Goal: Task Accomplishment & Management: Use online tool/utility

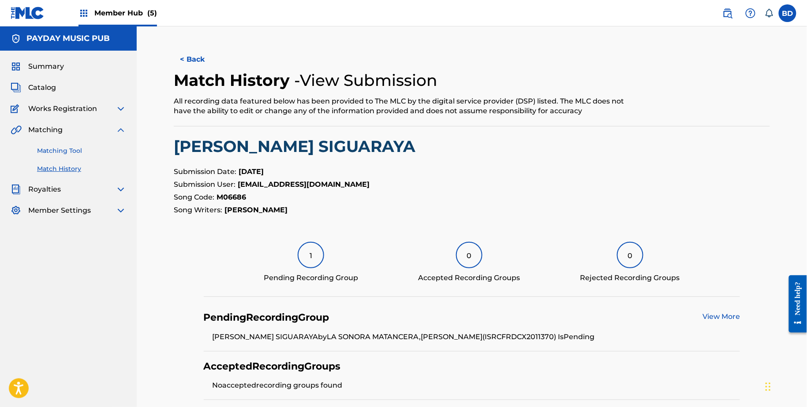
click at [82, 153] on link "Matching Tool" at bounding box center [81, 150] width 89 height 9
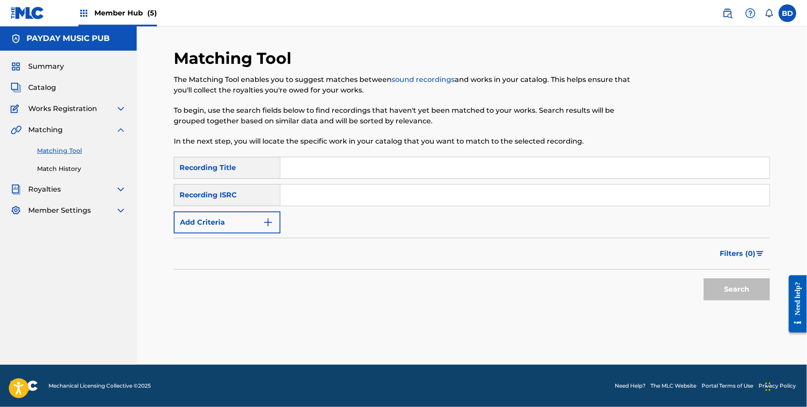
click at [365, 194] on input "Search Form" at bounding box center [524, 195] width 489 height 21
paste input "FRD8V2201010"
click at [704, 279] on button "Search" at bounding box center [737, 290] width 66 height 22
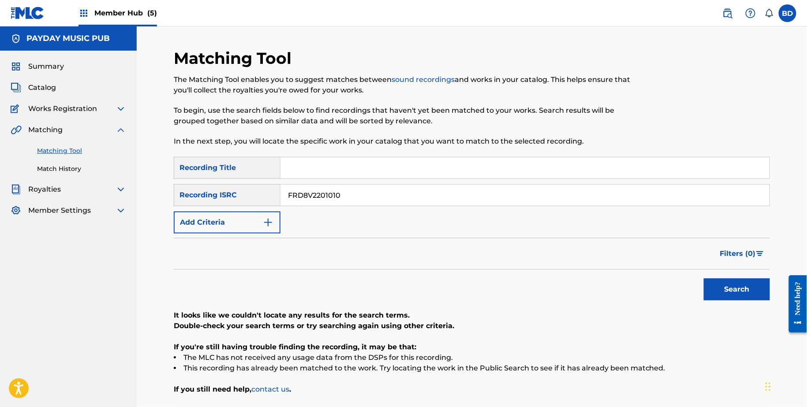
click at [315, 193] on input "FRD8V2201010" at bounding box center [524, 195] width 489 height 21
paste input "9W1241989"
click at [704, 279] on button "Search" at bounding box center [737, 290] width 66 height 22
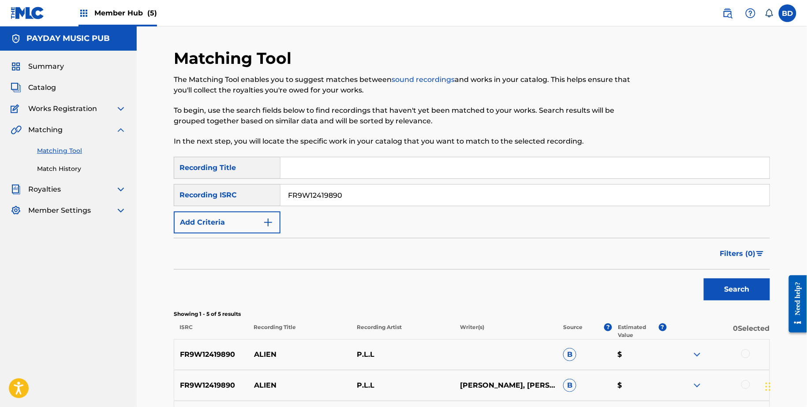
scroll to position [172, 0]
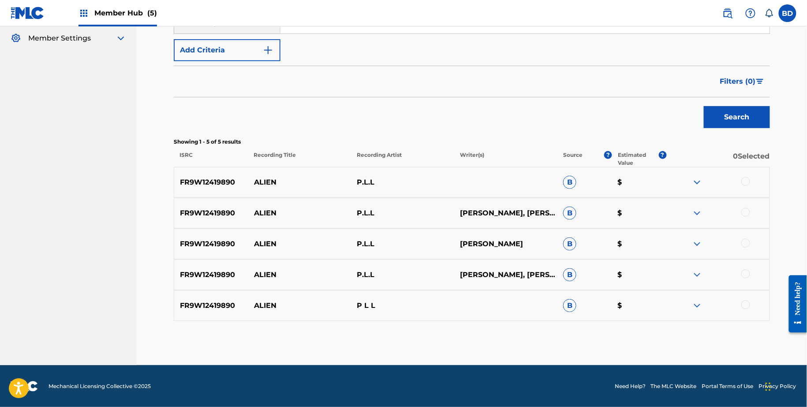
click at [703, 306] on div at bounding box center [717, 306] width 103 height 11
click at [697, 273] on img at bounding box center [697, 275] width 11 height 11
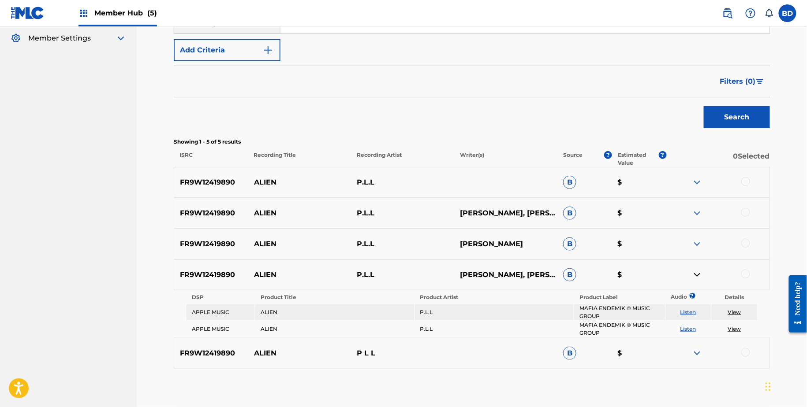
click at [701, 350] on img at bounding box center [697, 353] width 11 height 11
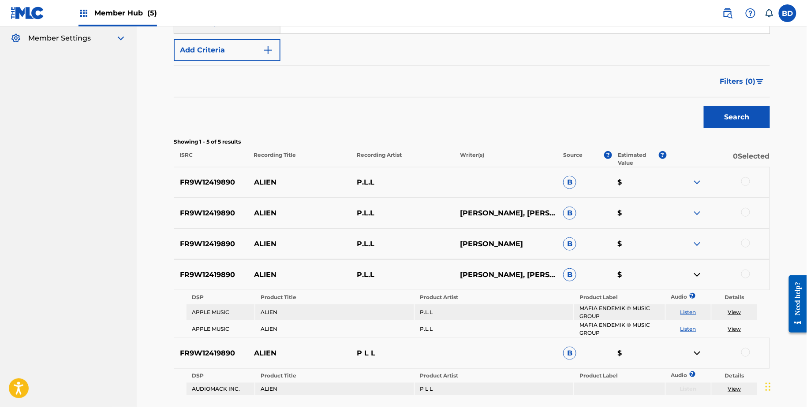
click at [697, 250] on div "FR9W12419890 ALIEN P.L.L SEBASTIEN VICTOIRE B $" at bounding box center [472, 244] width 596 height 31
click at [697, 243] on img at bounding box center [697, 244] width 11 height 11
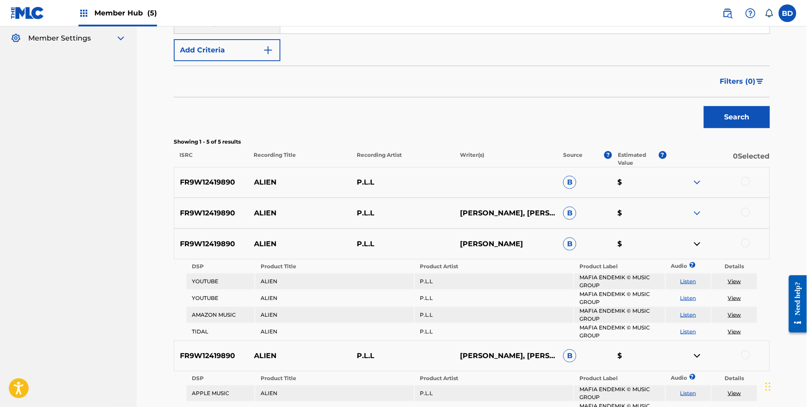
click at [698, 206] on div "FR9W12419890 ALIEN P.L.L LUIDGI MARÉE, LUIDGI SELLY, PATRICE RICHAUVET, SEBASTI…" at bounding box center [472, 213] width 596 height 31
click at [698, 212] on img at bounding box center [697, 213] width 11 height 11
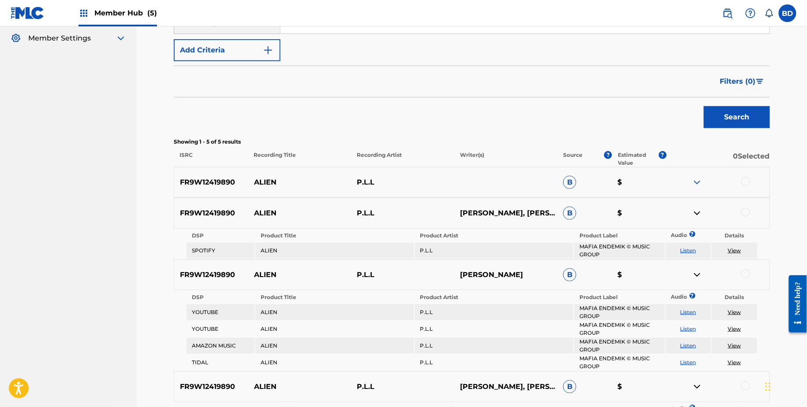
click at [698, 179] on img at bounding box center [697, 182] width 11 height 11
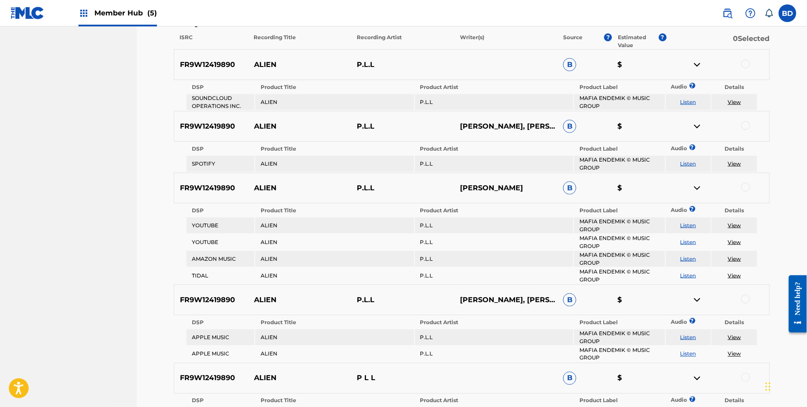
scroll to position [257, 0]
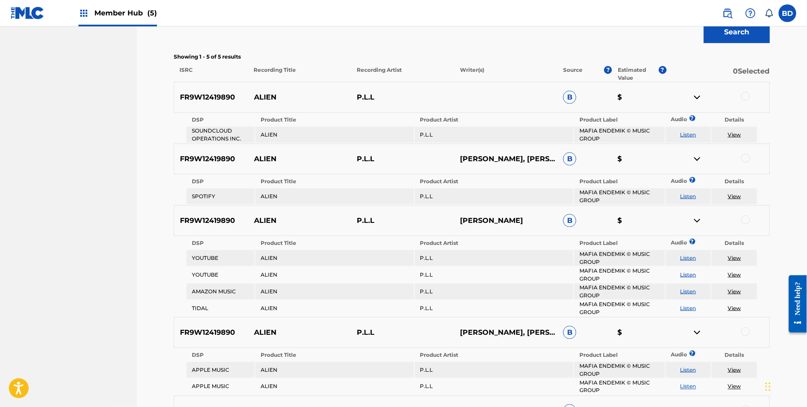
click at [267, 97] on p "ALIEN" at bounding box center [299, 97] width 103 height 11
copy p "ALIEN"
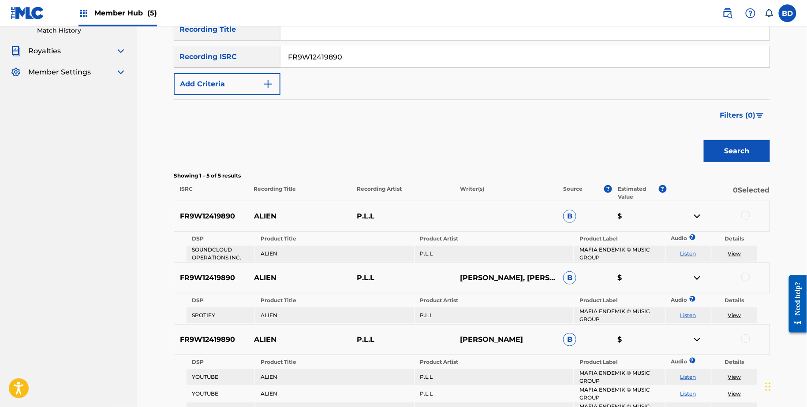
click at [329, 67] on input "FR9W12419890" at bounding box center [524, 56] width 489 height 21
paste input "355483"
click at [704, 140] on button "Search" at bounding box center [737, 151] width 66 height 22
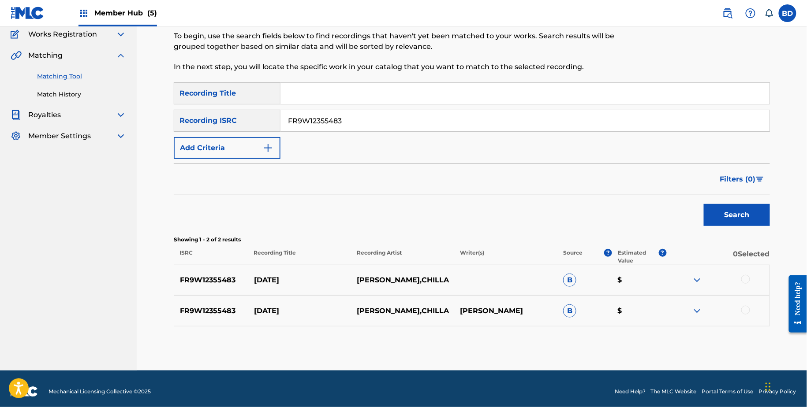
scroll to position [80, 0]
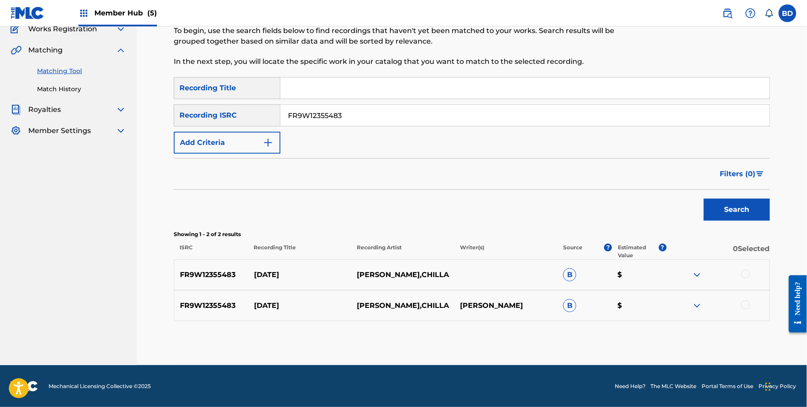
click at [700, 303] on img at bounding box center [697, 306] width 11 height 11
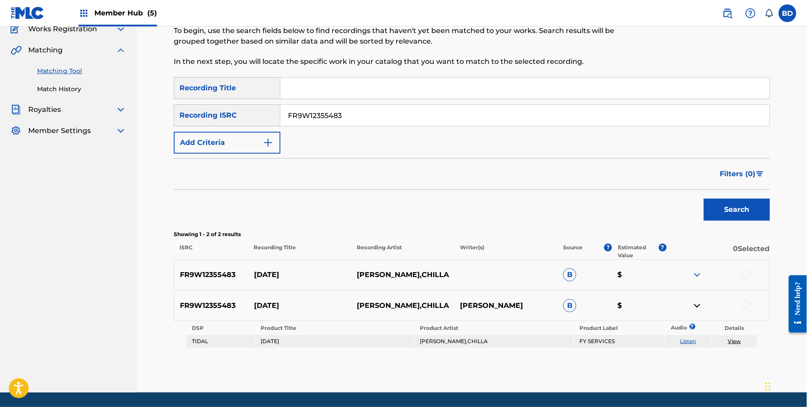
click at [699, 266] on div "FR9W12355483 KARMA CHÉRI,CHILLA B $" at bounding box center [472, 275] width 596 height 31
click at [699, 281] on div "FR9W12355483 KARMA CHÉRI,CHILLA B $" at bounding box center [472, 275] width 596 height 31
click at [699, 270] on img at bounding box center [697, 275] width 11 height 11
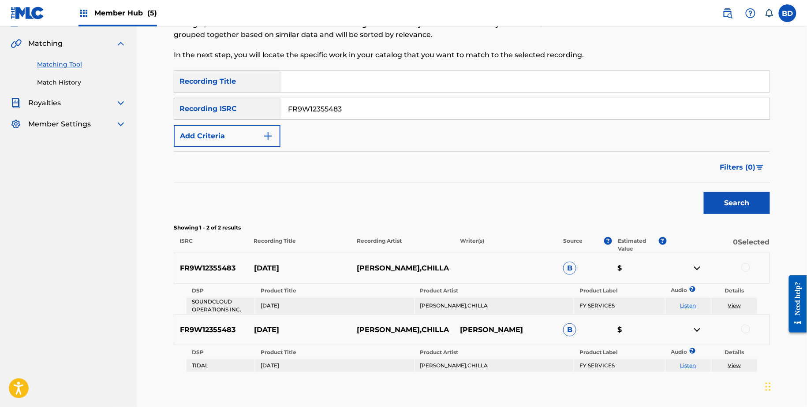
scroll to position [138, 0]
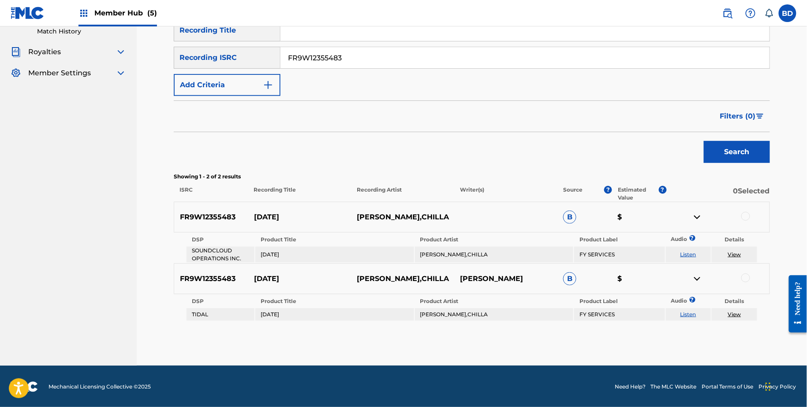
click at [260, 221] on p "KARMA" at bounding box center [299, 217] width 103 height 11
copy p "KARMA"
click at [345, 52] on input "FR9W12355483" at bounding box center [524, 57] width 489 height 21
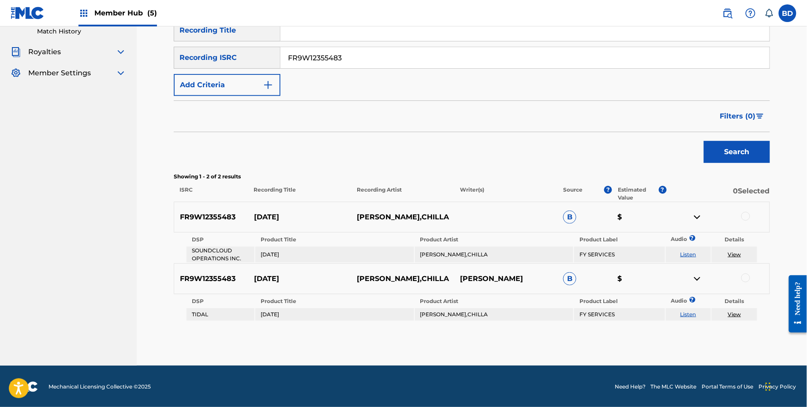
paste input "31441"
click at [704, 141] on button "Search" at bounding box center [737, 152] width 66 height 22
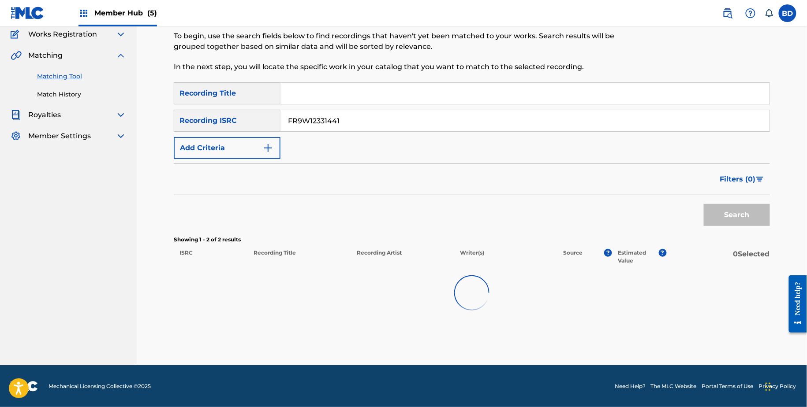
scroll to position [49, 0]
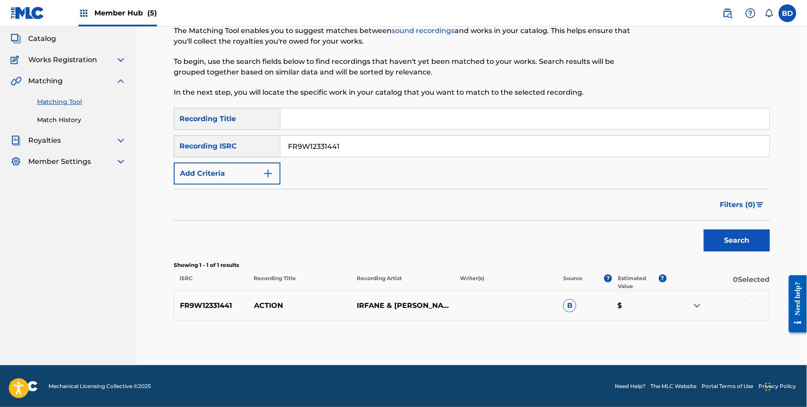
click at [265, 307] on p "ACTION" at bounding box center [299, 306] width 103 height 11
copy p "ACTION"
click at [693, 306] on img at bounding box center [697, 306] width 11 height 11
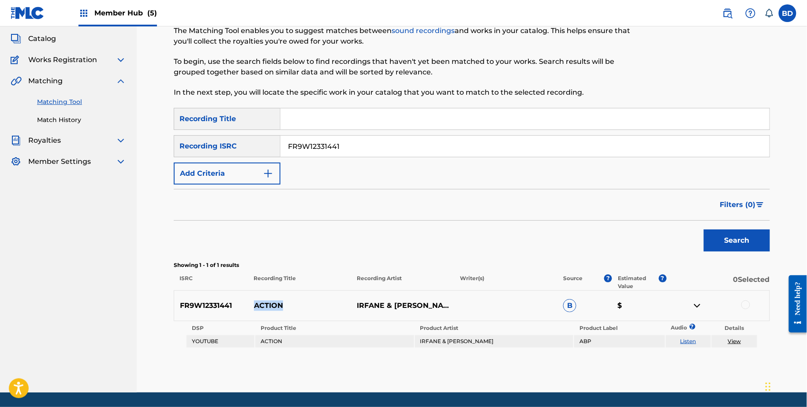
scroll to position [76, 0]
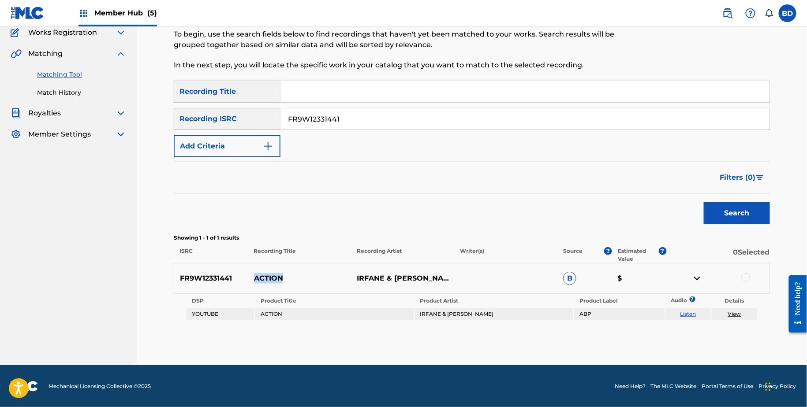
click at [316, 116] on input "FR9W12331441" at bounding box center [524, 118] width 489 height 21
paste input "101933"
click at [704, 202] on button "Search" at bounding box center [737, 213] width 66 height 22
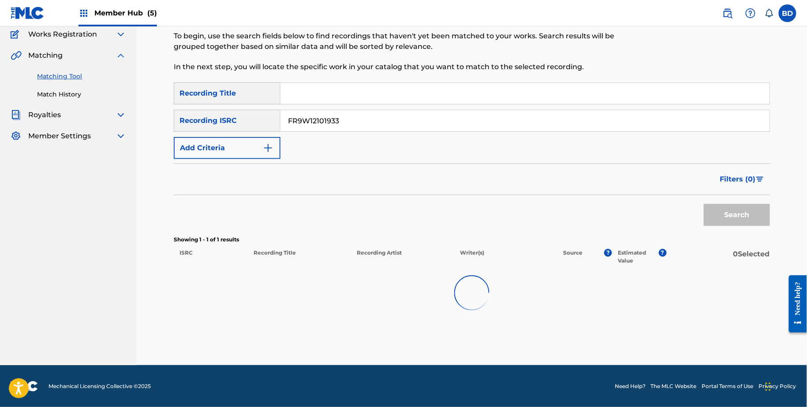
scroll to position [49, 0]
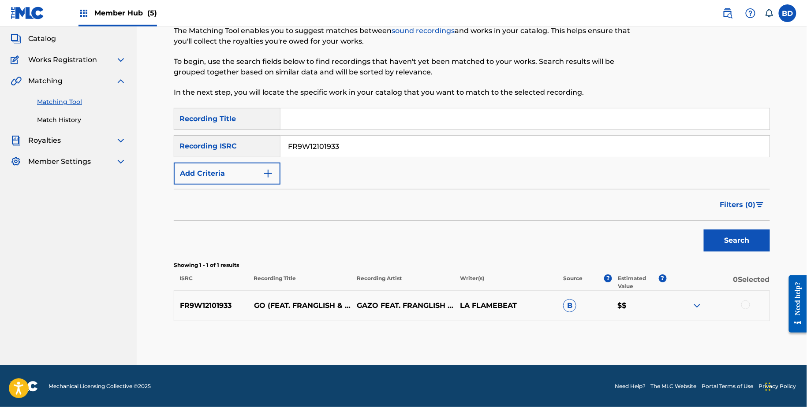
click at [696, 304] on img at bounding box center [697, 306] width 11 height 11
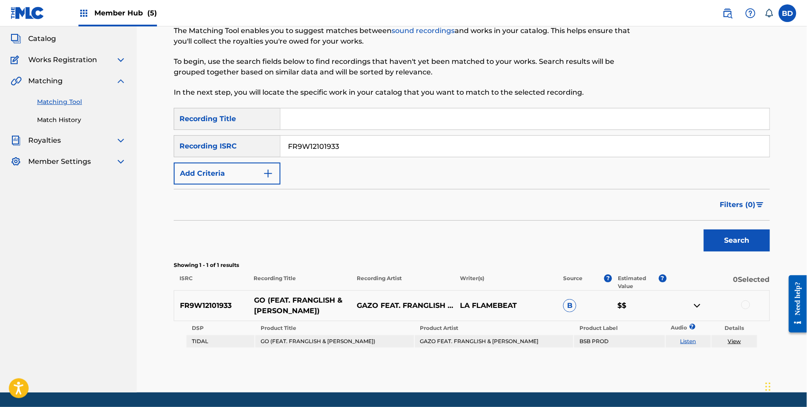
click at [257, 302] on p "GO (FEAT. FRANGLISH & LANDY)" at bounding box center [299, 305] width 103 height 21
copy p "GO"
click at [323, 148] on input "FR9W12101933" at bounding box center [524, 146] width 489 height 21
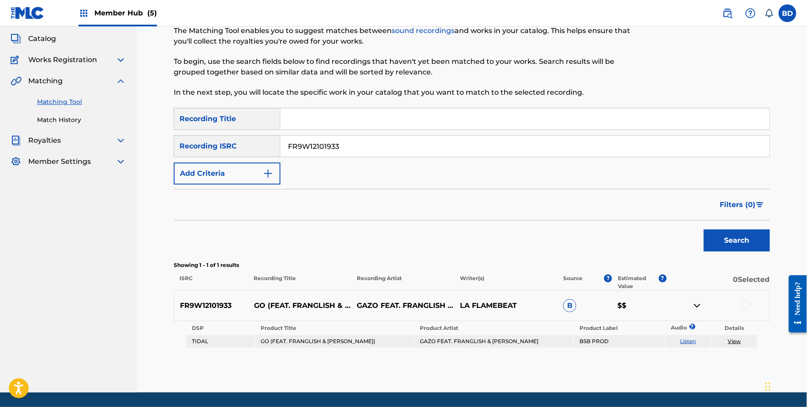
paste input "8GV2006100"
type input "FR8GV2006100"
click at [704, 230] on button "Search" at bounding box center [737, 241] width 66 height 22
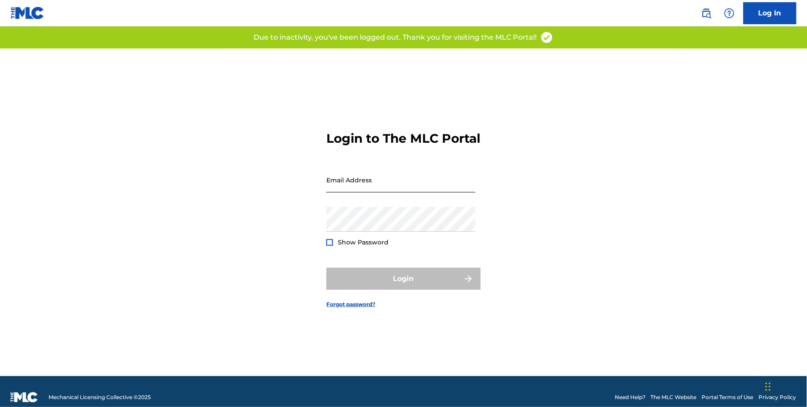
click at [408, 193] on input "Email Address" at bounding box center [400, 180] width 149 height 25
type input "[EMAIL_ADDRESS][DOMAIN_NAME]"
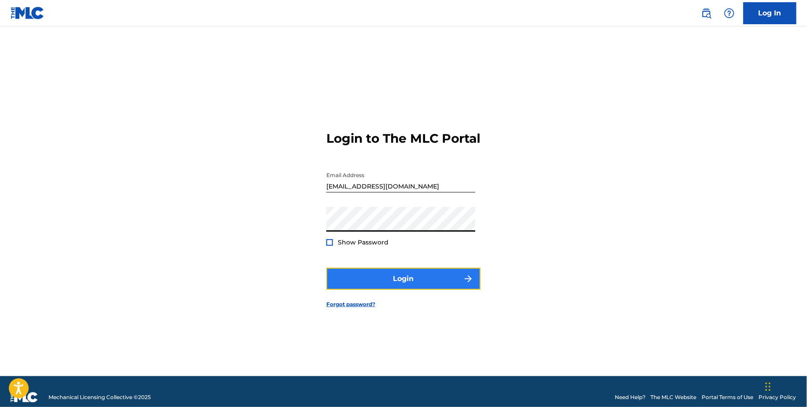
click at [367, 290] on button "Login" at bounding box center [403, 279] width 154 height 22
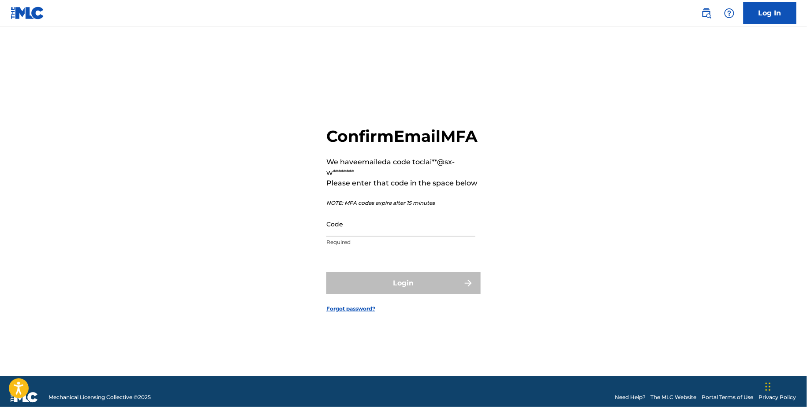
click at [343, 246] on p "Required" at bounding box center [400, 243] width 149 height 8
click at [343, 237] on input "Code" at bounding box center [400, 224] width 149 height 25
paste input "602526"
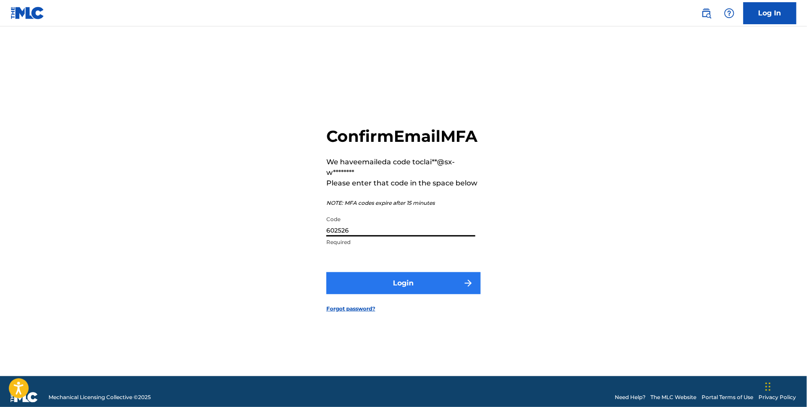
type input "602526"
click at [357, 284] on button "Login" at bounding box center [403, 283] width 154 height 22
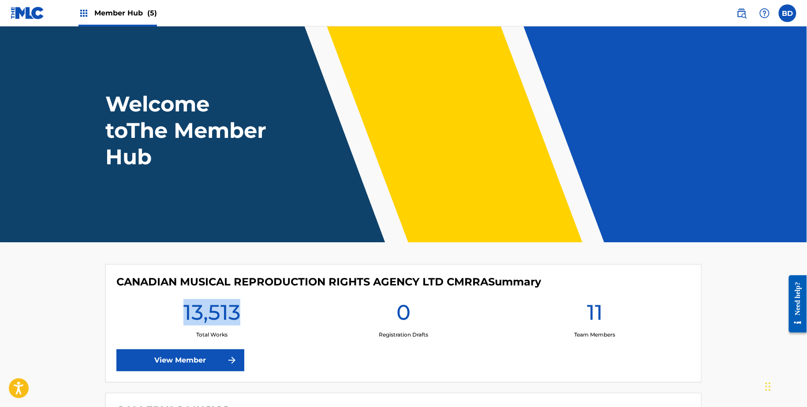
drag, startPoint x: 302, startPoint y: 309, endPoint x: 302, endPoint y: 232, distance: 76.7
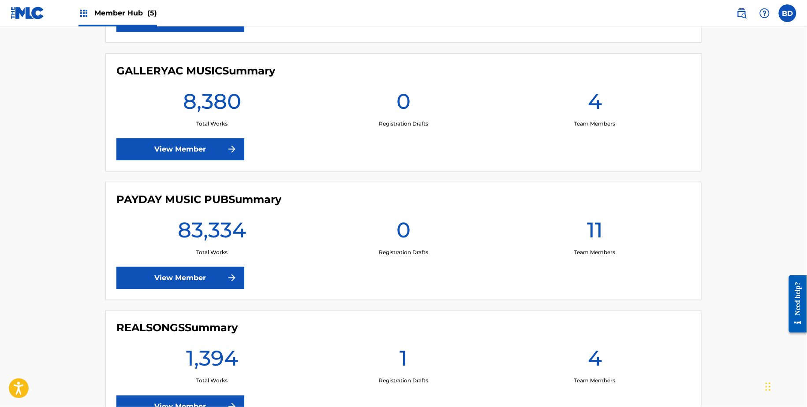
scroll to position [334, 0]
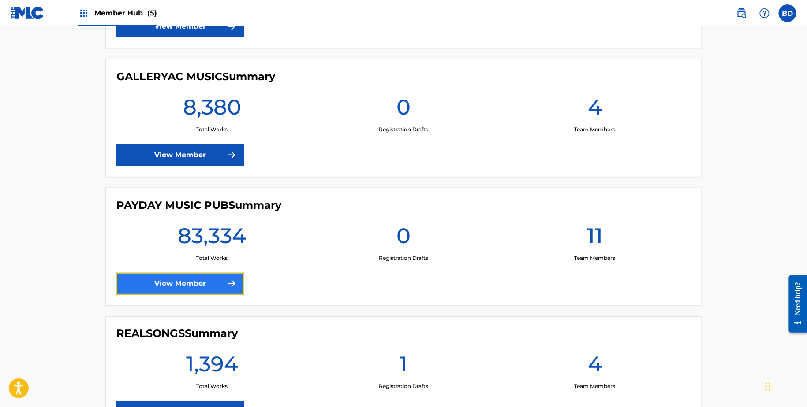
click at [213, 291] on link "View Member" at bounding box center [180, 284] width 128 height 22
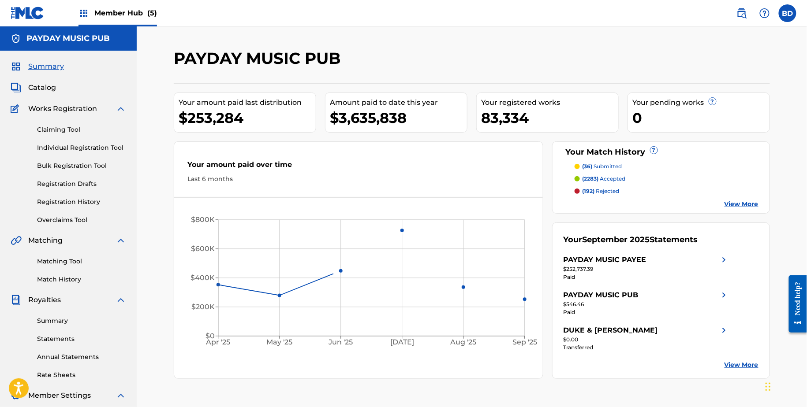
click at [124, 113] on img at bounding box center [121, 109] width 11 height 11
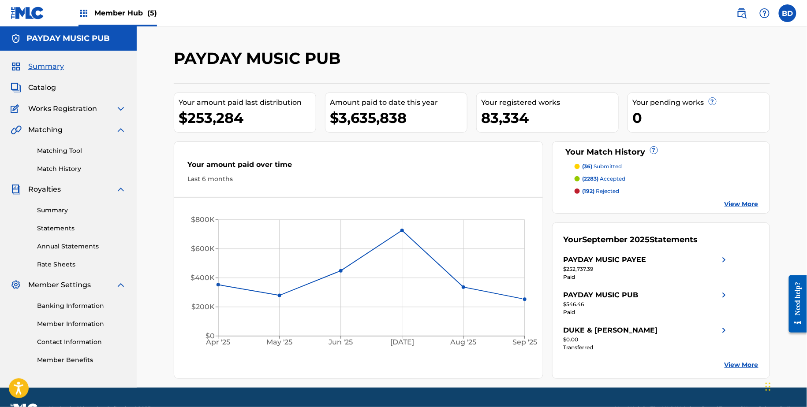
click at [119, 193] on img at bounding box center [121, 189] width 11 height 11
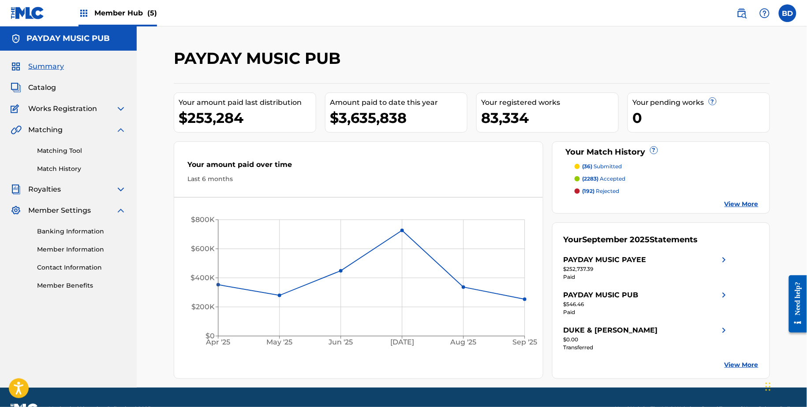
click at [122, 215] on img at bounding box center [121, 210] width 11 height 11
click at [65, 147] on link "Matching Tool" at bounding box center [81, 150] width 89 height 9
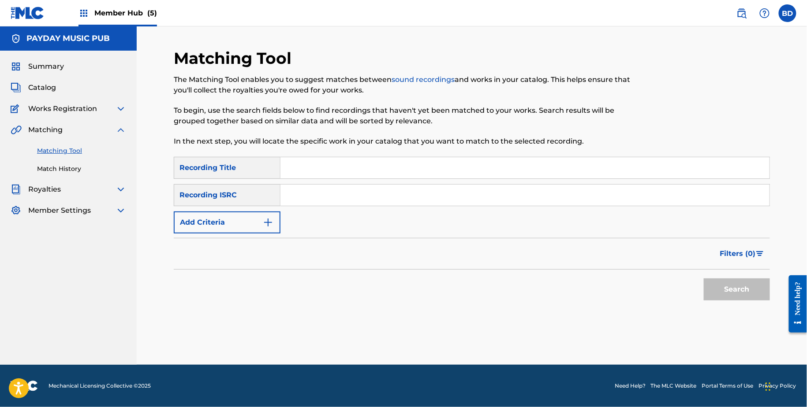
click at [358, 191] on input "Search Form" at bounding box center [524, 195] width 489 height 21
paste input "FR8GV2006100"
click at [704, 279] on button "Search" at bounding box center [737, 290] width 66 height 22
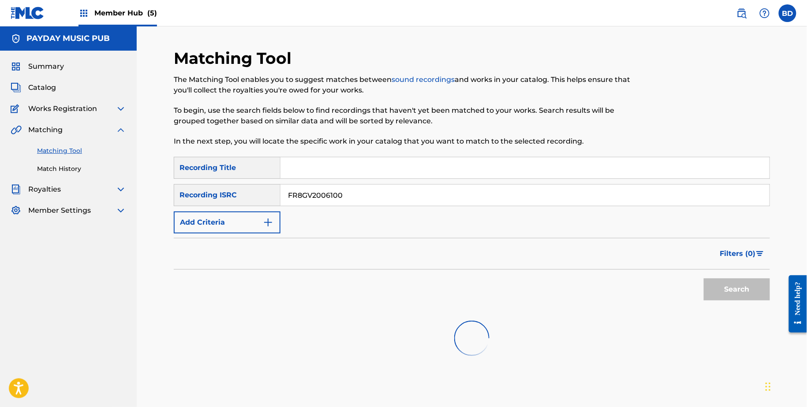
scroll to position [74, 0]
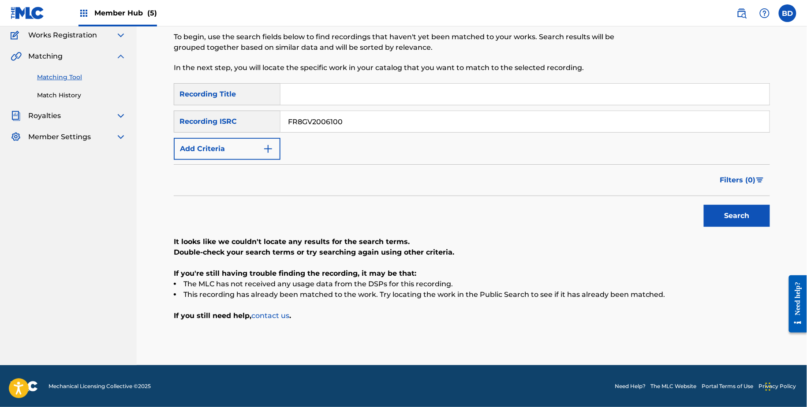
click at [304, 115] on input "FR8GV2006100" at bounding box center [524, 121] width 489 height 21
paste input "6P123047"
click at [704, 205] on button "Search" at bounding box center [737, 216] width 66 height 22
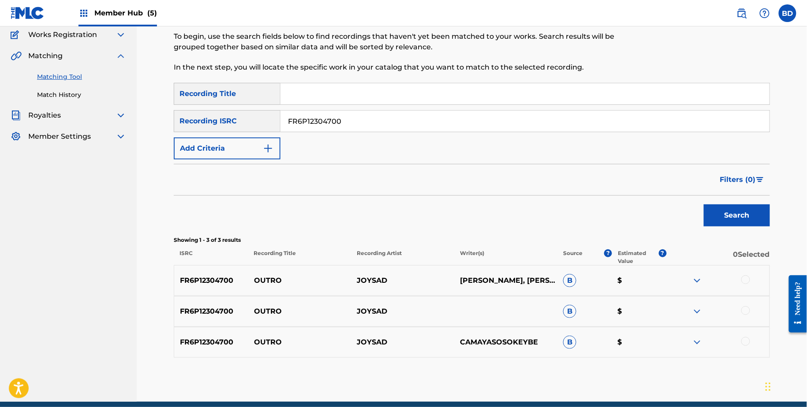
scroll to position [111, 0]
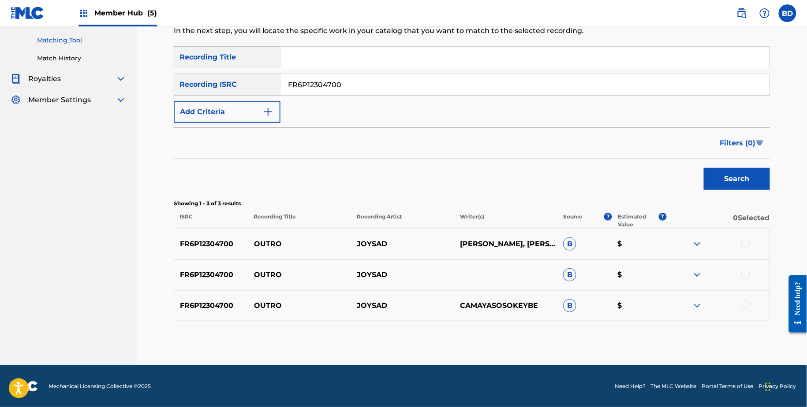
click at [699, 275] on img at bounding box center [697, 275] width 11 height 11
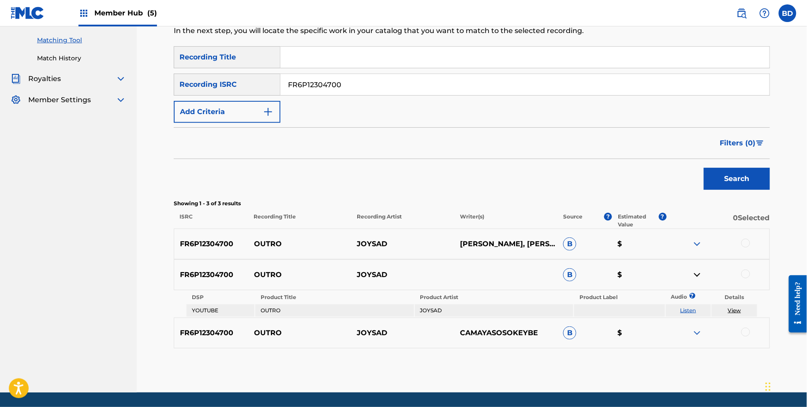
click at [697, 334] on img at bounding box center [697, 333] width 11 height 11
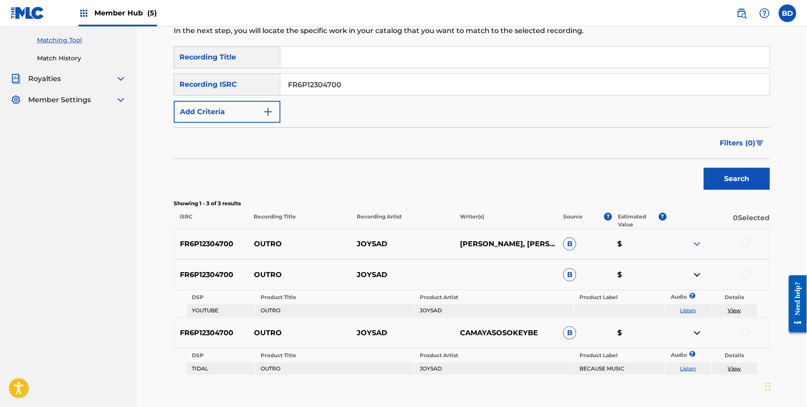
click at [697, 242] on img at bounding box center [697, 244] width 11 height 11
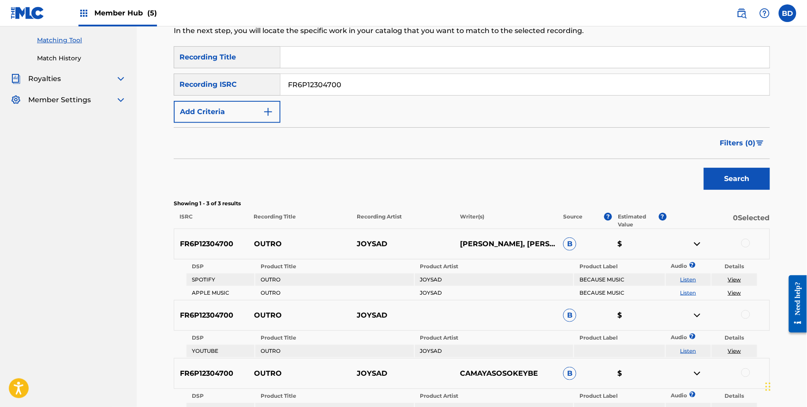
click at [270, 244] on p "OUTRO" at bounding box center [299, 244] width 103 height 11
copy p "OUTRO"
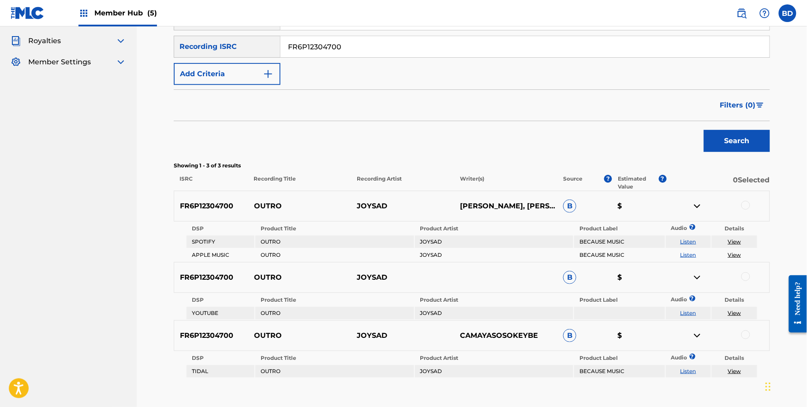
click at [328, 55] on input "FR6P12304700" at bounding box center [524, 46] width 489 height 21
paste input "10144"
click at [704, 130] on button "Search" at bounding box center [737, 141] width 66 height 22
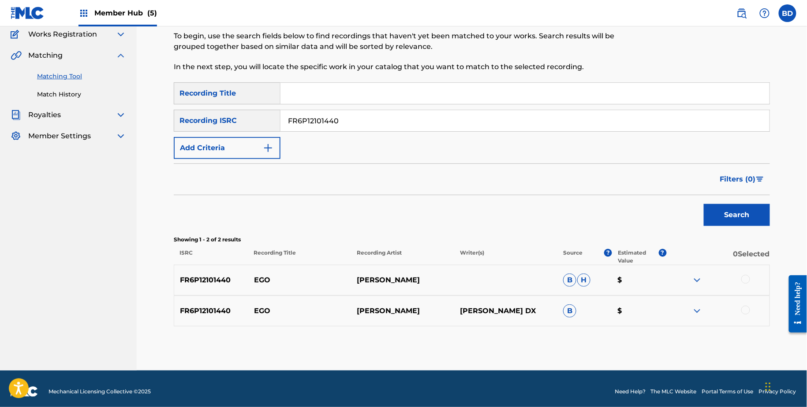
scroll to position [80, 0]
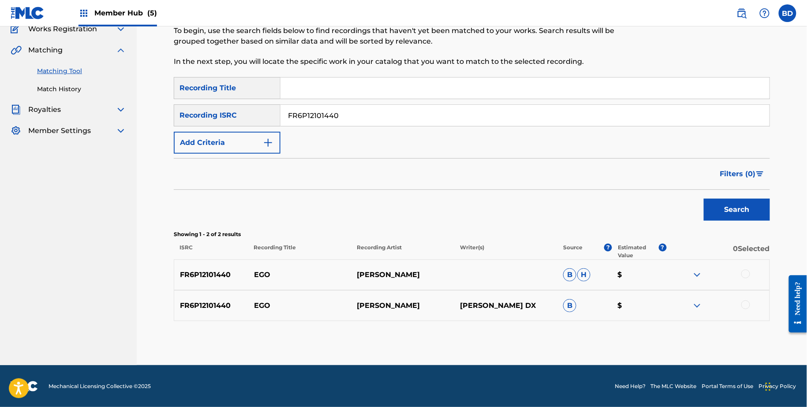
click at [699, 303] on img at bounding box center [697, 306] width 11 height 11
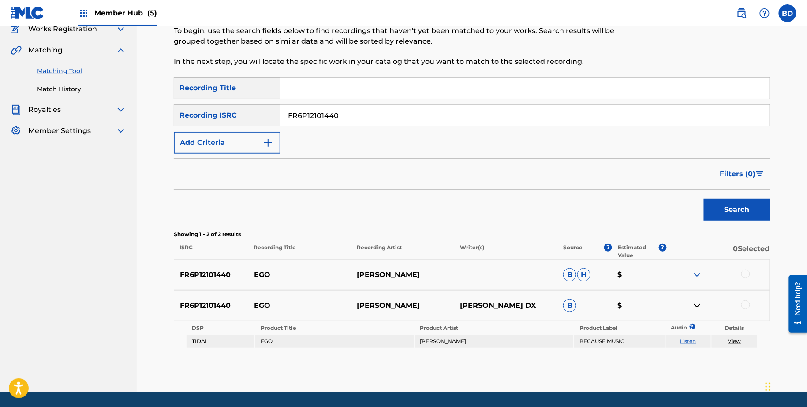
click at [699, 277] on img at bounding box center [697, 275] width 11 height 11
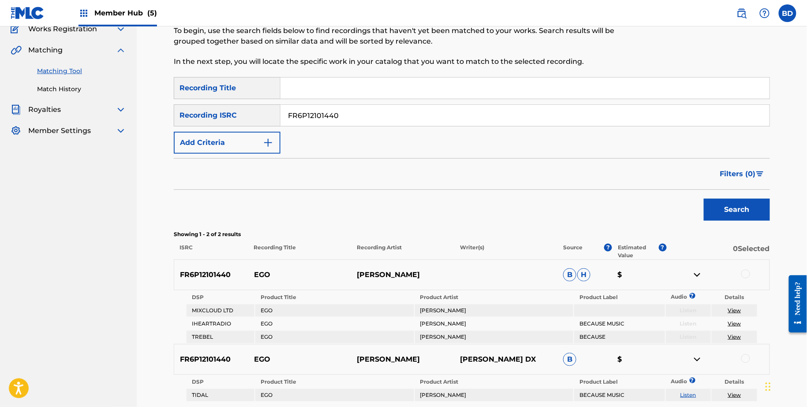
click at [257, 276] on p "EGO" at bounding box center [299, 275] width 103 height 11
copy p "EGO"
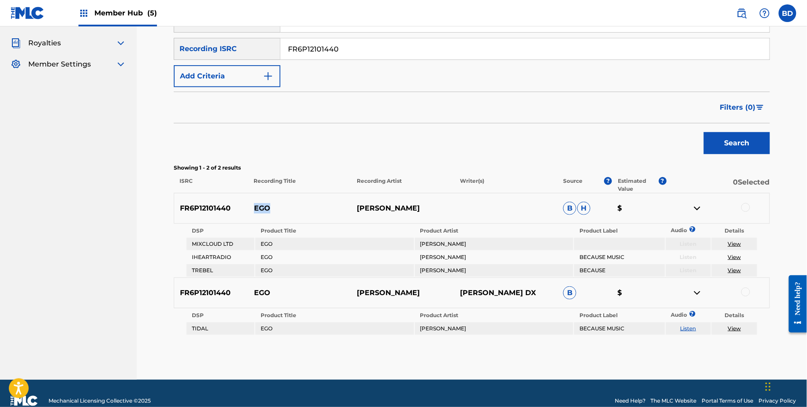
scroll to position [160, 0]
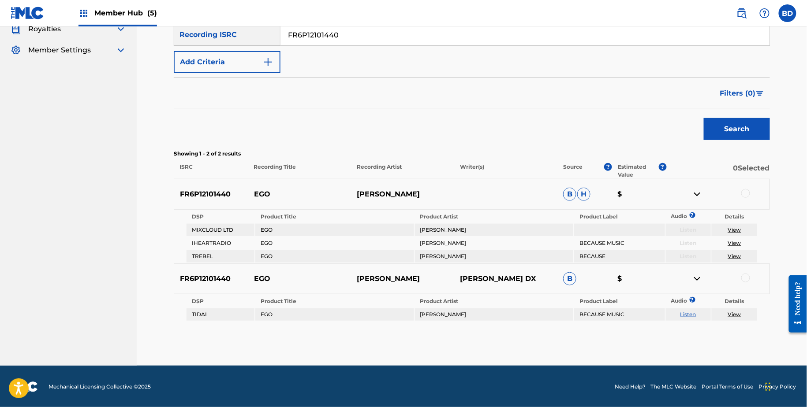
click at [315, 36] on input "FR6P12101440" at bounding box center [524, 34] width 489 height 21
paste input "59R2433888"
click at [704, 118] on button "Search" at bounding box center [737, 129] width 66 height 22
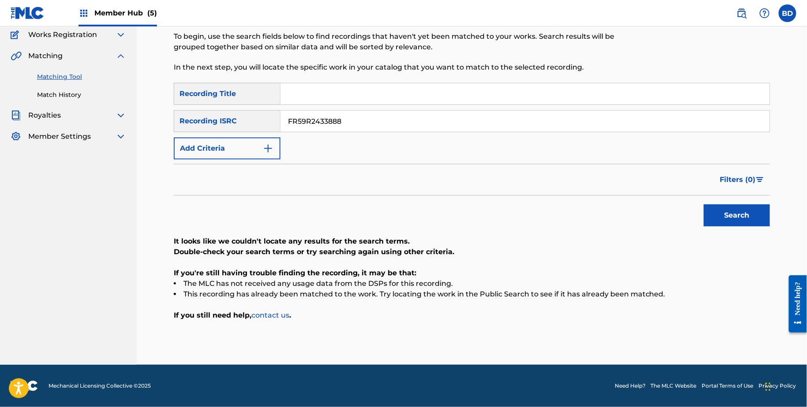
scroll to position [74, 0]
click at [387, 123] on input "FR59R2433888" at bounding box center [524, 121] width 489 height 21
paste input "1708041"
type input "FR59R1708041"
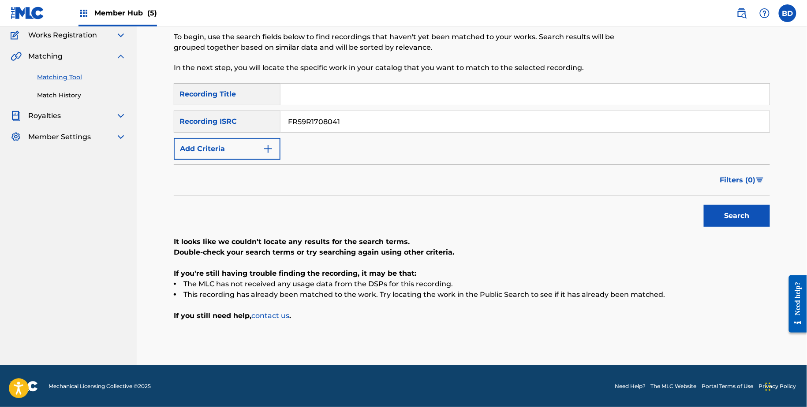
click at [704, 205] on button "Search" at bounding box center [737, 216] width 66 height 22
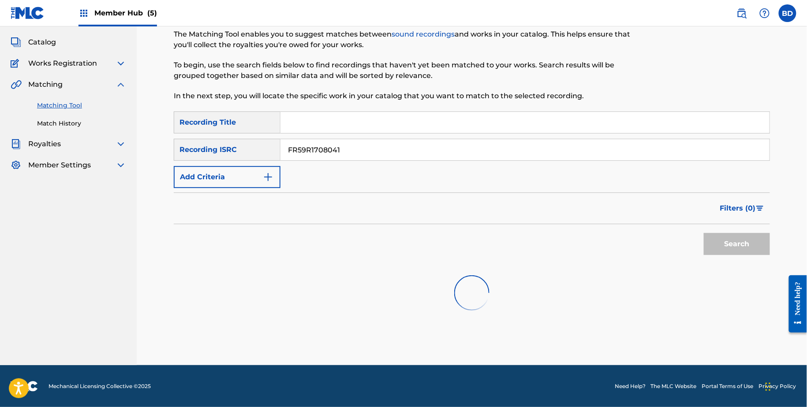
scroll to position [49, 0]
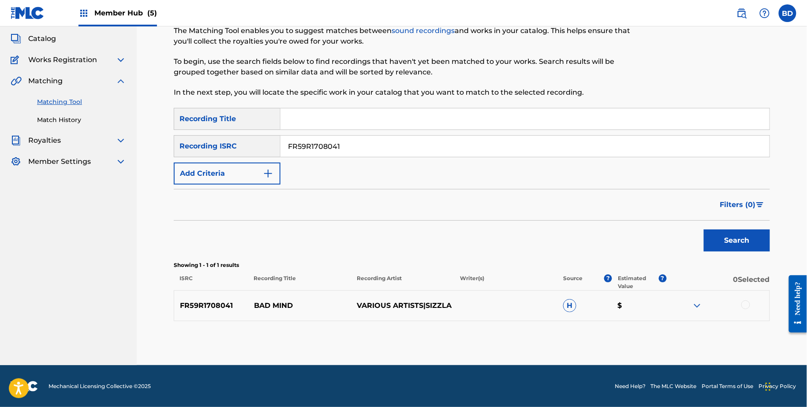
click at [328, 142] on input "FR59R1708041" at bounding box center [524, 146] width 489 height 21
click at [267, 306] on p "BAD MIND" at bounding box center [299, 306] width 103 height 11
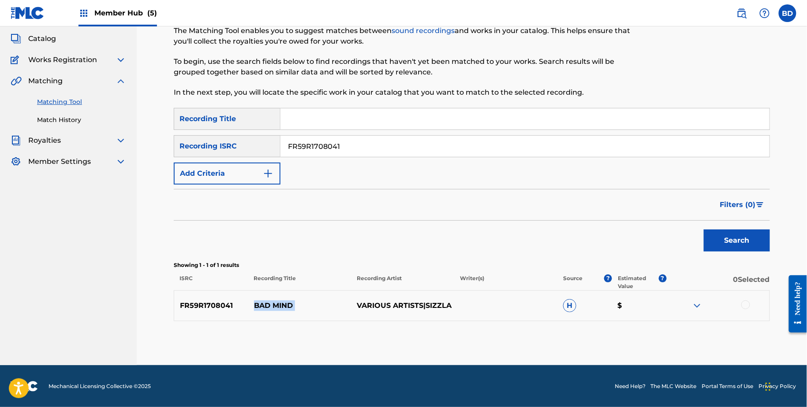
copy p "BAD MIND"
click at [699, 302] on img at bounding box center [697, 306] width 11 height 11
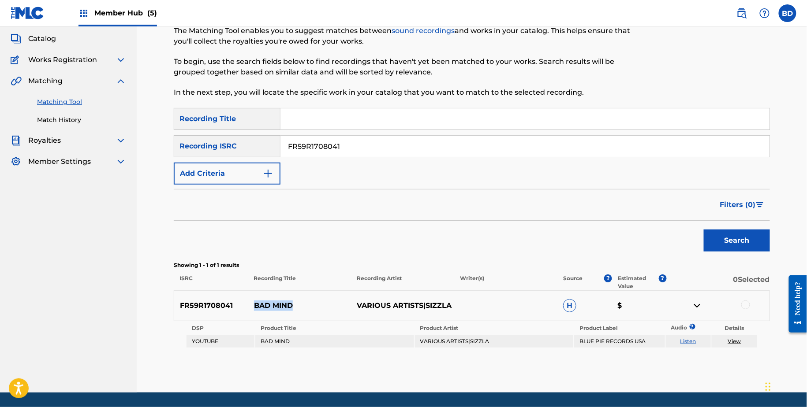
scroll to position [76, 0]
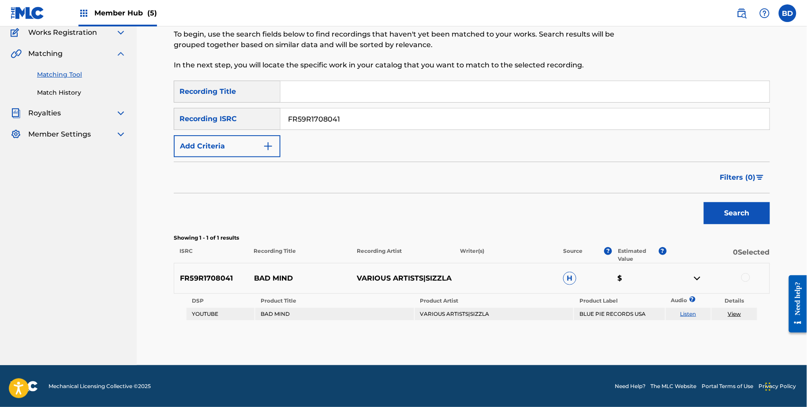
click at [747, 278] on div at bounding box center [745, 277] width 9 height 9
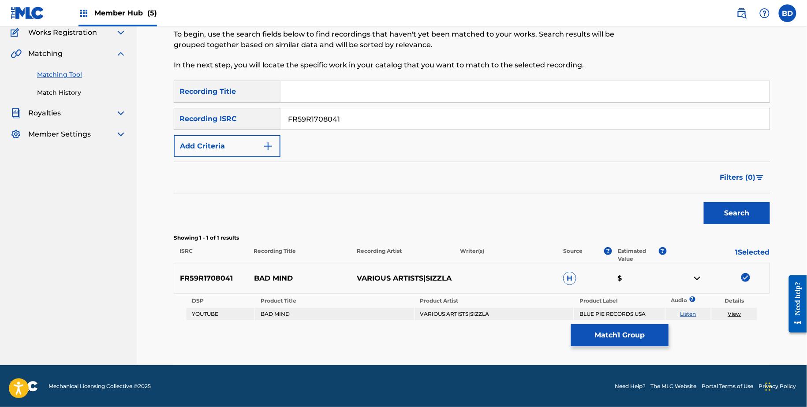
click at [739, 317] on td "View" at bounding box center [734, 314] width 45 height 12
click at [728, 306] on th "Details" at bounding box center [734, 301] width 45 height 12
click at [731, 314] on link "View" at bounding box center [734, 314] width 13 height 7
click at [591, 354] on div "Matching Tool The Matching Tool enables you to suggest matches between sound re…" at bounding box center [472, 168] width 596 height 393
click at [586, 344] on button "Match 1 Group" at bounding box center [619, 335] width 97 height 22
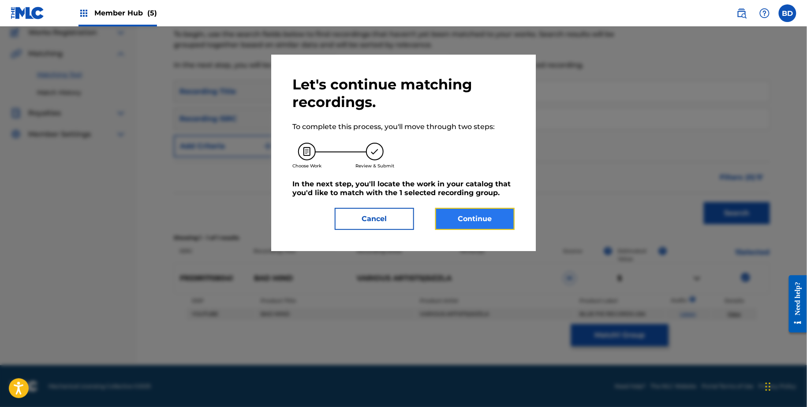
click at [503, 224] on button "Continue" at bounding box center [474, 219] width 79 height 22
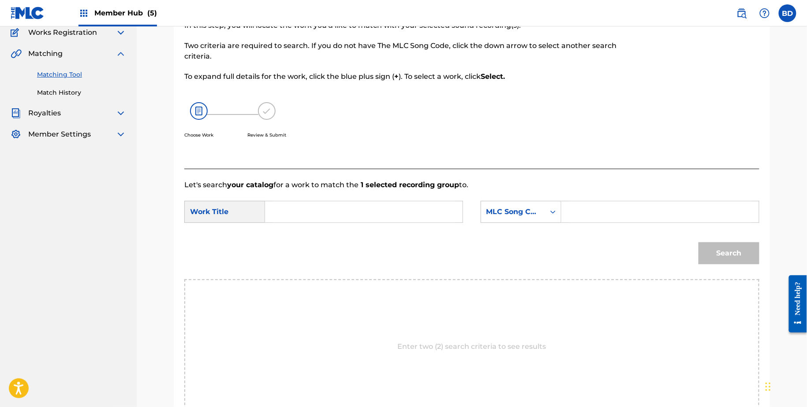
click at [605, 214] on input "Search Form" at bounding box center [660, 211] width 183 height 21
paste input "BV8R79"
type input "BV8R79"
click at [442, 223] on div "SearchWithCriteria762ba339-8035-483d-9bf9-f550e2354f82 Work Title SearchWithCri…" at bounding box center [471, 214] width 575 height 27
click at [442, 213] on input "b" at bounding box center [363, 211] width 183 height 21
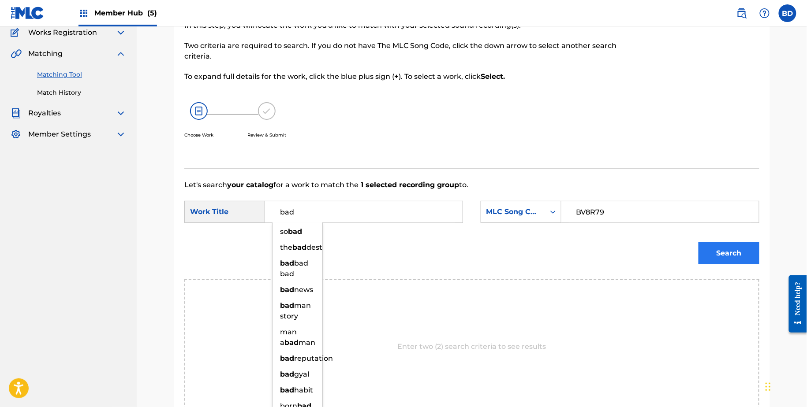
type input "bad"
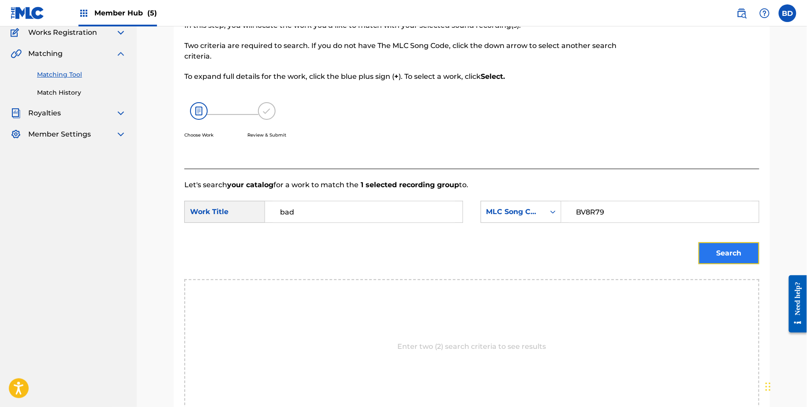
click at [751, 254] on button "Search" at bounding box center [728, 253] width 61 height 22
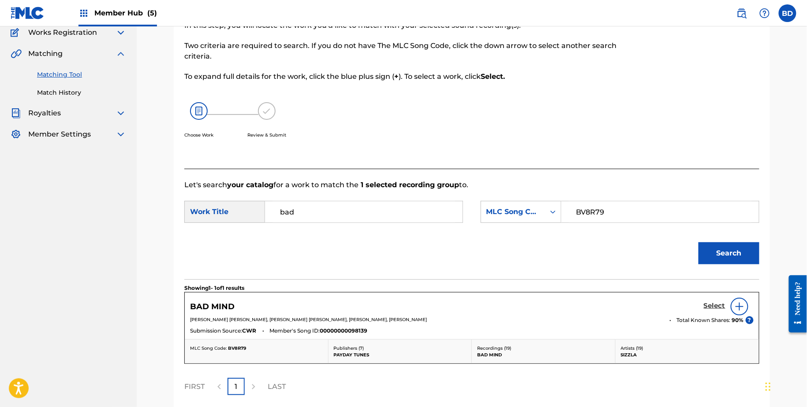
click at [714, 307] on h5 "Select" at bounding box center [715, 306] width 22 height 8
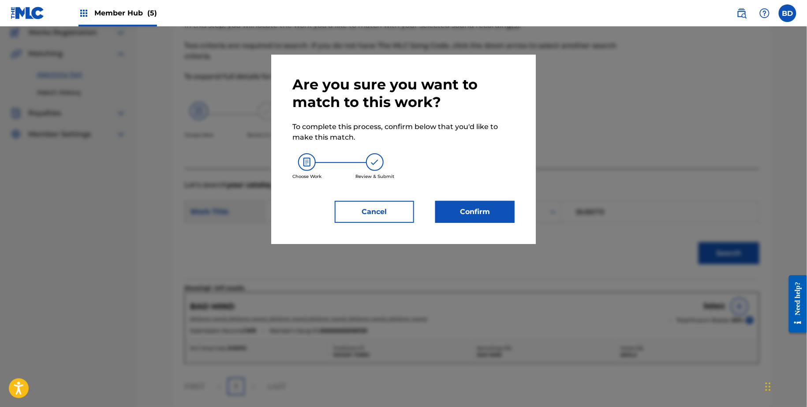
click at [479, 231] on div "Are you sure you want to match to this work? To complete this process, confirm …" at bounding box center [403, 150] width 265 height 190
click at [485, 217] on button "Confirm" at bounding box center [474, 212] width 79 height 22
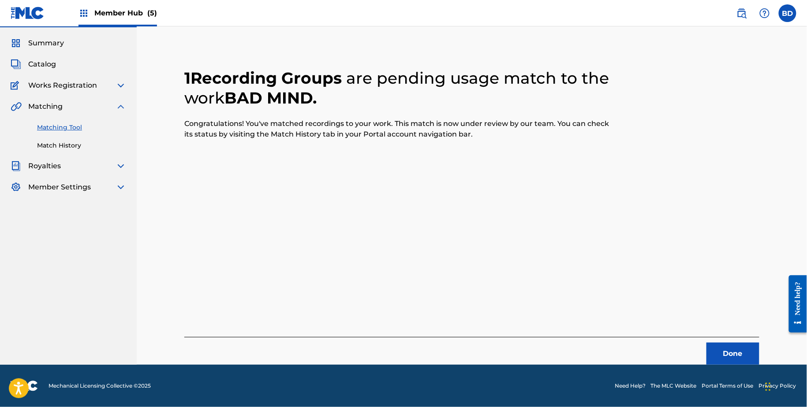
scroll to position [23, 0]
click at [53, 138] on div "Matching Tool Match History" at bounding box center [69, 131] width 116 height 38
click at [53, 146] on link "Match History" at bounding box center [81, 146] width 89 height 9
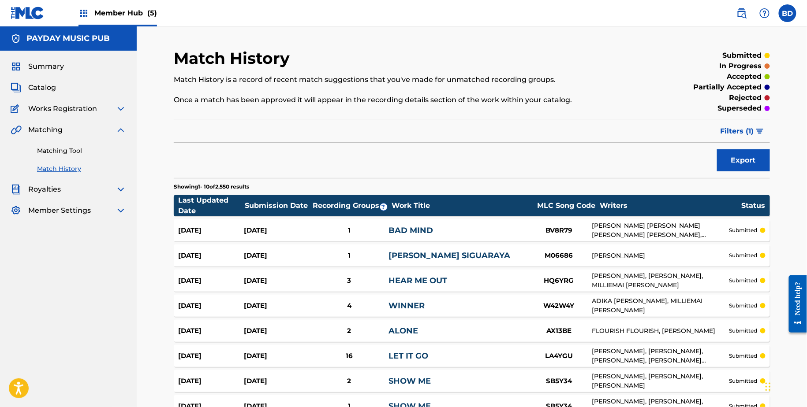
click at [477, 225] on div "BAD MIND" at bounding box center [456, 231] width 137 height 12
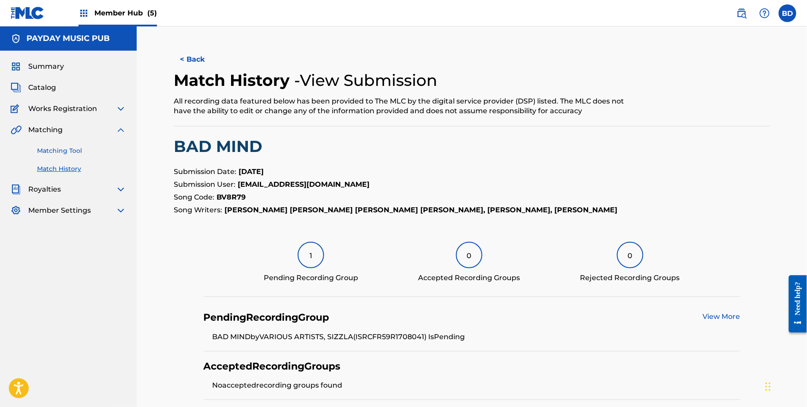
click at [92, 150] on link "Matching Tool" at bounding box center [81, 150] width 89 height 9
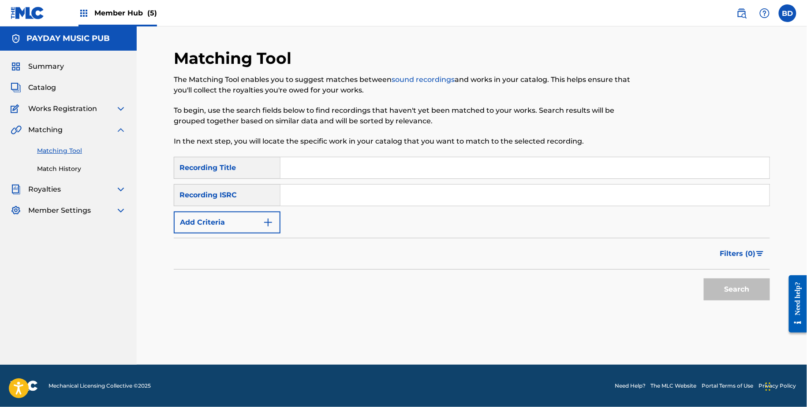
click at [402, 199] on input "Search Form" at bounding box center [524, 195] width 489 height 21
paste input "FR4HT2200750"
click at [704, 279] on button "Search" at bounding box center [737, 290] width 66 height 22
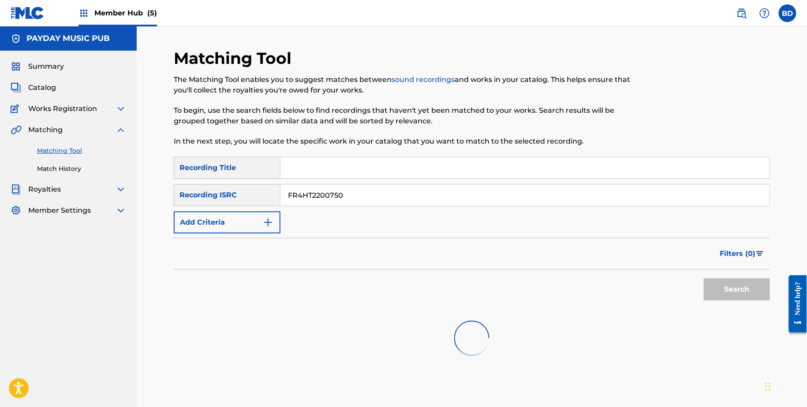
scroll to position [49, 0]
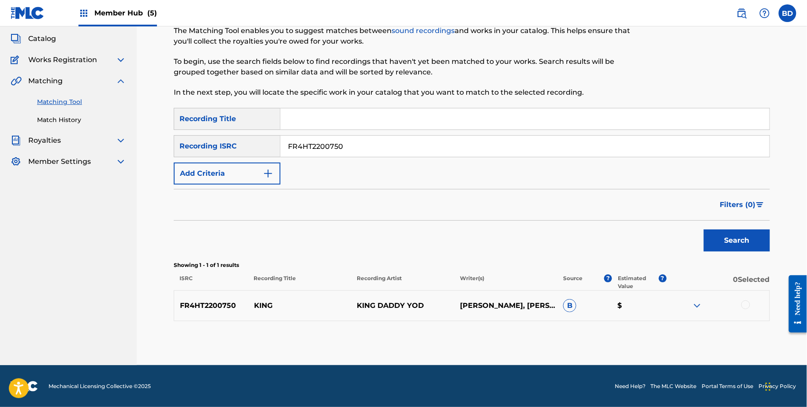
click at [692, 303] on img at bounding box center [697, 306] width 11 height 11
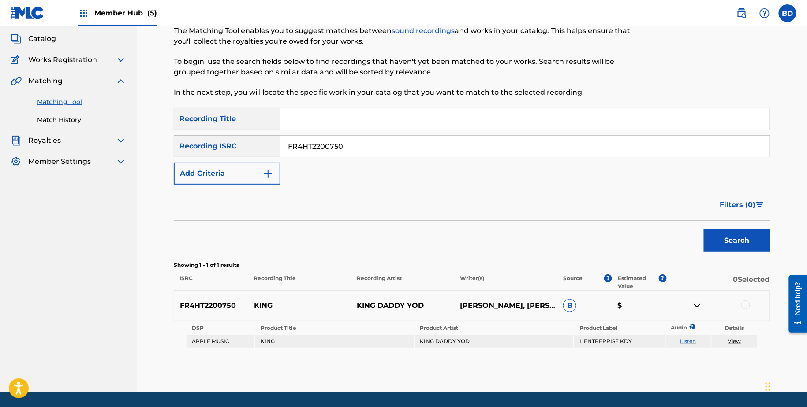
click at [262, 301] on p "KING" at bounding box center [299, 306] width 103 height 11
copy p "KING"
click at [302, 149] on input "FR4HT2200750" at bounding box center [524, 146] width 489 height 21
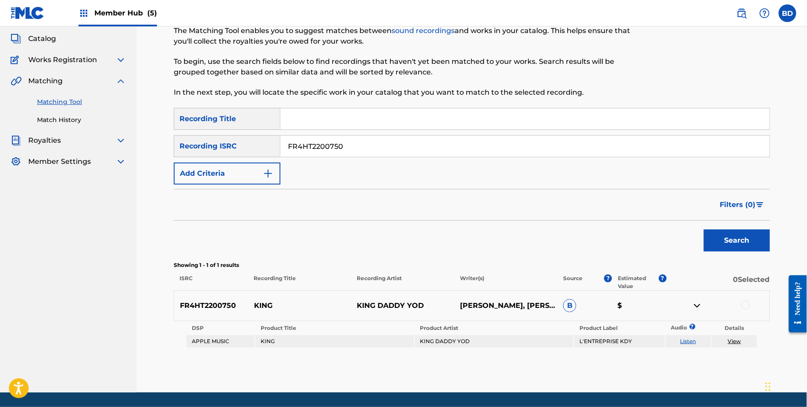
paste input "2X41801871"
click at [704, 230] on button "Search" at bounding box center [737, 241] width 66 height 22
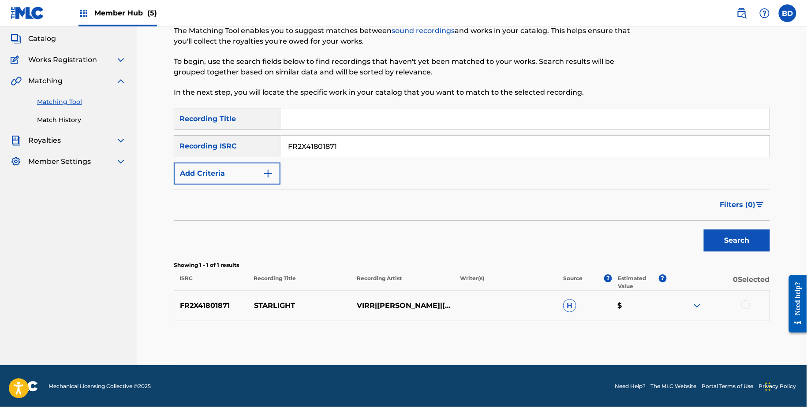
click at [263, 294] on div "FR2X41801871 STARLIGHT VIRR|[PERSON_NAME]|[PERSON_NAME]|[PERSON_NAME]|[PERSON_N…" at bounding box center [472, 306] width 596 height 31
click at [270, 297] on div "FR2X41801871 STARLIGHT VIRR|[PERSON_NAME]|[PERSON_NAME]|[PERSON_NAME]|[PERSON_N…" at bounding box center [472, 306] width 596 height 31
copy p "STARLIGHT"
click at [306, 155] on input "FR2X41801871" at bounding box center [524, 146] width 489 height 21
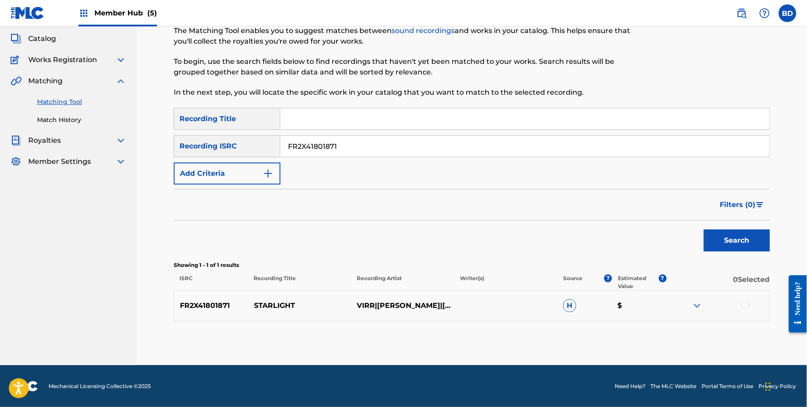
click at [306, 155] on input "FR2X41801871" at bounding box center [524, 146] width 489 height 21
paste input "680178"
click at [704, 230] on button "Search" at bounding box center [737, 241] width 66 height 22
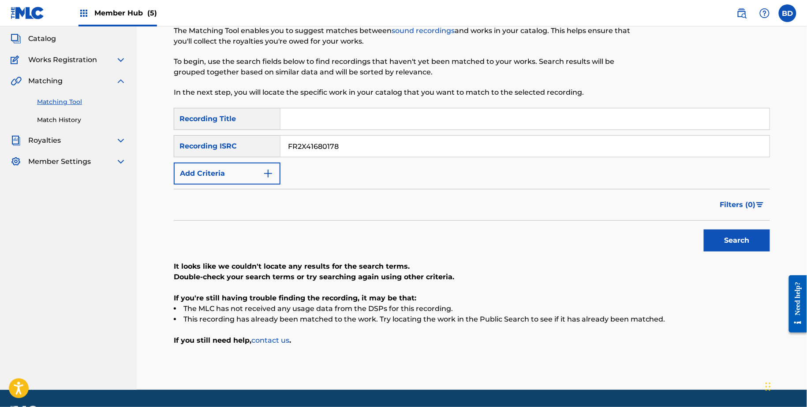
click at [350, 136] on input "FR2X41680178" at bounding box center [524, 146] width 489 height 21
paste input "ES66015013"
type input "ES6601501378"
click at [704, 230] on button "Search" at bounding box center [737, 241] width 66 height 22
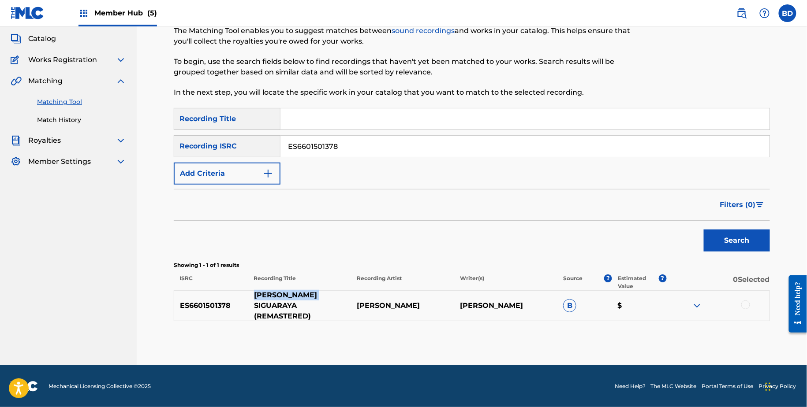
drag, startPoint x: 253, startPoint y: 299, endPoint x: 321, endPoint y: 300, distance: 67.9
click at [321, 300] on p "[PERSON_NAME] SIGUARAYA (REMASTERED)" at bounding box center [299, 306] width 103 height 32
copy p "[PERSON_NAME] SIGUARAYA"
click at [694, 306] on img at bounding box center [697, 306] width 11 height 11
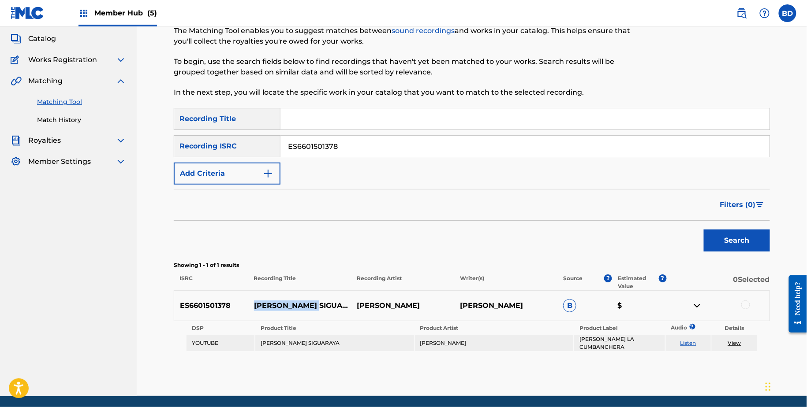
click at [372, 149] on input "ES6601501378" at bounding box center [524, 146] width 489 height 21
click at [743, 301] on div at bounding box center [745, 305] width 9 height 9
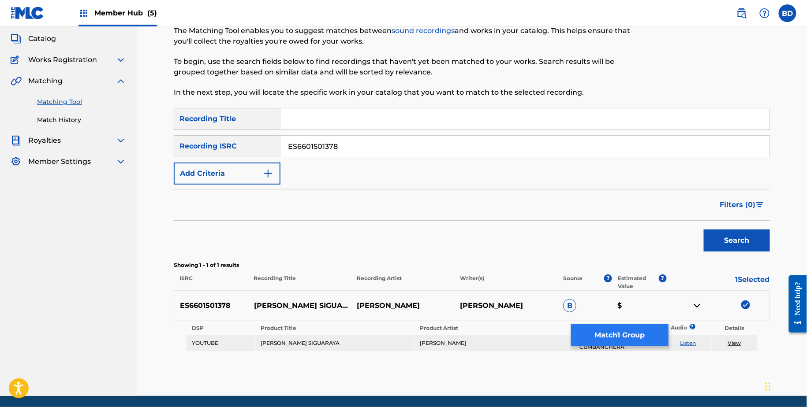
click at [661, 324] on th "Product Label" at bounding box center [619, 328] width 90 height 12
click at [629, 332] on button "Match 1 Group" at bounding box center [619, 335] width 97 height 22
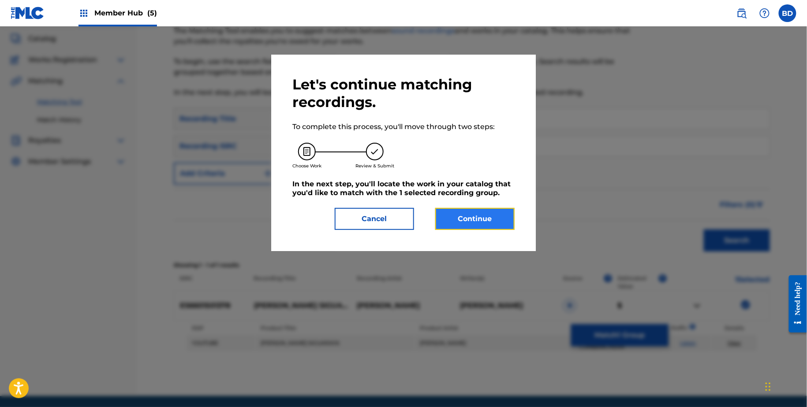
click at [503, 224] on button "Continue" at bounding box center [474, 219] width 79 height 22
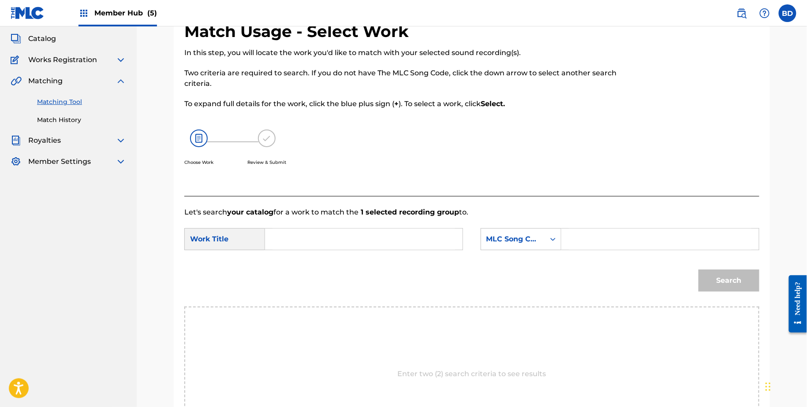
click at [600, 242] on input "Search Form" at bounding box center [660, 239] width 183 height 21
paste input "M06686"
type input "M06686"
click at [444, 240] on input "Search Form" at bounding box center [363, 239] width 183 height 21
type input "mata"
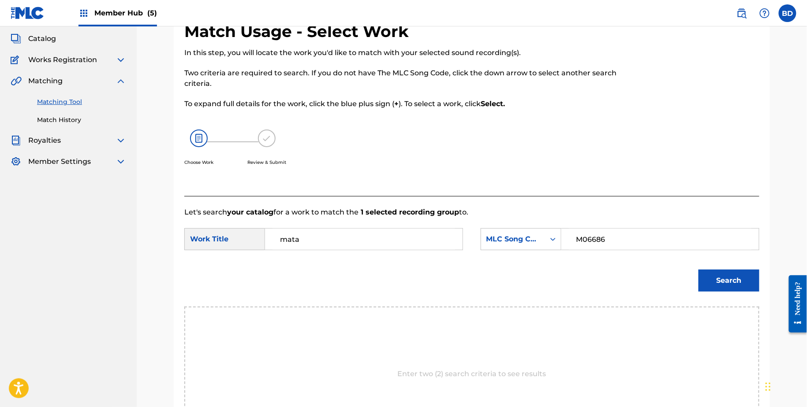
click at [698, 270] on button "Search" at bounding box center [728, 281] width 61 height 22
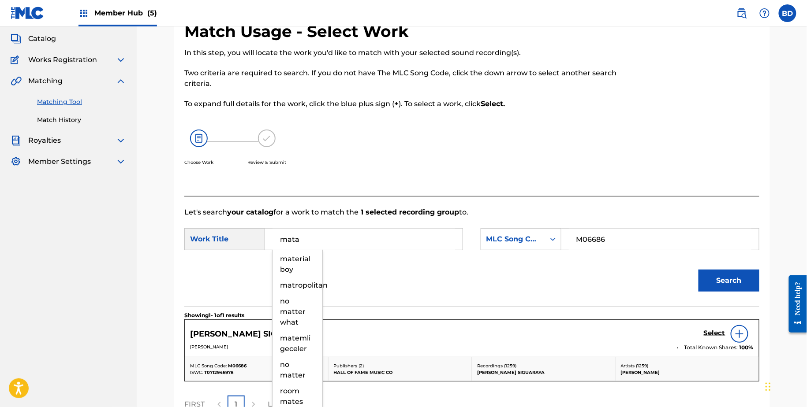
click at [714, 328] on div "Select" at bounding box center [729, 334] width 50 height 18
click at [713, 334] on h5 "Select" at bounding box center [715, 333] width 22 height 8
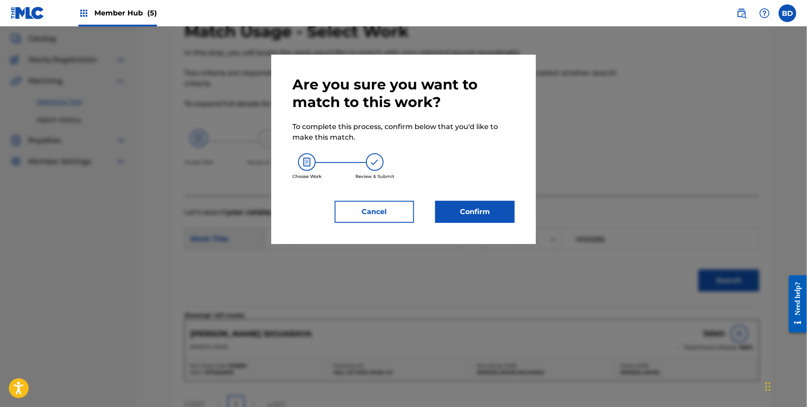
click at [501, 198] on div "Are you sure you want to match to this work? To complete this process, confirm …" at bounding box center [403, 149] width 222 height 147
click at [501, 200] on div "Are you sure you want to match to this work? To complete this process, confirm …" at bounding box center [403, 149] width 222 height 147
click at [501, 209] on button "Confirm" at bounding box center [474, 212] width 79 height 22
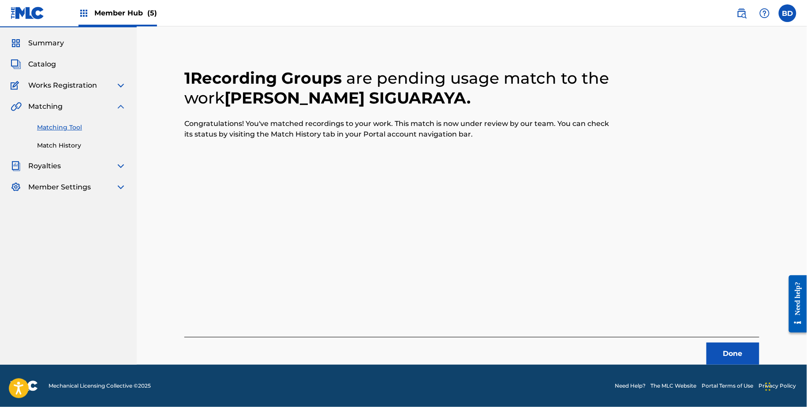
scroll to position [23, 0]
click at [76, 145] on link "Match History" at bounding box center [81, 146] width 89 height 9
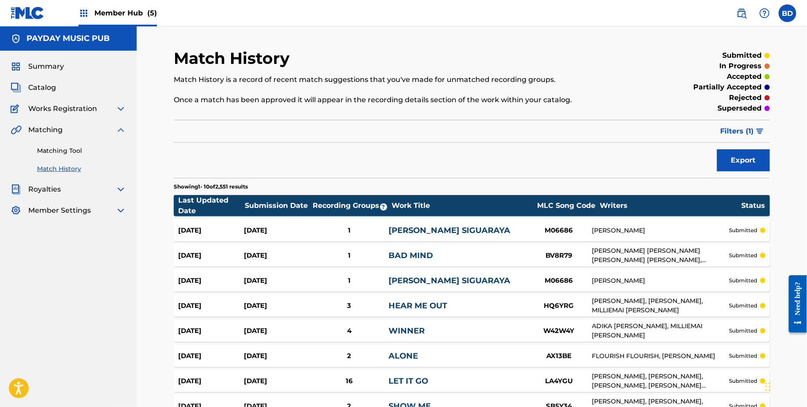
click at [402, 226] on link "[PERSON_NAME] SIGUARAYA" at bounding box center [449, 231] width 122 height 10
click at [426, 227] on link "[PERSON_NAME] SIGUARAYA" at bounding box center [449, 231] width 122 height 10
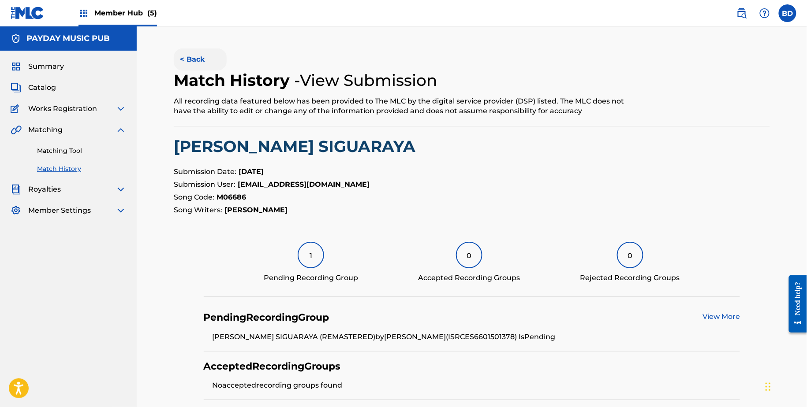
click at [186, 64] on button "< Back" at bounding box center [200, 59] width 53 height 22
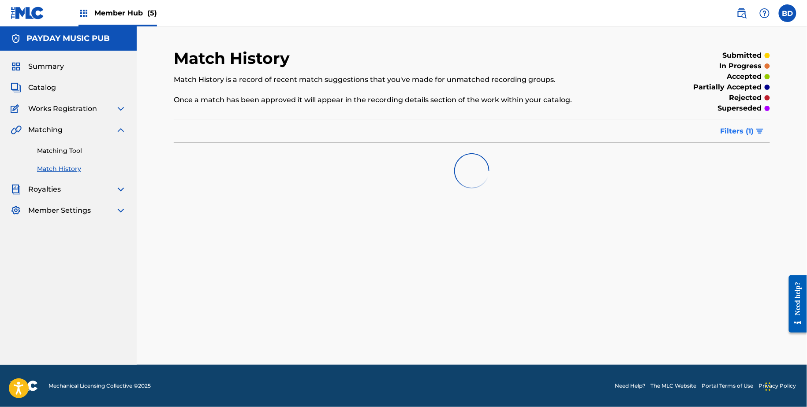
click at [729, 134] on span "Filters ( 1 )" at bounding box center [737, 131] width 34 height 11
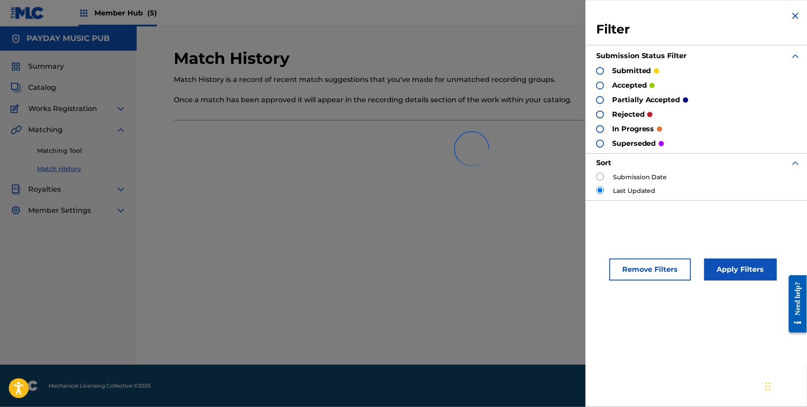
click at [597, 177] on input "radio" at bounding box center [600, 177] width 8 height 8
radio input "true"
click at [724, 257] on div "Remove Filters Apply Filters" at bounding box center [699, 265] width 226 height 54
click at [724, 259] on button "Apply Filters" at bounding box center [740, 270] width 73 height 22
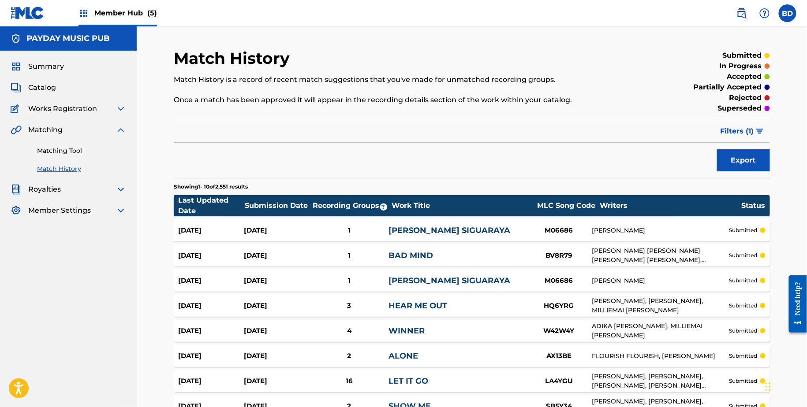
click at [710, 254] on div "[PERSON_NAME] [PERSON_NAME] [PERSON_NAME] [PERSON_NAME], [PERSON_NAME], [PERSON…" at bounding box center [660, 255] width 137 height 19
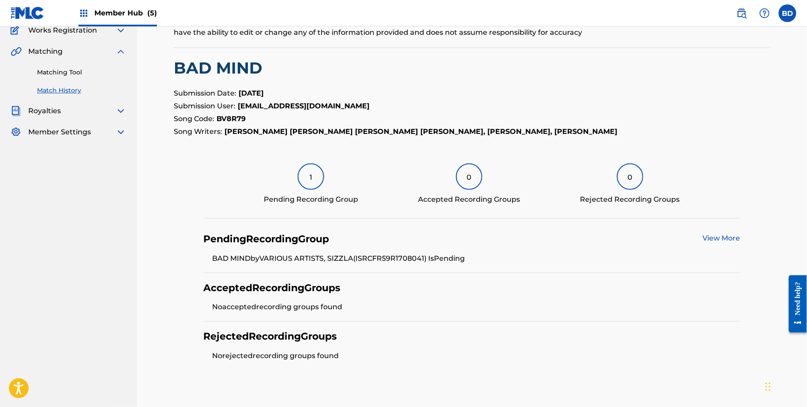
scroll to position [127, 0]
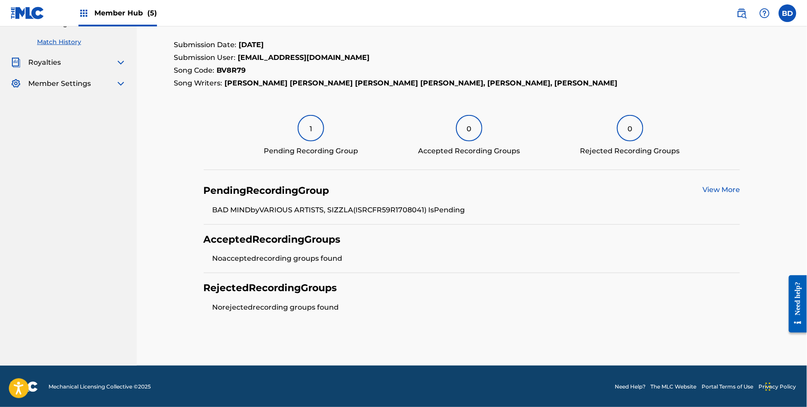
click at [388, 212] on li "BAD MIND by VARIOUS ARTISTS, [PERSON_NAME] (ISRC FR59R1708041 ) Is Pending" at bounding box center [477, 210] width 528 height 11
copy li "FR59R1708041"
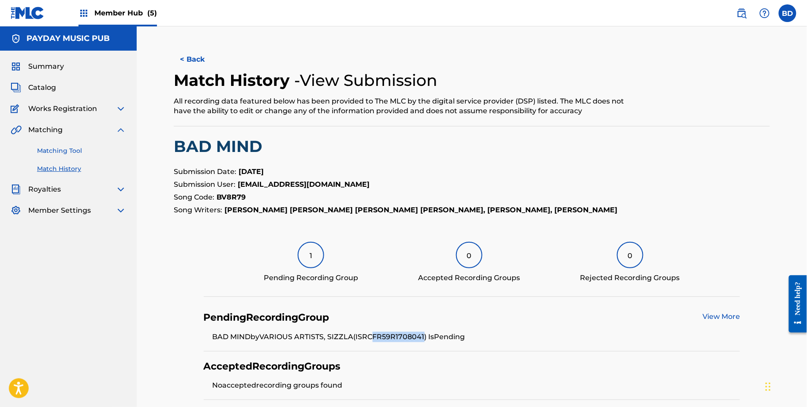
click at [58, 154] on link "Matching Tool" at bounding box center [81, 150] width 89 height 9
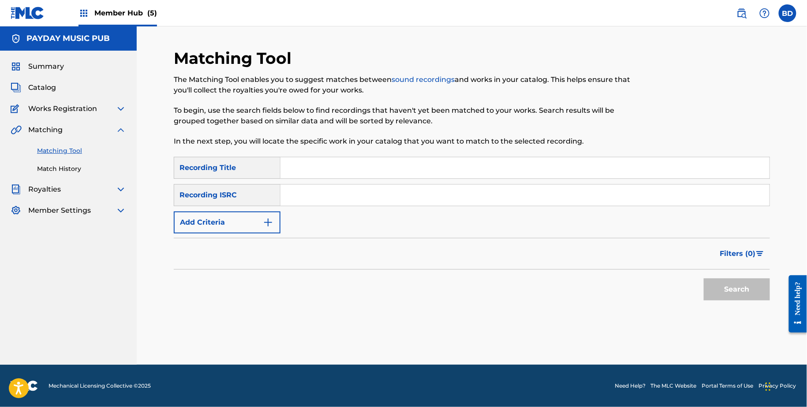
drag, startPoint x: 339, startPoint y: 216, endPoint x: 336, endPoint y: 210, distance: 6.7
click at [339, 216] on div "SearchWithCriteria9497a957-29c3-4cf6-9ee8-43ef236547a5 Recording Title SearchWi…" at bounding box center [472, 195] width 596 height 77
click at [324, 188] on input "Search Form" at bounding box center [524, 195] width 489 height 21
paste input "FR59R1708041"
click at [704, 279] on button "Search" at bounding box center [737, 290] width 66 height 22
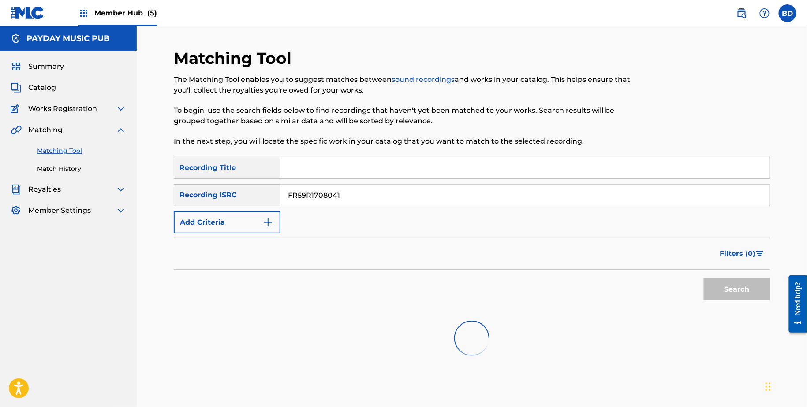
scroll to position [49, 0]
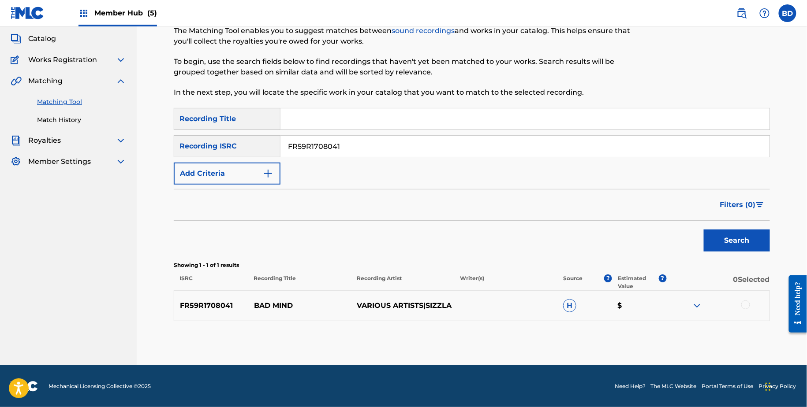
click at [694, 306] on img at bounding box center [697, 306] width 11 height 11
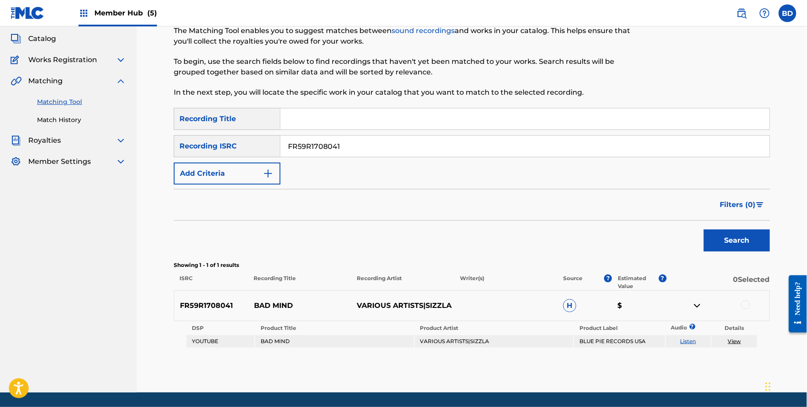
scroll to position [0, 0]
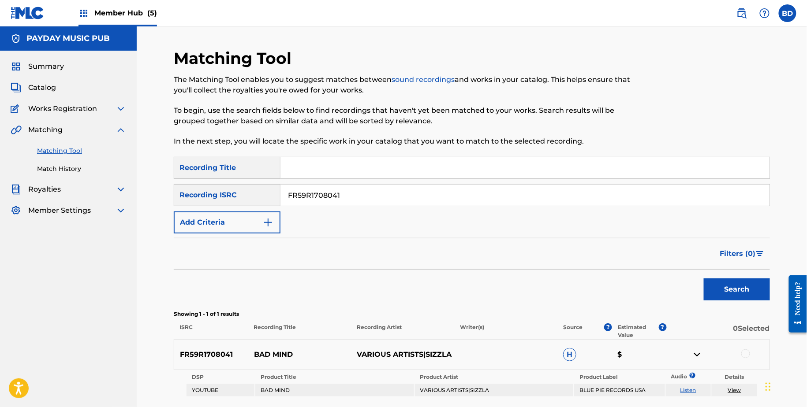
click at [391, 180] on div "SearchWithCriteria9497a957-29c3-4cf6-9ee8-43ef236547a5 Recording Title SearchWi…" at bounding box center [472, 195] width 596 height 77
click at [391, 189] on input "FR59R1708041" at bounding box center [524, 195] width 489 height 21
paste input "ES60A1401250"
click at [704, 279] on button "Search" at bounding box center [737, 290] width 66 height 22
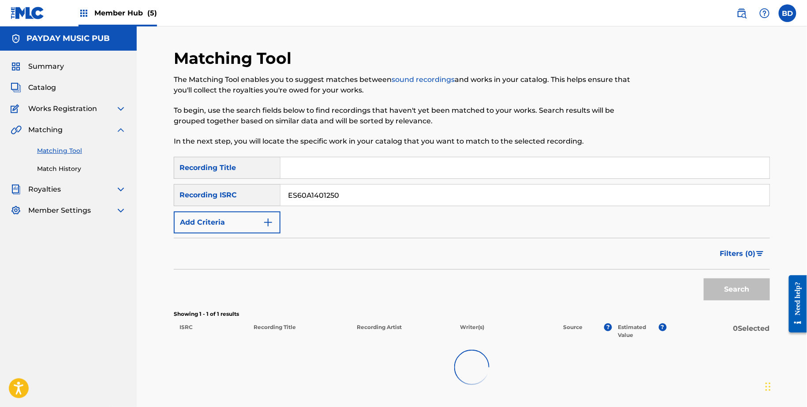
scroll to position [74, 0]
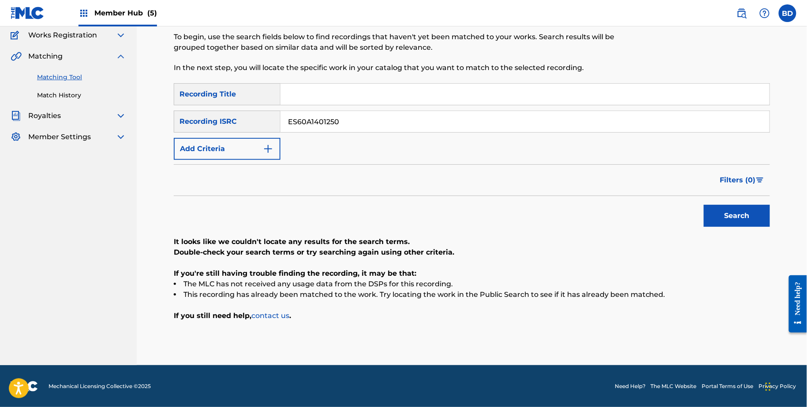
click at [321, 131] on input "ES60A1401250" at bounding box center [524, 121] width 489 height 21
paste input "563110867"
click at [704, 205] on button "Search" at bounding box center [737, 216] width 66 height 22
click at [327, 114] on input "ES5631108670" at bounding box center [524, 121] width 489 height 21
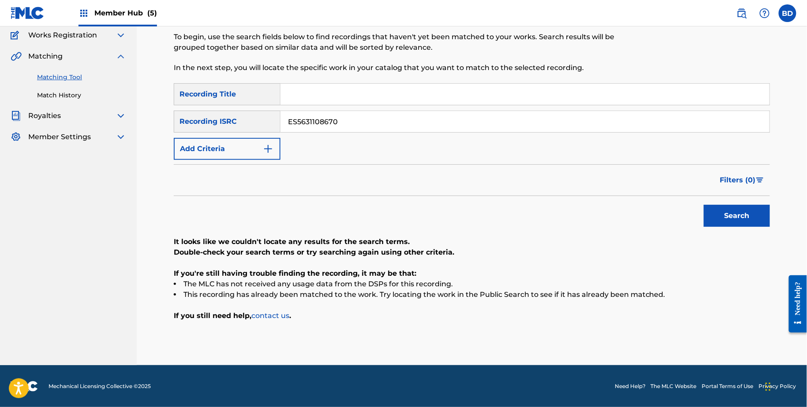
click at [327, 114] on input "ES5631108670" at bounding box center [524, 121] width 489 height 21
paste input "DK4YA2009101"
click at [704, 205] on button "Search" at bounding box center [737, 216] width 66 height 22
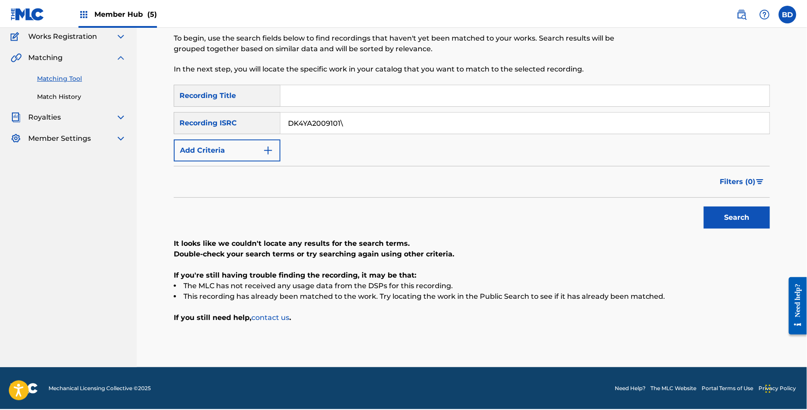
scroll to position [71, 0]
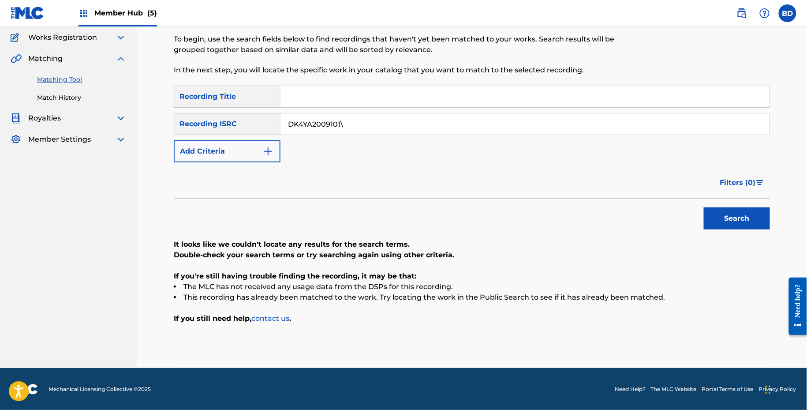
click at [319, 119] on input "DK4YA2009101\" at bounding box center [524, 123] width 489 height 21
paste input "GA0R2446210"
click at [704, 207] on button "Search" at bounding box center [737, 218] width 66 height 22
click at [326, 118] on input "DGA0R2446210\" at bounding box center [524, 123] width 489 height 21
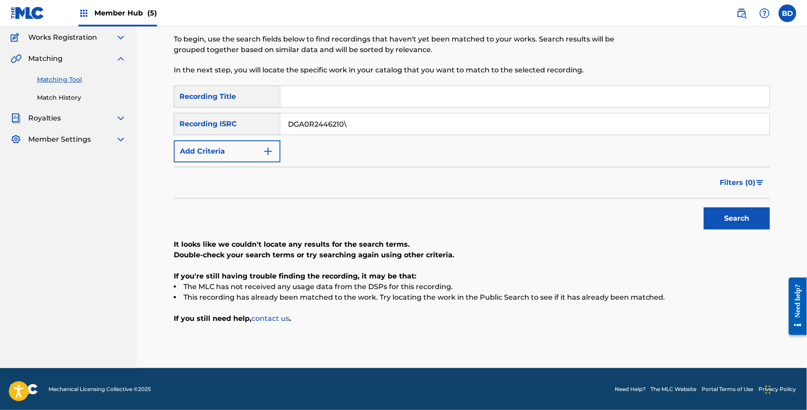
click at [326, 118] on input "DGA0R2446210\" at bounding box center [524, 123] width 489 height 21
paste input "Search Form"
click at [704, 207] on button "Search" at bounding box center [737, 218] width 66 height 22
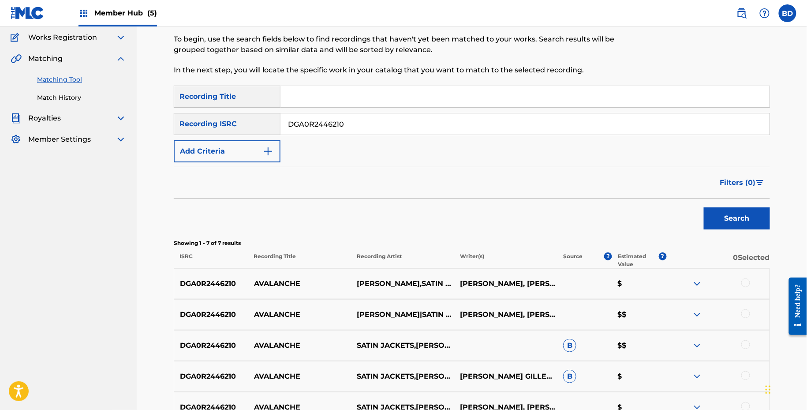
scroll to position [232, 0]
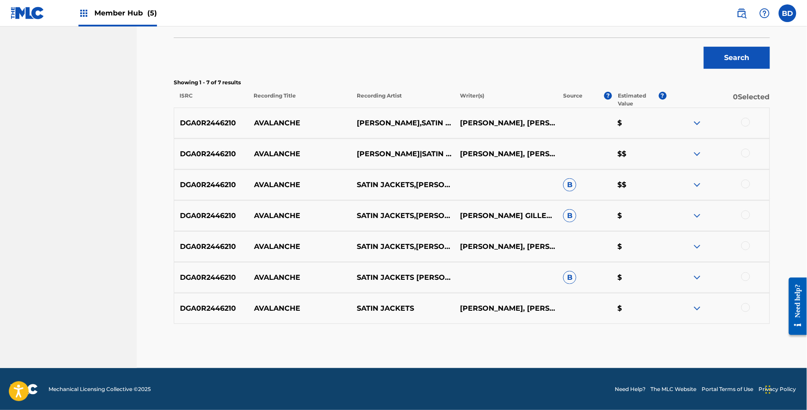
click at [272, 116] on div "DGA0R2446210 AVALANCHE [PERSON_NAME],SATIN JACKETS [PERSON_NAME], EVEN [PERSON_…" at bounding box center [472, 123] width 596 height 31
copy p "AVALANCHE"
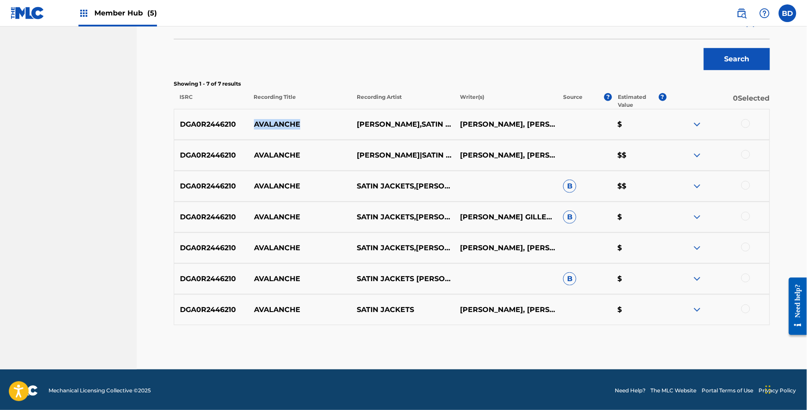
scroll to position [71, 0]
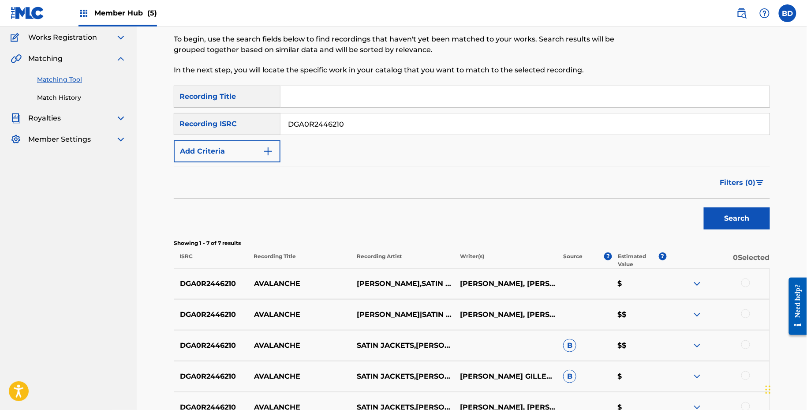
click at [384, 123] on input "DGA0R2446210" at bounding box center [524, 123] width 489 height 21
paste input "72267676"
click at [704, 207] on button "Search" at bounding box center [737, 218] width 66 height 22
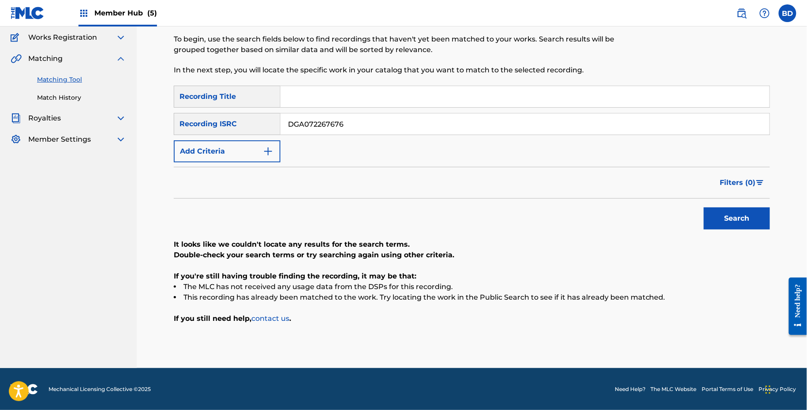
click at [304, 124] on input "DGA072267676" at bounding box center [524, 123] width 489 height 21
paste input "EZC62351001"
click at [704, 207] on button "Search" at bounding box center [737, 218] width 66 height 22
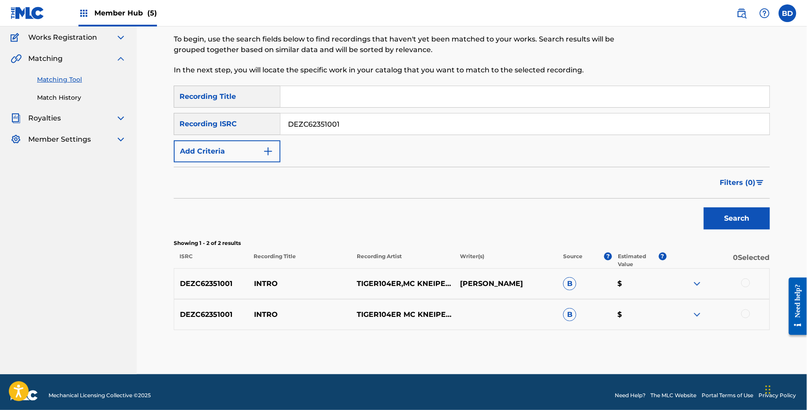
scroll to position [78, 0]
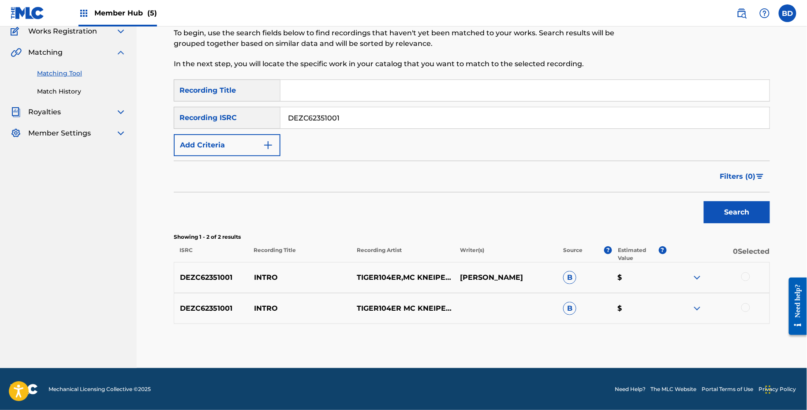
click at [699, 304] on img at bounding box center [697, 308] width 11 height 11
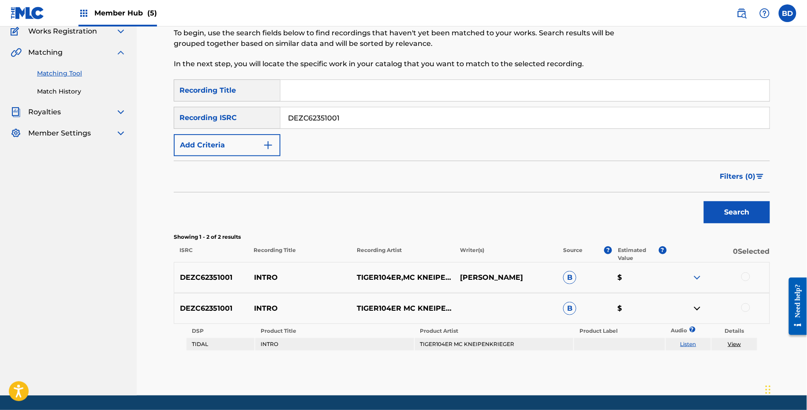
click at [699, 269] on div "DEZC62351001 INTRO TIGER104ER,MC KNEIPENKRIEGER [PERSON_NAME] B $" at bounding box center [472, 277] width 596 height 31
click at [699, 273] on img at bounding box center [697, 277] width 11 height 11
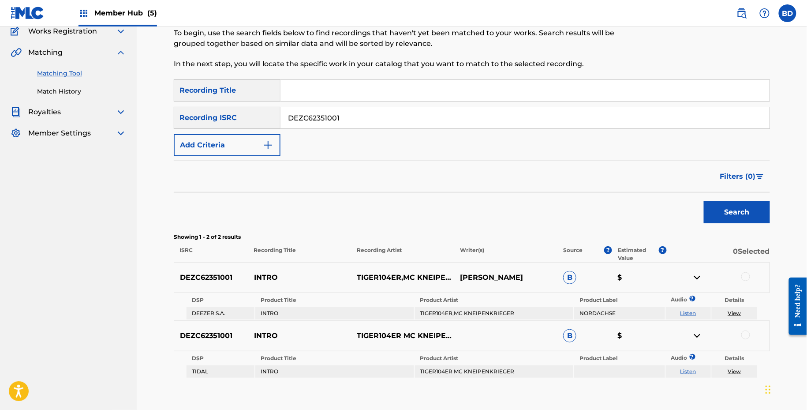
click at [271, 276] on p "INTRO" at bounding box center [299, 277] width 103 height 11
copy p "INTRO"
click at [326, 124] on input "DEZC62351001" at bounding box center [524, 117] width 489 height 21
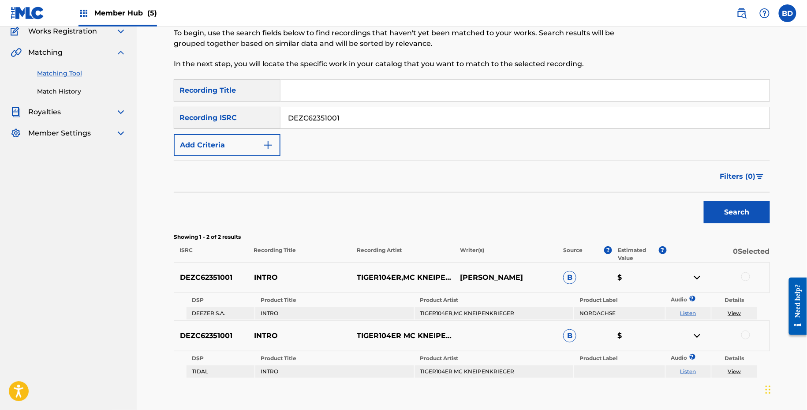
click at [326, 124] on input "DEZC62351001" at bounding box center [524, 117] width 489 height 21
paste input "902100430"
click at [704, 201] on button "Search" at bounding box center [737, 212] width 66 height 22
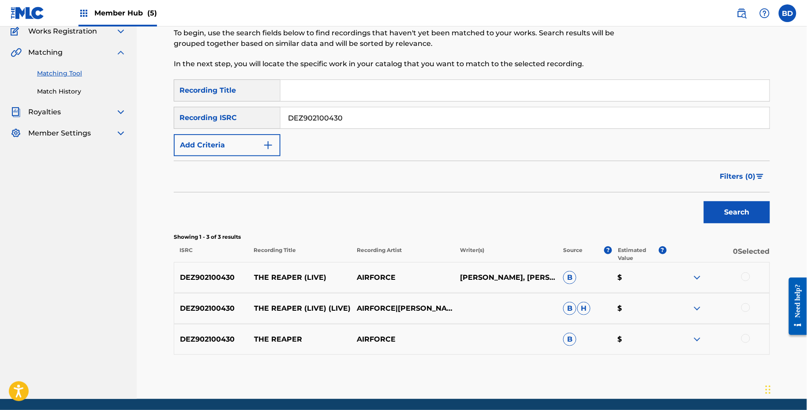
scroll to position [108, 0]
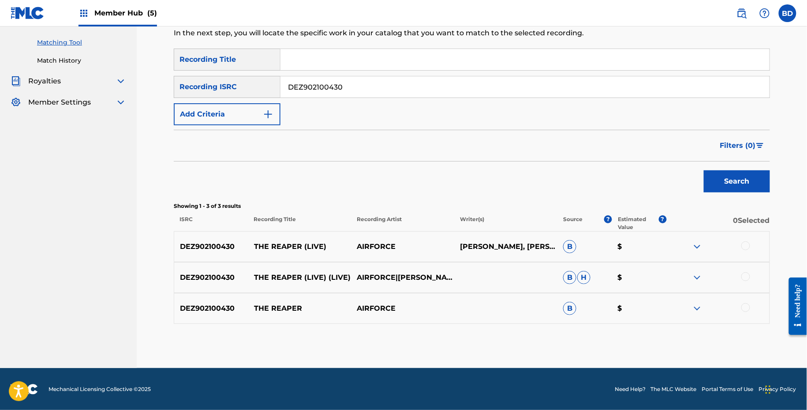
click at [697, 265] on div "DEZ902100430 THE REAPER (LIVE) (LIVE) AIRFORCE|[PERSON_NAME]|[PERSON_NAME]|[PER…" at bounding box center [472, 277] width 596 height 31
click at [698, 309] on img at bounding box center [697, 308] width 11 height 11
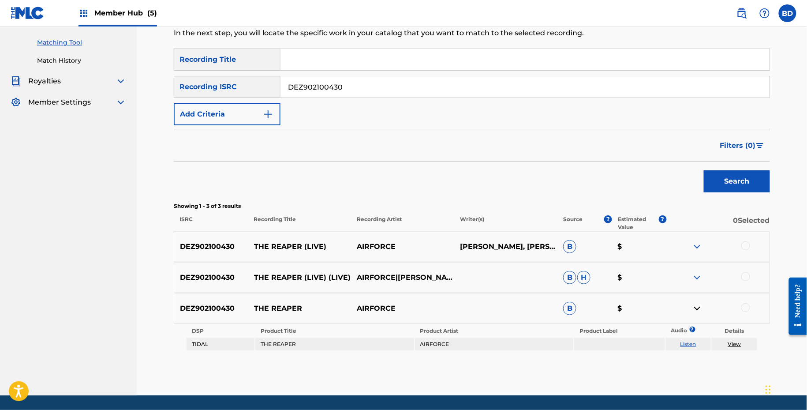
click at [698, 276] on img at bounding box center [697, 277] width 11 height 11
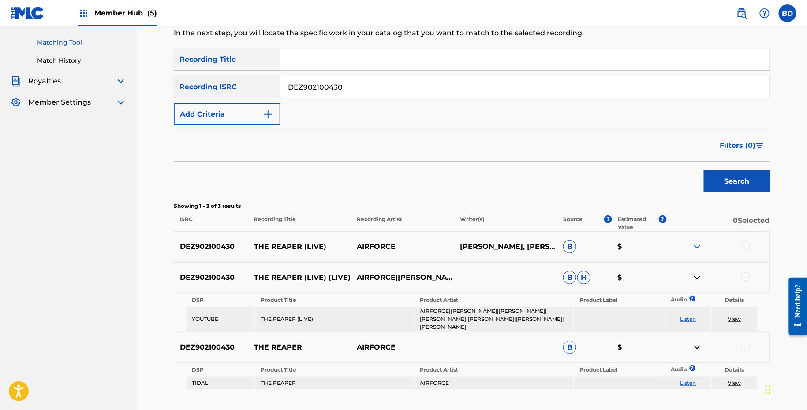
click at [698, 247] on img at bounding box center [697, 246] width 11 height 11
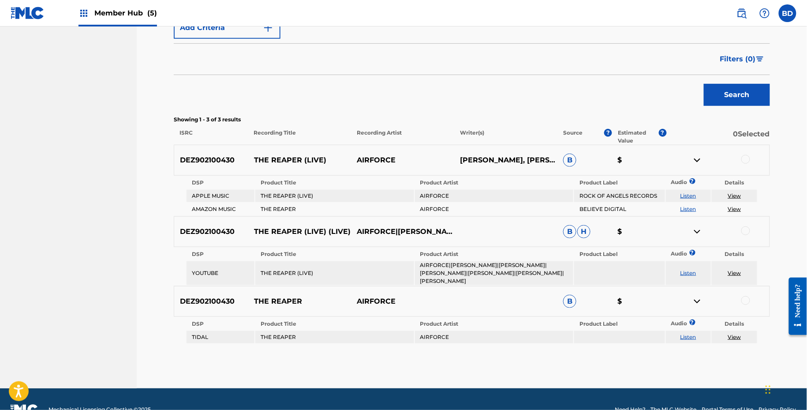
scroll to position [168, 0]
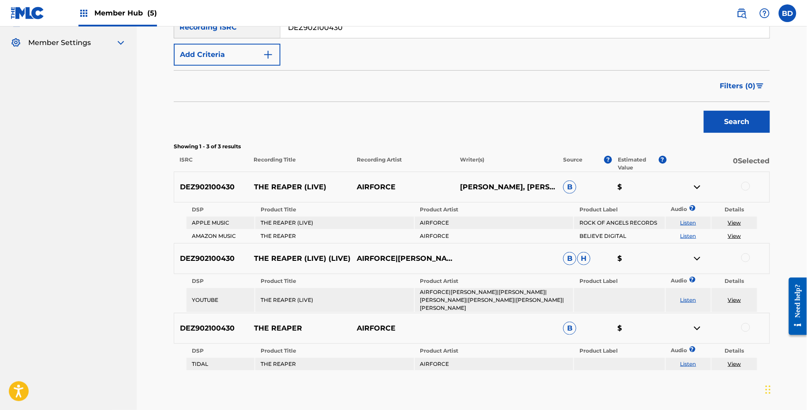
drag, startPoint x: 251, startPoint y: 182, endPoint x: 299, endPoint y: 181, distance: 47.6
click at [299, 182] on p "THE REAPER (LIVE)" at bounding box center [299, 187] width 103 height 11
drag, startPoint x: 302, startPoint y: 186, endPoint x: 246, endPoint y: 186, distance: 56.9
click at [246, 186] on div "DEZ902100430 THE REAPER (LIVE) AIRFORCE CHOP [PERSON_NAME], [PERSON_NAME], [PER…" at bounding box center [472, 187] width 596 height 31
click at [341, 35] on input "DEZ902100430" at bounding box center [524, 27] width 489 height 21
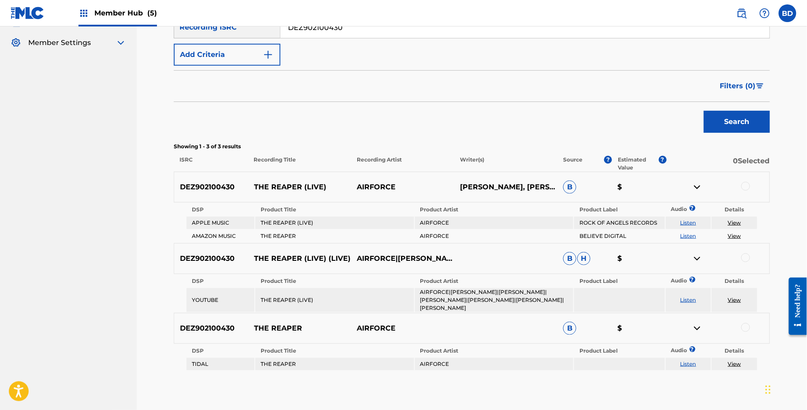
click at [341, 35] on input "DEZ902100430" at bounding box center [524, 27] width 489 height 21
paste input "1900716"
click at [704, 111] on button "Search" at bounding box center [737, 122] width 66 height 22
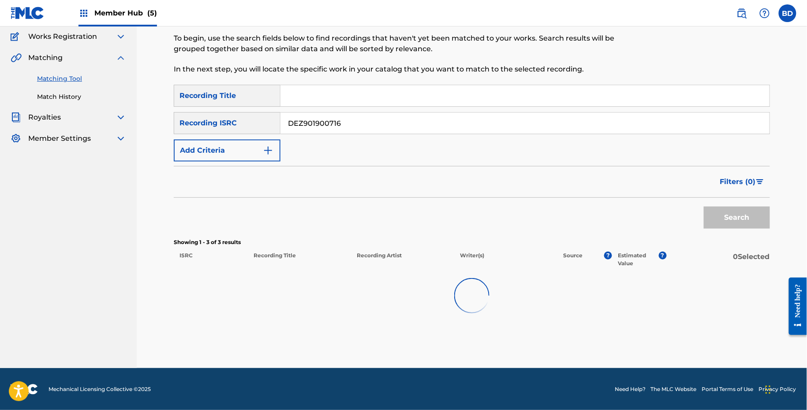
scroll to position [108, 0]
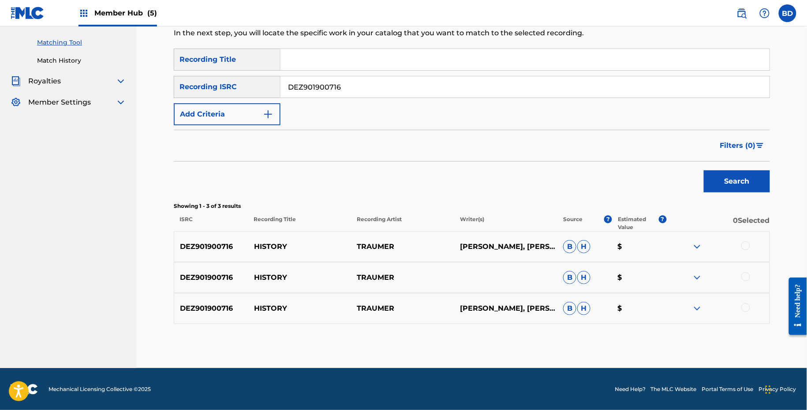
drag, startPoint x: 691, startPoint y: 307, endPoint x: 693, endPoint y: 299, distance: 8.1
click at [691, 307] on div at bounding box center [717, 308] width 103 height 11
click at [695, 303] on img at bounding box center [697, 308] width 11 height 11
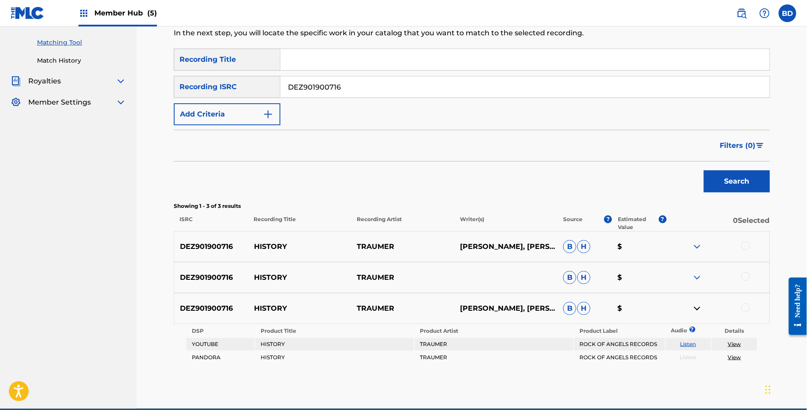
click at [695, 269] on div "DEZ901900716 HISTORY TRAUMER B H $" at bounding box center [472, 277] width 596 height 31
click at [695, 272] on img at bounding box center [697, 277] width 11 height 11
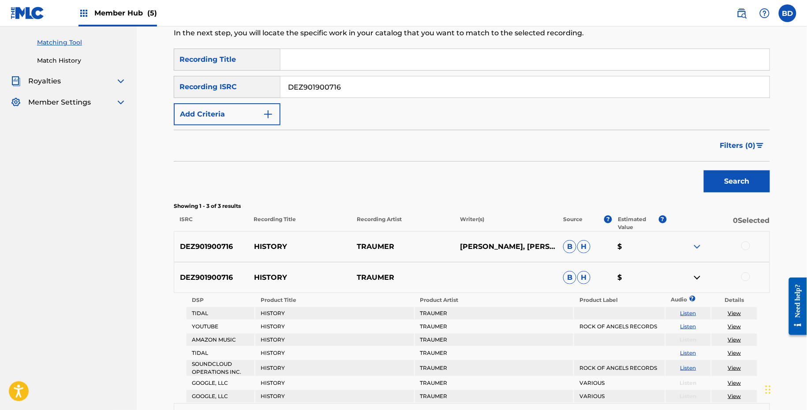
click at [695, 247] on img at bounding box center [697, 246] width 11 height 11
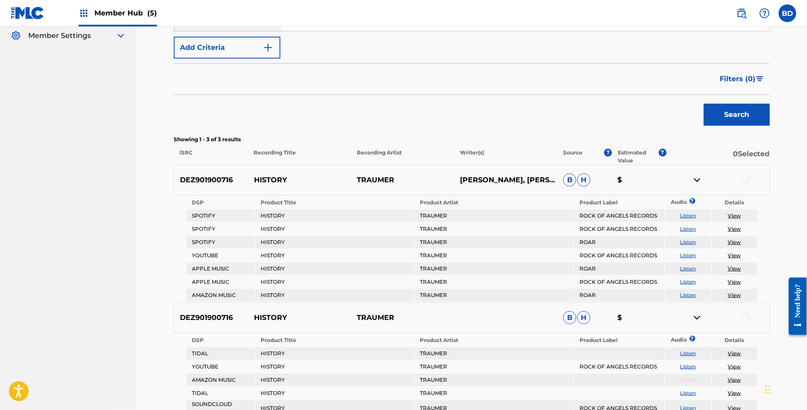
scroll to position [289, 0]
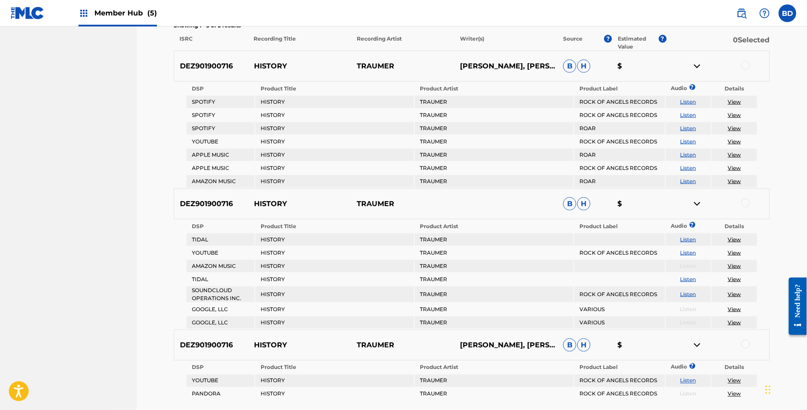
click at [274, 70] on p "HISTORY" at bounding box center [299, 66] width 103 height 11
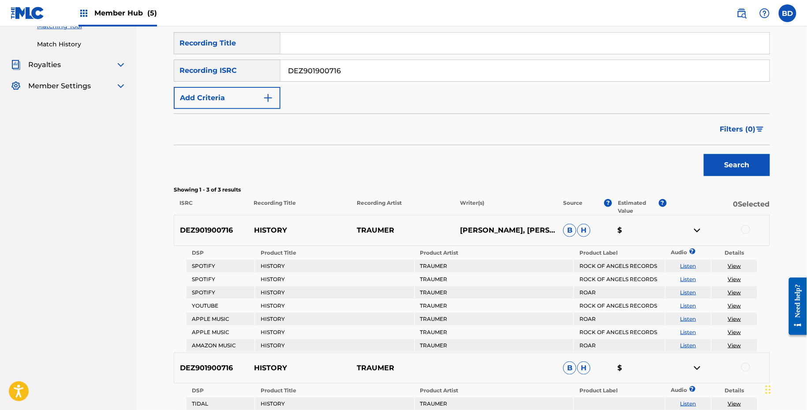
click at [390, 63] on input "DEZ901900716" at bounding box center [524, 70] width 489 height 21
paste input "621700170"
click at [704, 154] on button "Search" at bounding box center [737, 165] width 66 height 22
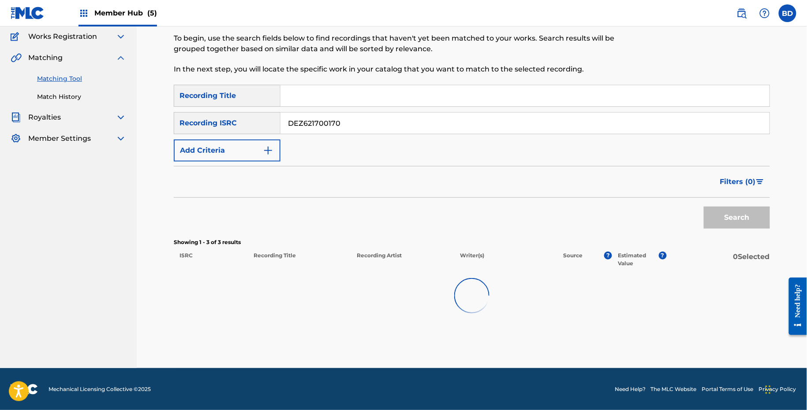
scroll to position [71, 0]
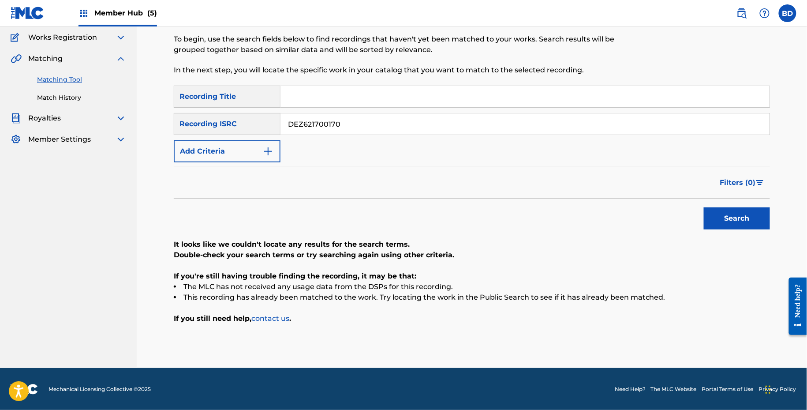
click at [446, 120] on input "DEZ621700170" at bounding box center [524, 123] width 489 height 21
paste input "YZ62200104"
click at [704, 207] on button "Search" at bounding box center [737, 218] width 66 height 22
click at [332, 108] on div "SearchWithCriteria9497a957-29c3-4cf6-9ee8-43ef236547a5 Recording Title SearchWi…" at bounding box center [472, 124] width 596 height 77
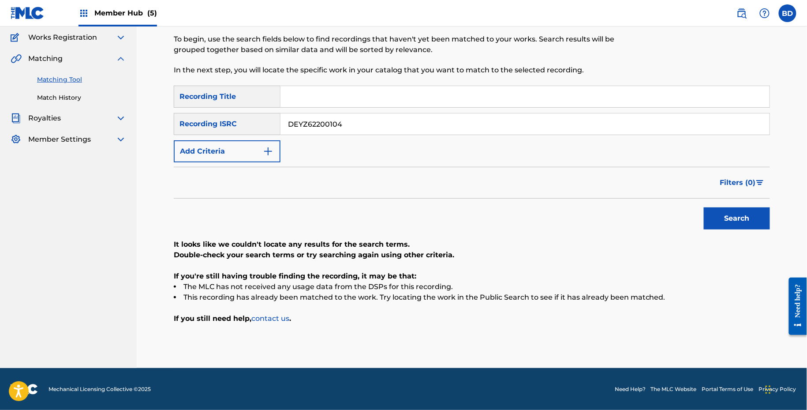
click at [329, 116] on input "DEYZ62200104" at bounding box center [524, 123] width 489 height 21
paste input "Q92300280"
click at [704, 207] on button "Search" at bounding box center [737, 218] width 66 height 22
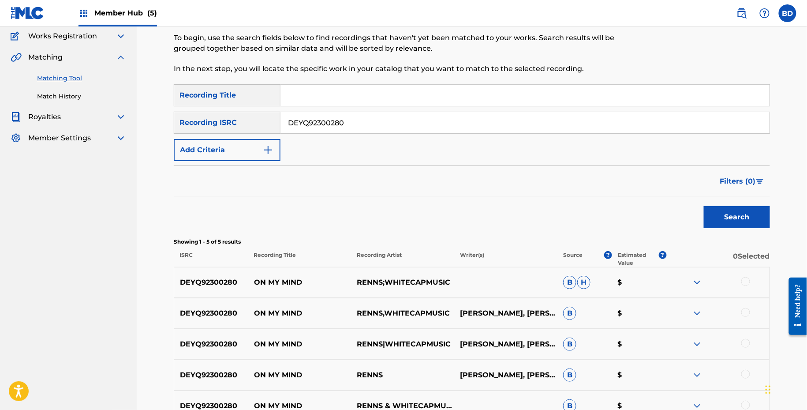
scroll to position [170, 0]
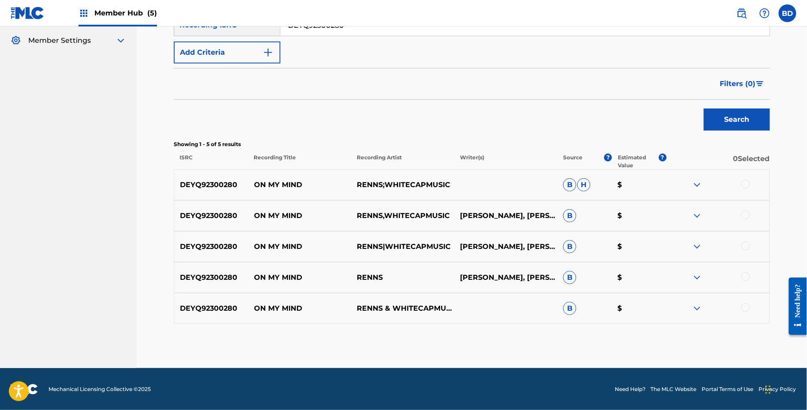
click at [695, 298] on div "DEYQ92300280 ON MY MIND RENNS & WHITECAPMUSIC B $" at bounding box center [472, 308] width 596 height 31
click at [695, 307] on img at bounding box center [697, 308] width 11 height 11
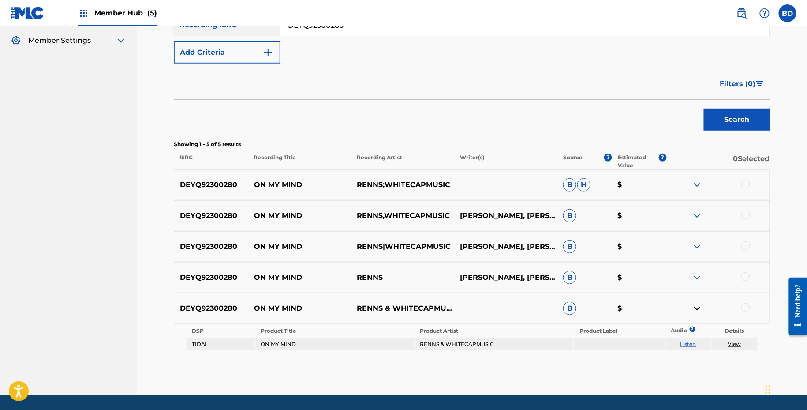
click at [699, 277] on img at bounding box center [697, 277] width 11 height 11
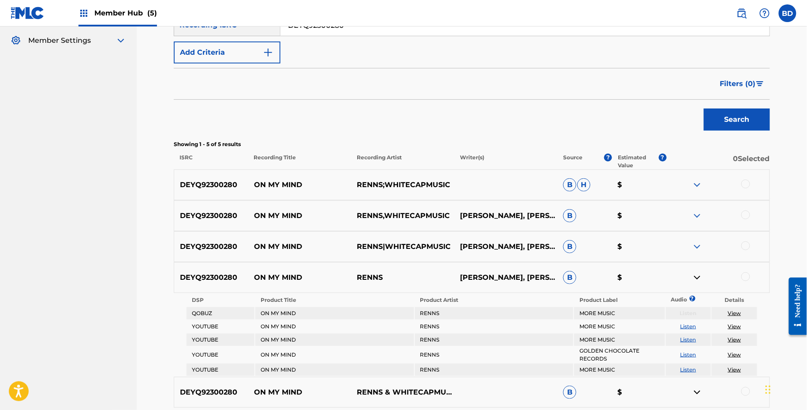
click at [695, 246] on img at bounding box center [697, 246] width 11 height 11
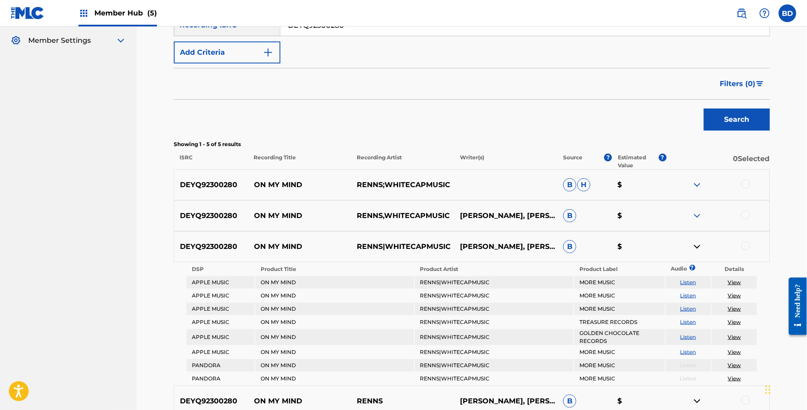
click at [699, 209] on div "DEYQ92300280 ON MY MIND RENNS,WHITECAPMUSIC [PERSON_NAME], [PERSON_NAME] B $" at bounding box center [472, 215] width 596 height 31
click at [695, 216] on img at bounding box center [697, 215] width 11 height 11
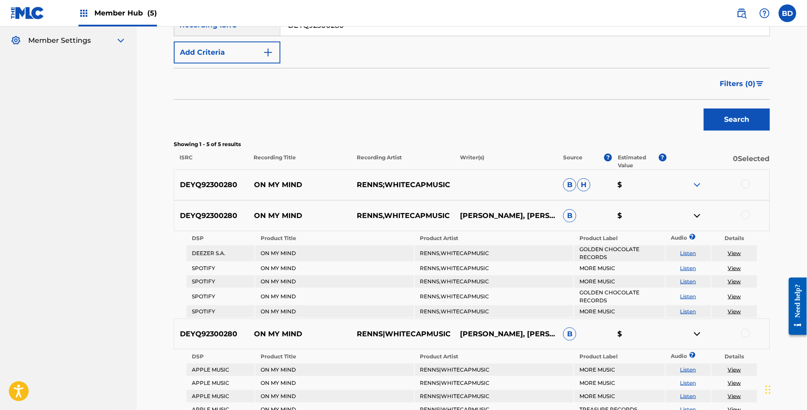
click at [695, 182] on img at bounding box center [697, 184] width 11 height 11
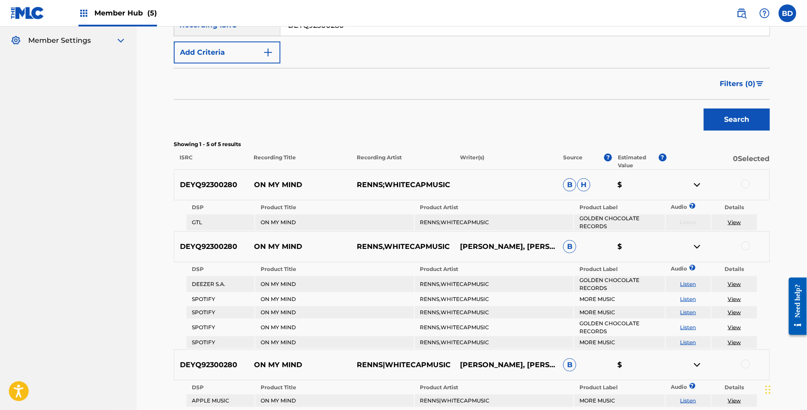
scroll to position [272, 0]
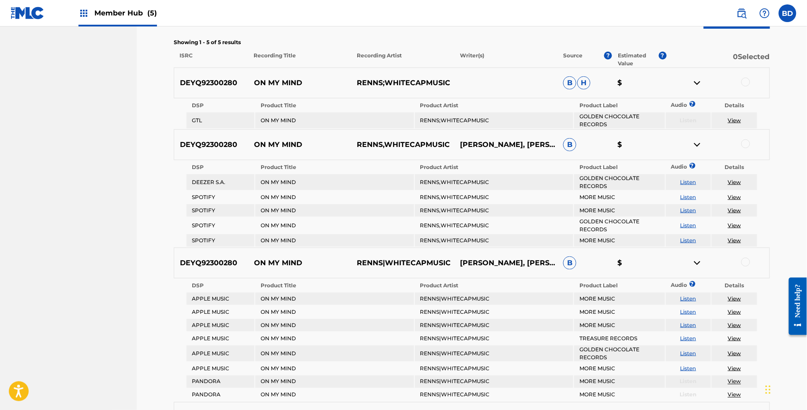
click at [261, 78] on p "ON MY MIND" at bounding box center [299, 83] width 103 height 11
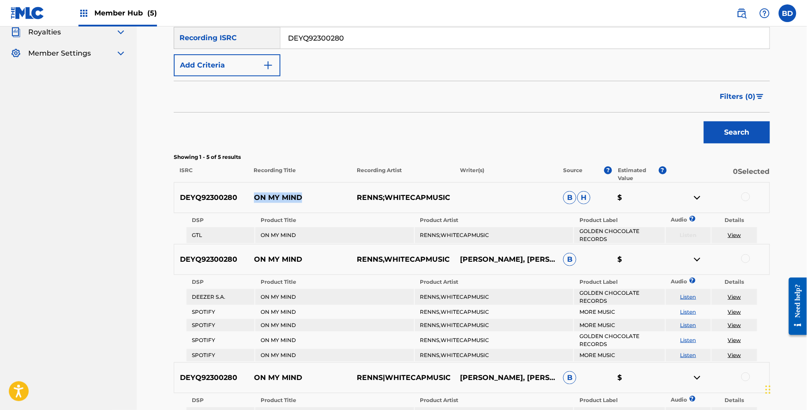
scroll to position [144, 0]
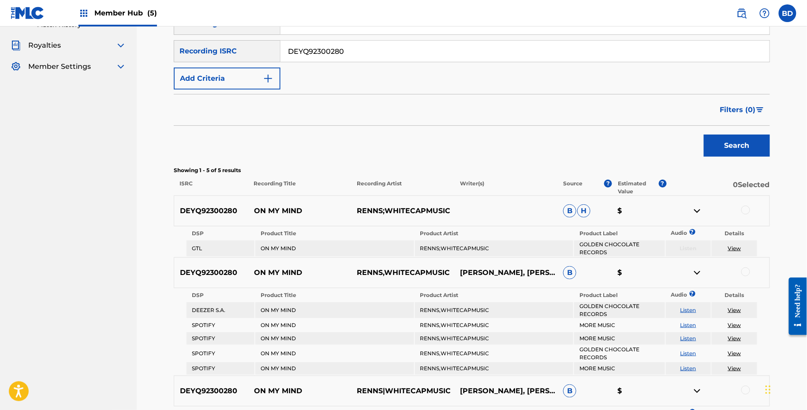
click at [351, 51] on input "DEYQ92300280" at bounding box center [524, 51] width 489 height 21
click at [704, 134] on button "Search" at bounding box center [737, 145] width 66 height 22
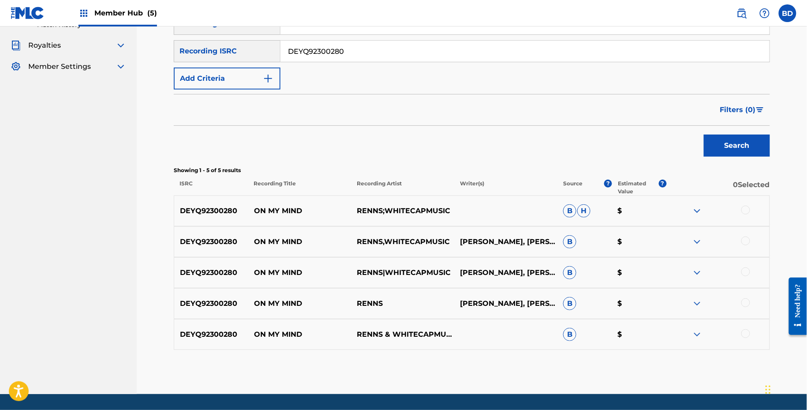
click at [281, 201] on div "DEYQ92300280 ON MY MIND RENNS;WHITECAPMUSIC B H $" at bounding box center [472, 210] width 596 height 31
click at [315, 55] on input "DEYQ92300280" at bounding box center [524, 51] width 489 height 21
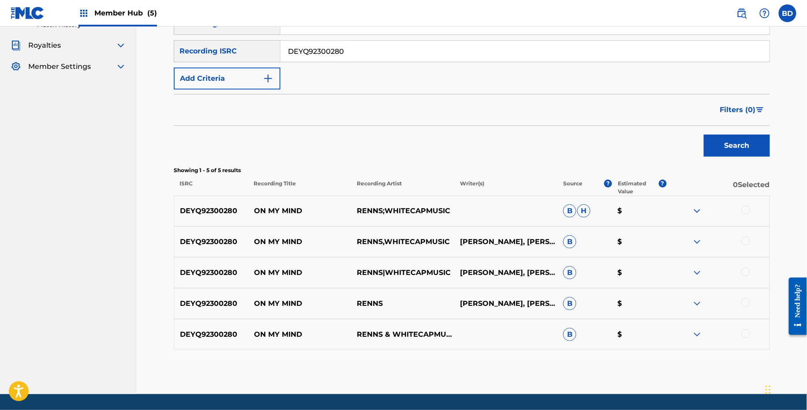
paste input "200221"
click at [704, 134] on button "Search" at bounding box center [737, 145] width 66 height 22
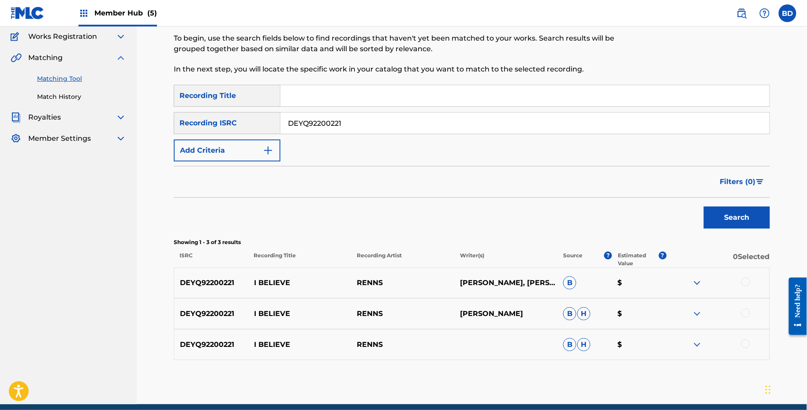
scroll to position [108, 0]
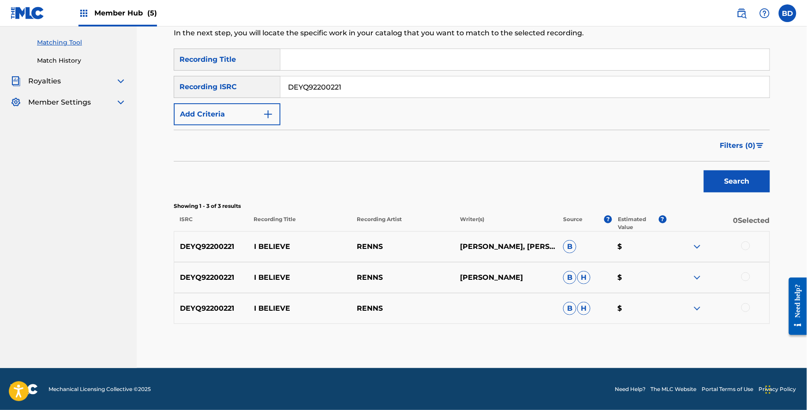
click at [269, 234] on div "DEYQ92200221 I BELIEVE [PERSON_NAME], [PERSON_NAME] B $" at bounding box center [472, 246] width 596 height 31
click at [330, 95] on input "DEYQ92200221" at bounding box center [524, 86] width 489 height 21
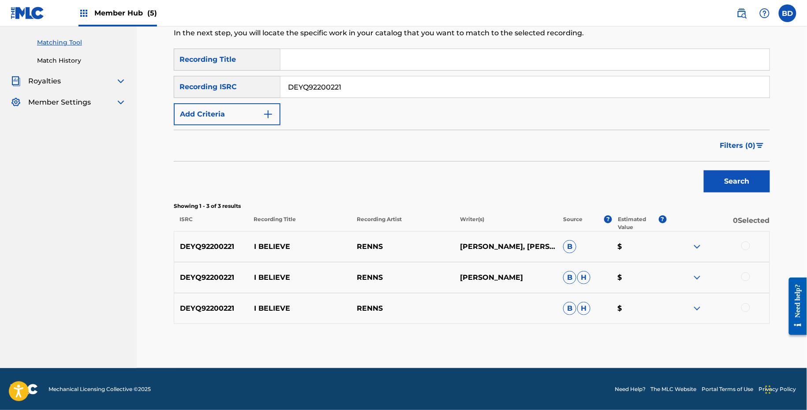
click at [330, 95] on input "DEYQ92200221" at bounding box center [524, 86] width 489 height 21
paste input "100183"
click at [704, 170] on button "Search" at bounding box center [737, 181] width 66 height 22
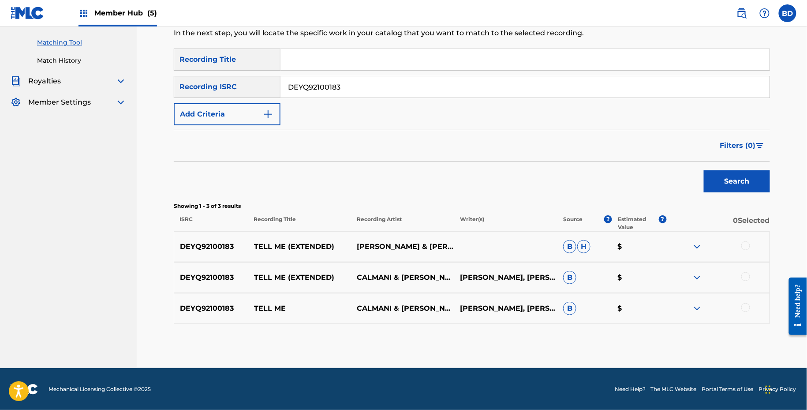
click at [693, 307] on img at bounding box center [697, 308] width 11 height 11
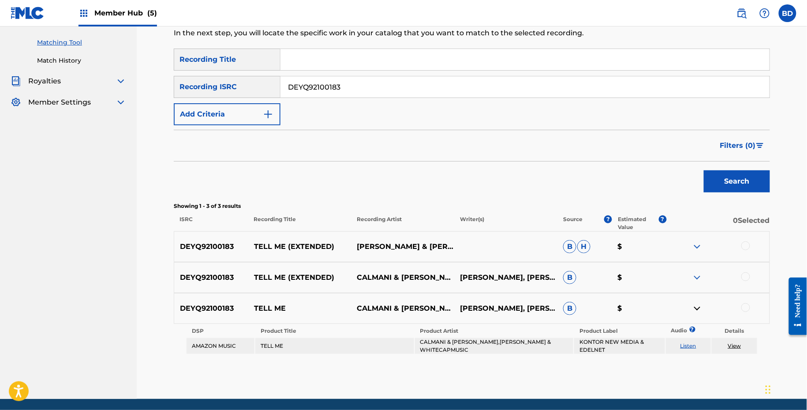
click at [693, 273] on img at bounding box center [697, 277] width 11 height 11
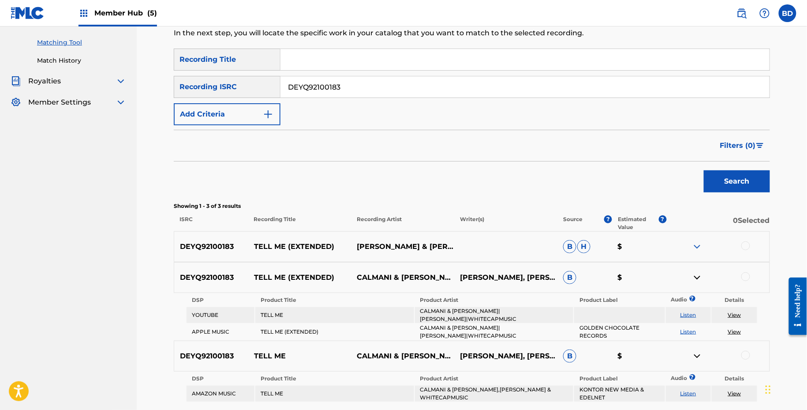
click at [697, 236] on div "DEYQ92100183 TELL ME (EXTENDED) [PERSON_NAME] & [PERSON_NAME];[PERSON_NAME];WHI…" at bounding box center [472, 246] width 596 height 31
click at [697, 246] on img at bounding box center [697, 246] width 11 height 11
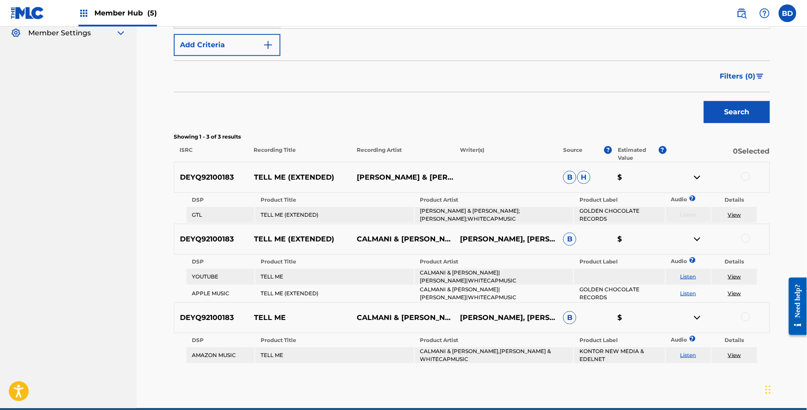
scroll to position [214, 0]
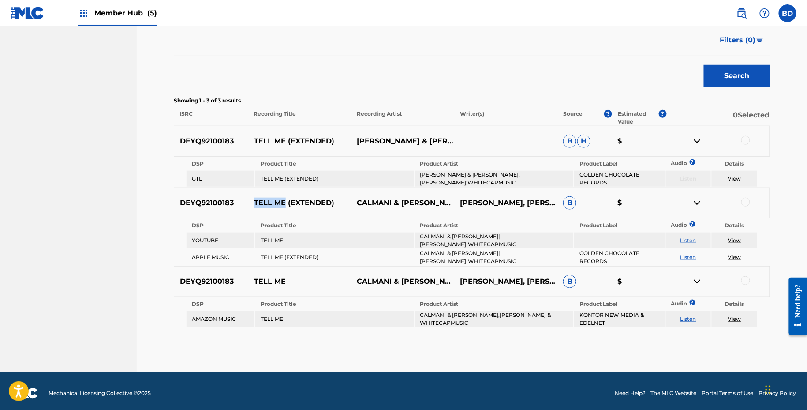
drag, startPoint x: 251, startPoint y: 202, endPoint x: 285, endPoint y: 203, distance: 33.5
click at [285, 203] on p "TELL ME (EXTENDED)" at bounding box center [299, 203] width 103 height 11
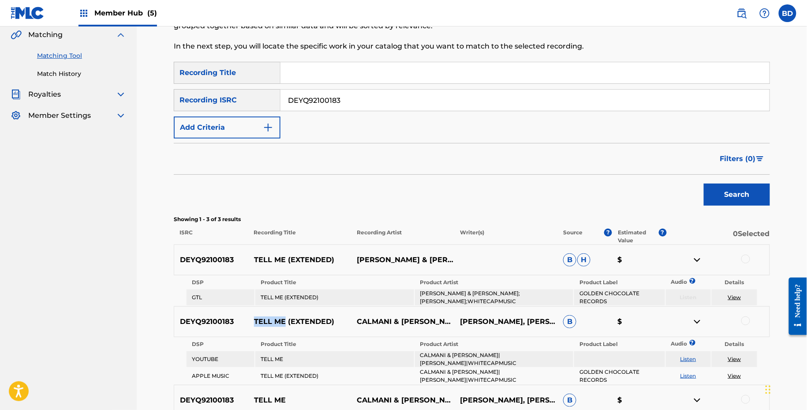
click at [358, 103] on input "DEYQ92100183" at bounding box center [524, 100] width 489 height 21
paste input "2"
click at [704, 183] on button "Search" at bounding box center [737, 194] width 66 height 22
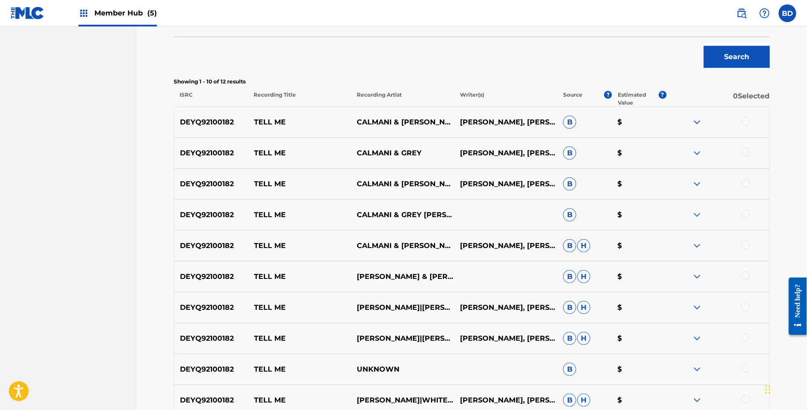
scroll to position [283, 0]
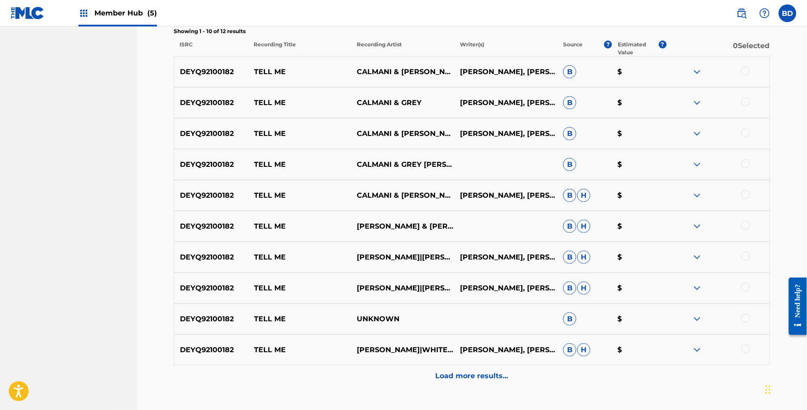
click at [263, 71] on p "TELL ME" at bounding box center [299, 72] width 103 height 11
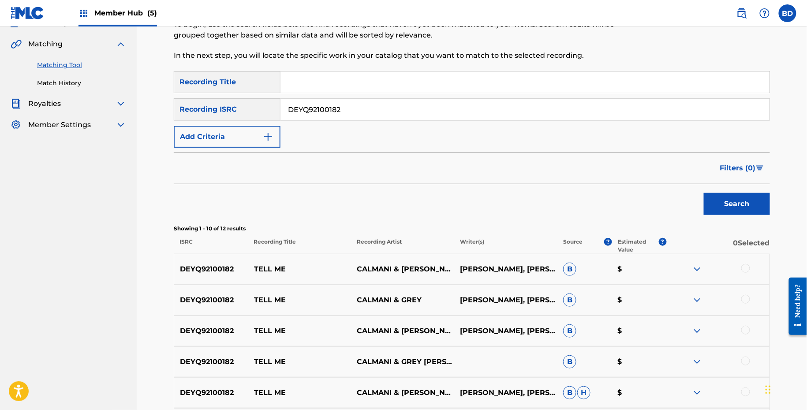
click at [319, 109] on input "DEYQ92100182" at bounding box center [524, 109] width 489 height 21
paste input "000003"
click at [704, 193] on button "Search" at bounding box center [737, 204] width 66 height 22
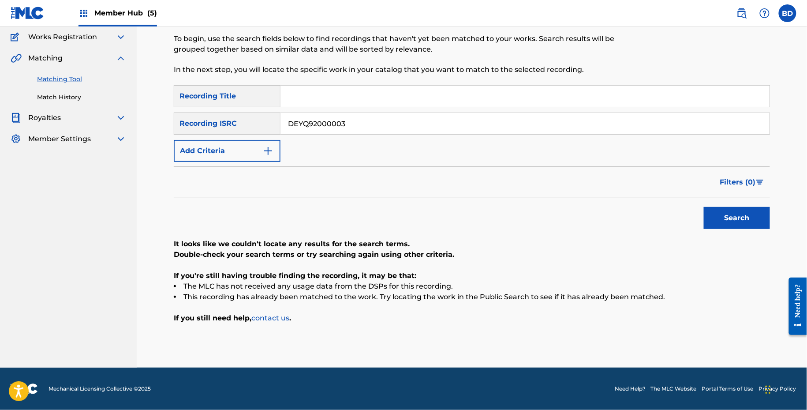
scroll to position [71, 0]
click at [321, 123] on input "DEYQ92000003" at bounding box center [524, 123] width 489 height 21
paste input "XW62400374"
click at [704, 207] on button "Search" at bounding box center [737, 218] width 66 height 22
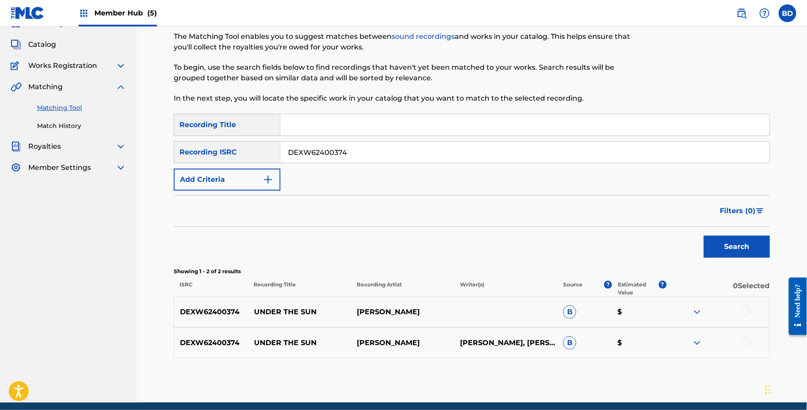
scroll to position [78, 0]
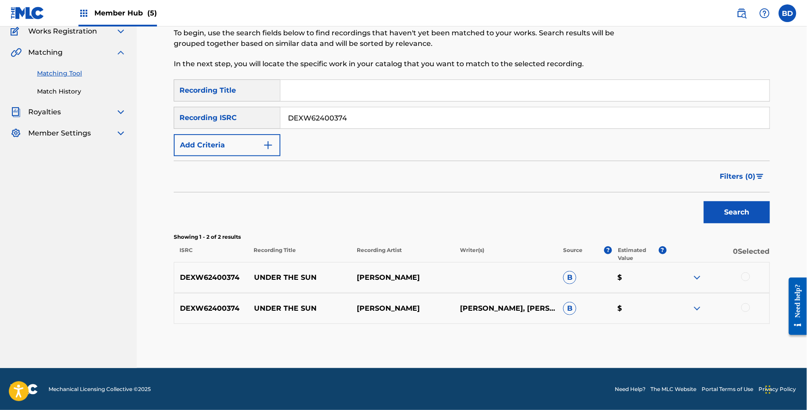
click at [294, 283] on div "DEXW62400374 UNDER THE SUN [PERSON_NAME] B $" at bounding box center [472, 277] width 596 height 31
click at [317, 116] on input "DEXW62400374" at bounding box center [524, 118] width 489 height 21
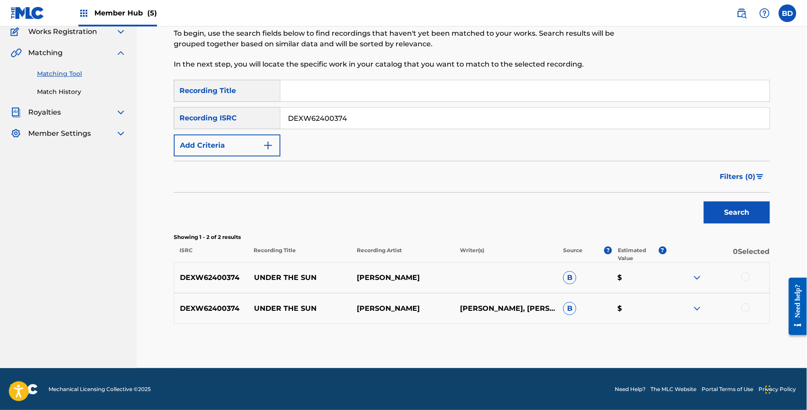
click at [317, 116] on input "DEXW62400374" at bounding box center [524, 118] width 489 height 21
paste input "33"
click at [704, 201] on button "Search" at bounding box center [737, 212] width 66 height 22
click at [287, 281] on p "WITHOUT YOU" at bounding box center [299, 277] width 103 height 11
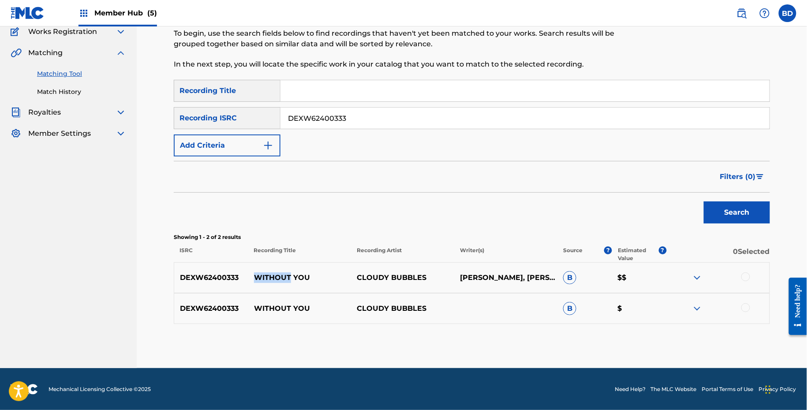
click at [287, 281] on p "WITHOUT YOU" at bounding box center [299, 277] width 103 height 11
click at [301, 122] on input "DEXW62400333" at bounding box center [524, 118] width 489 height 21
paste input "2"
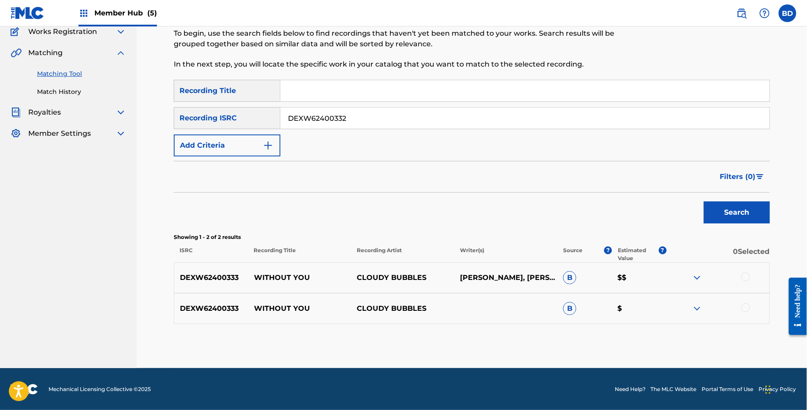
click at [704, 201] on button "Search" at bounding box center [737, 212] width 66 height 22
click at [276, 273] on p "NOT THE SAME" at bounding box center [299, 277] width 103 height 11
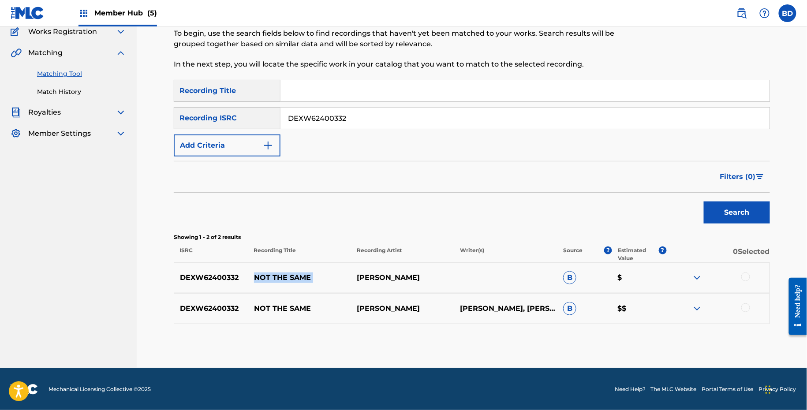
click at [276, 273] on p "NOT THE SAME" at bounding box center [299, 277] width 103 height 11
click at [702, 304] on img at bounding box center [697, 308] width 11 height 11
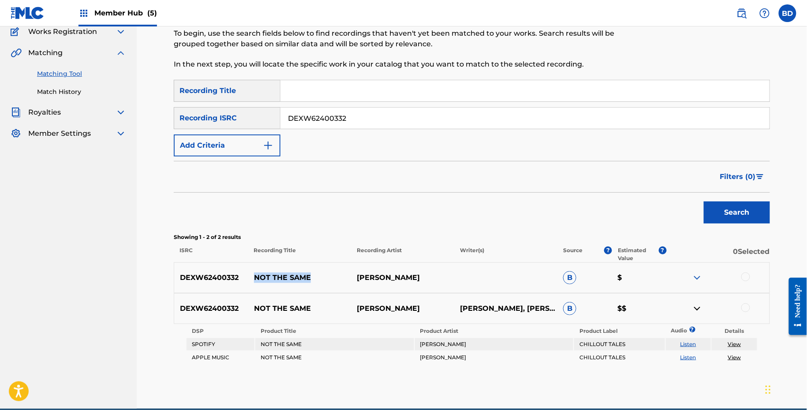
click at [701, 280] on img at bounding box center [697, 277] width 11 height 11
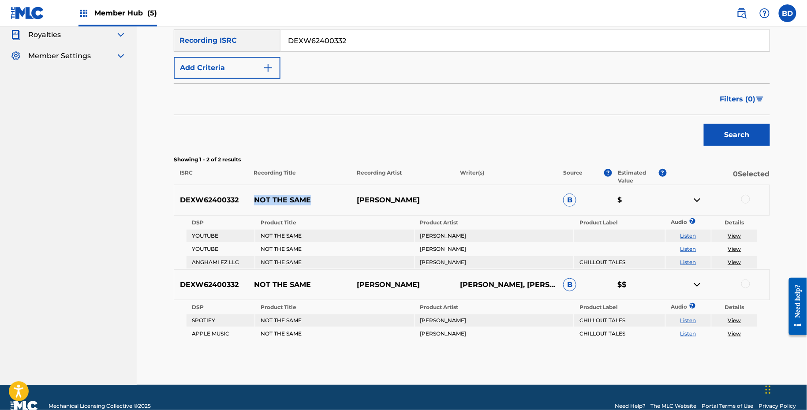
scroll to position [153, 0]
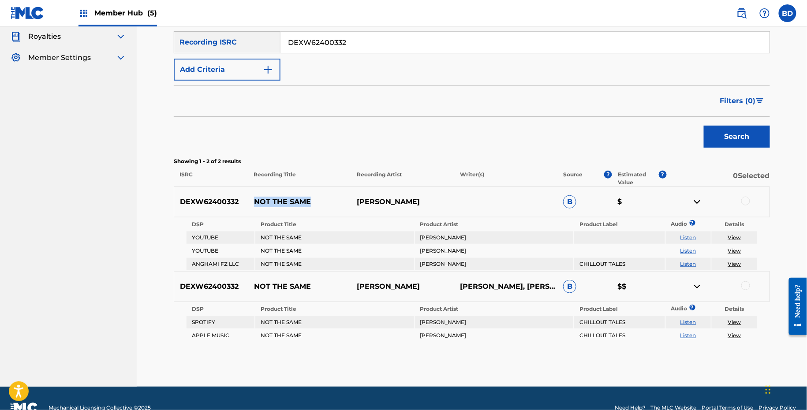
click at [373, 43] on input "DEXW62400332" at bounding box center [524, 42] width 489 height 21
paste input "03"
click at [704, 126] on button "Search" at bounding box center [737, 137] width 66 height 22
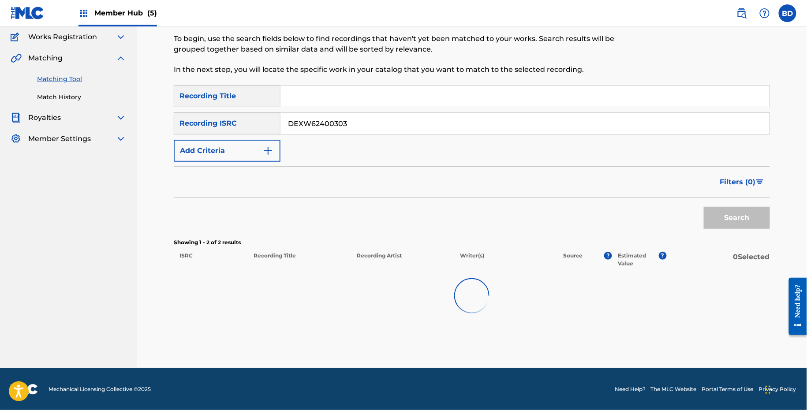
scroll to position [77, 0]
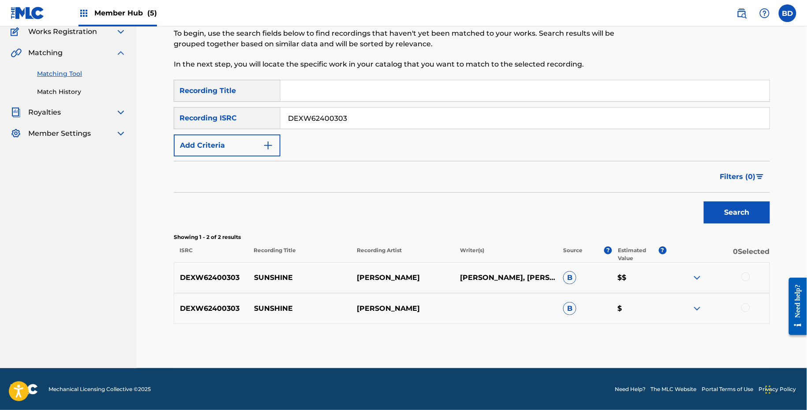
click at [274, 276] on p "SUNSHINE" at bounding box center [299, 277] width 103 height 11
click at [313, 114] on input "DEXW62400303" at bounding box center [524, 118] width 489 height 21
paste input "28562400"
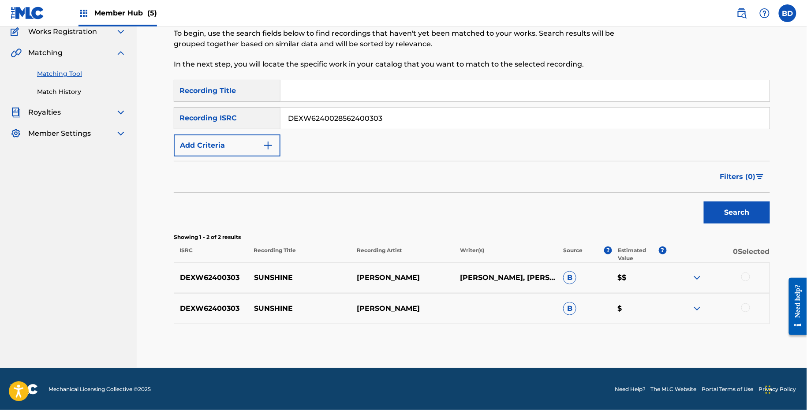
click at [704, 201] on button "Search" at bounding box center [737, 212] width 66 height 22
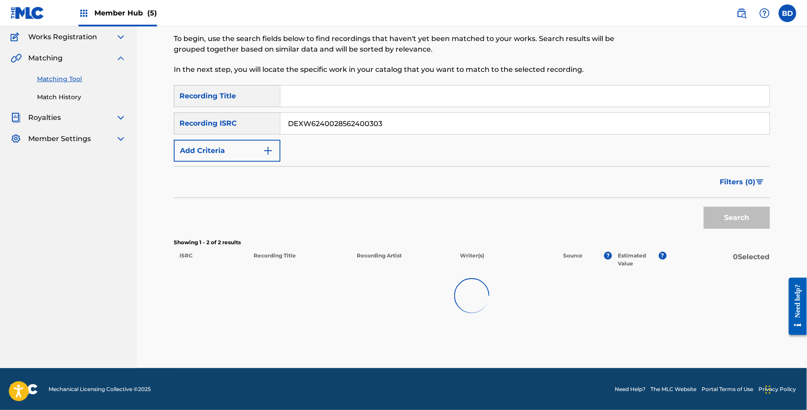
click at [329, 124] on input "DEXW6240028562400303" at bounding box center [524, 123] width 489 height 21
paste input "Search Form"
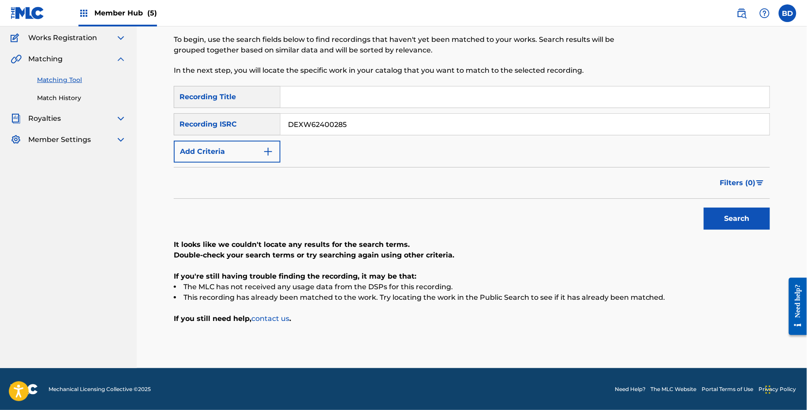
click at [671, 225] on div "Search" at bounding box center [472, 216] width 596 height 35
click at [735, 225] on button "Search" at bounding box center [737, 219] width 66 height 22
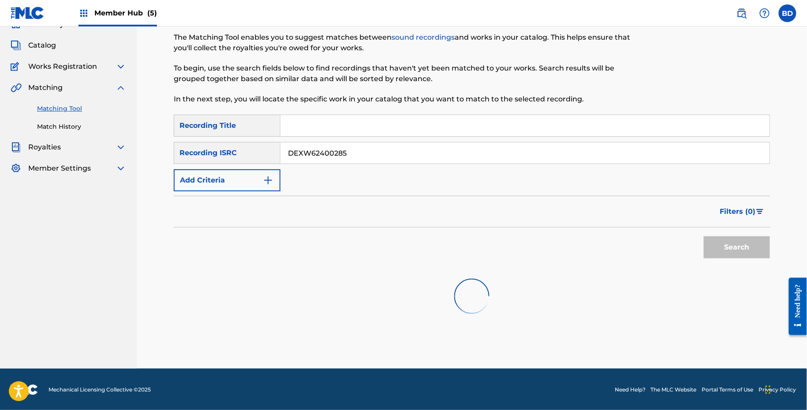
scroll to position [71, 0]
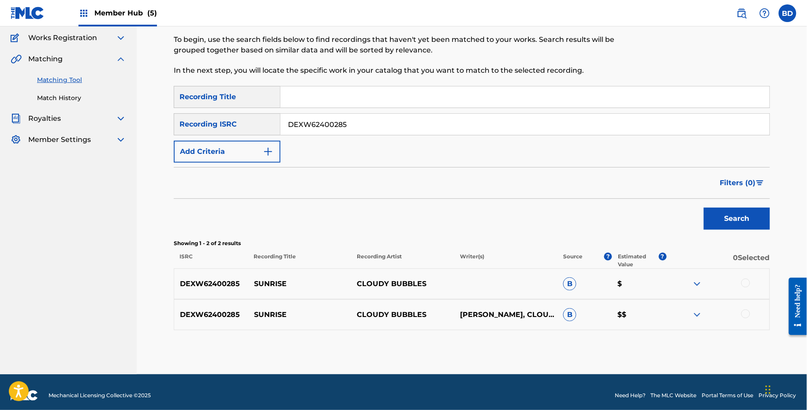
click at [266, 280] on p "SUNRISE" at bounding box center [299, 284] width 103 height 11
click at [346, 115] on input "DEXW62400285" at bounding box center [524, 124] width 489 height 21
paste input "O12415140"
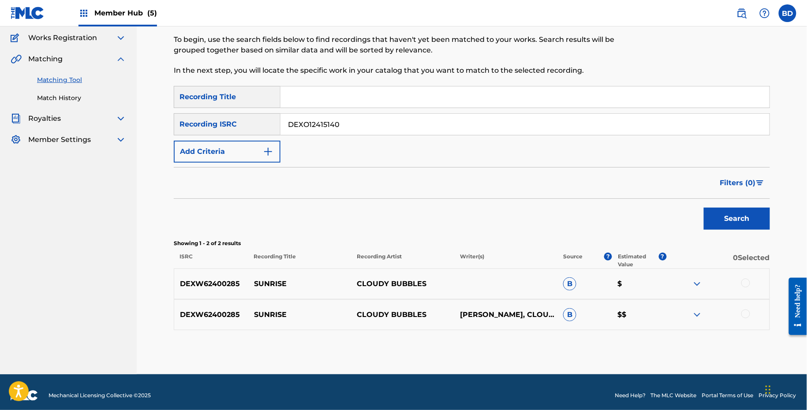
click at [704, 208] on button "Search" at bounding box center [737, 219] width 66 height 22
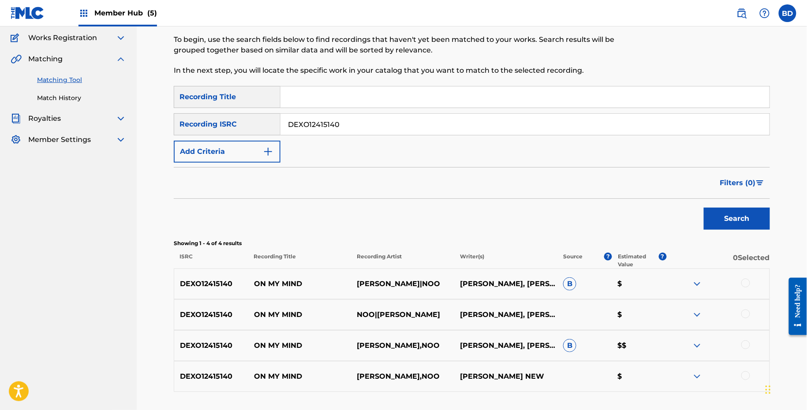
scroll to position [139, 0]
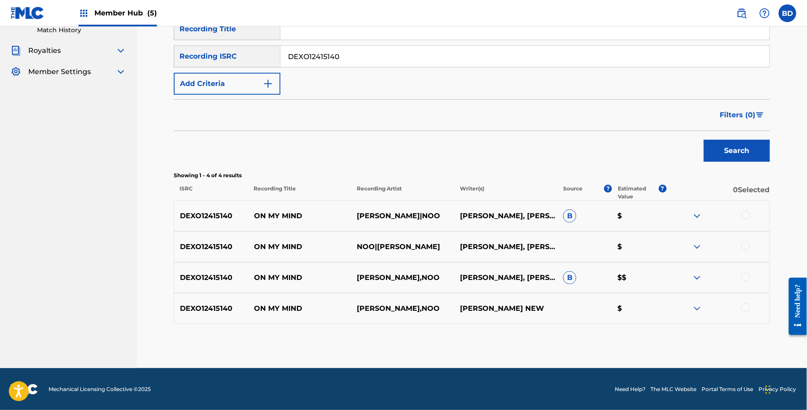
click at [696, 277] on img at bounding box center [697, 277] width 11 height 11
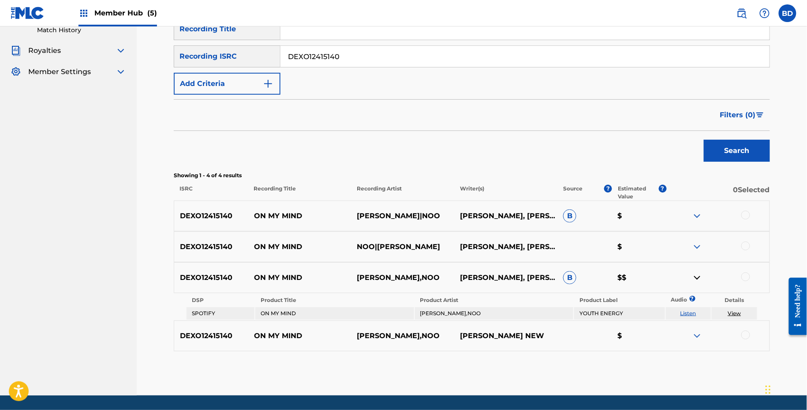
click at [697, 212] on img at bounding box center [697, 216] width 11 height 11
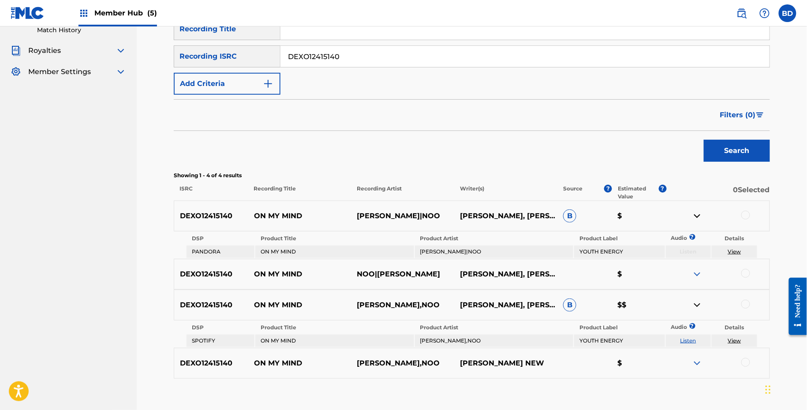
click at [266, 216] on p "ON MY MIND" at bounding box center [299, 216] width 103 height 11
click at [370, 62] on input "DEXO12415140" at bounding box center [524, 56] width 489 height 21
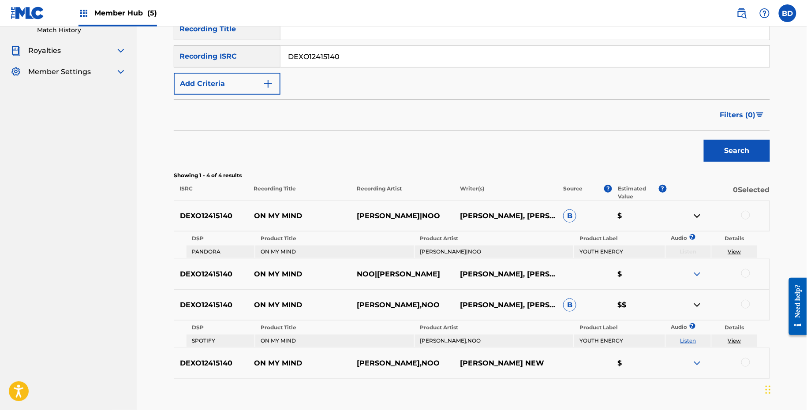
paste input "W872007465"
click at [704, 140] on button "Search" at bounding box center [737, 151] width 66 height 22
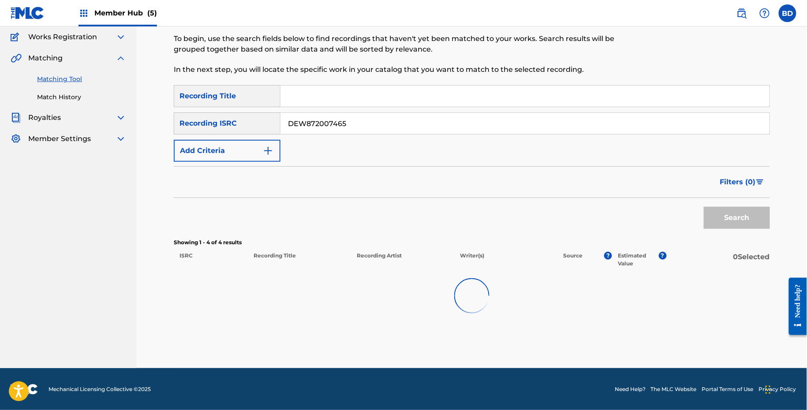
scroll to position [71, 0]
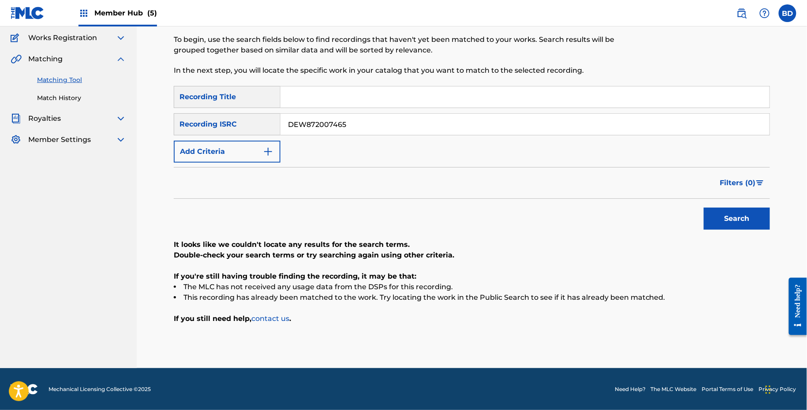
click at [324, 126] on input "DEW872007465" at bounding box center [524, 124] width 489 height 21
paste input "5251"
click at [704, 208] on button "Search" at bounding box center [737, 219] width 66 height 22
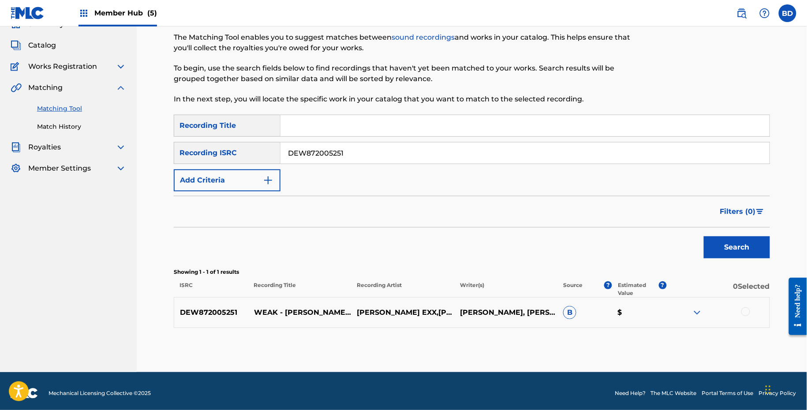
scroll to position [46, 0]
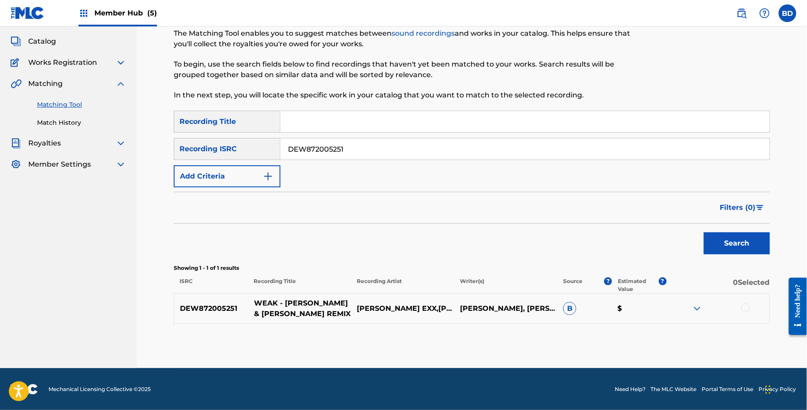
click at [260, 303] on p "WEAK - [PERSON_NAME] & [PERSON_NAME] REMIX" at bounding box center [299, 308] width 103 height 21
click at [323, 143] on input "DEW872005251" at bounding box center [524, 148] width 489 height 21
paste input "1810826"
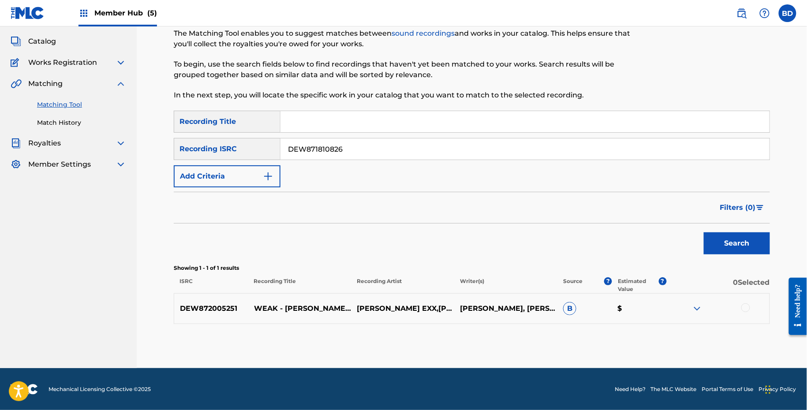
type input "DEW871810826"
click at [704, 232] on button "Search" at bounding box center [737, 243] width 66 height 22
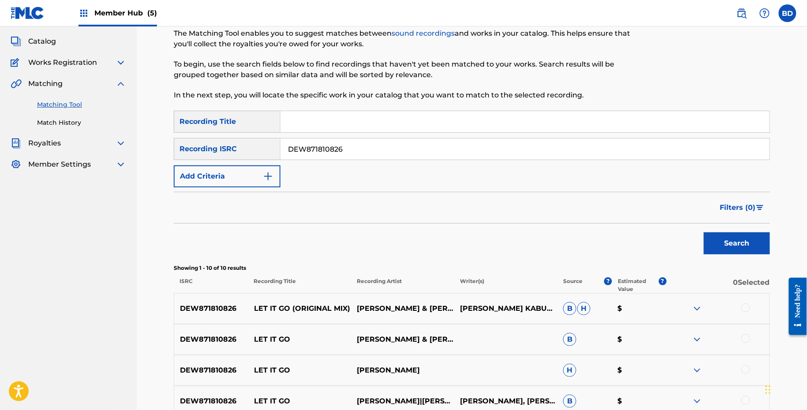
scroll to position [287, 0]
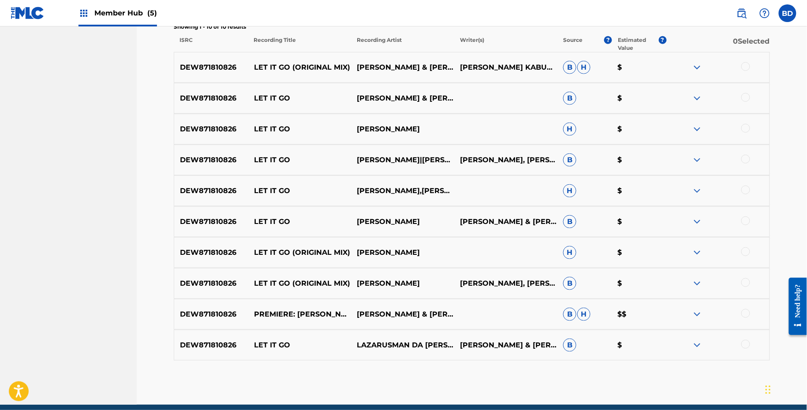
click at [264, 212] on div "DEW871810826 LET IT GO [PERSON_NAME] KABU [PERSON_NAME] & [PERSON_NAME] B $" at bounding box center [472, 221] width 596 height 31
click at [264, 213] on div "DEW871810826 LET IT GO [PERSON_NAME] KABU [PERSON_NAME] & [PERSON_NAME] B $" at bounding box center [472, 221] width 596 height 31
click at [287, 212] on div "DEW871810826 LET IT GO [PERSON_NAME] KABU [PERSON_NAME] & [PERSON_NAME] B $" at bounding box center [472, 221] width 596 height 31
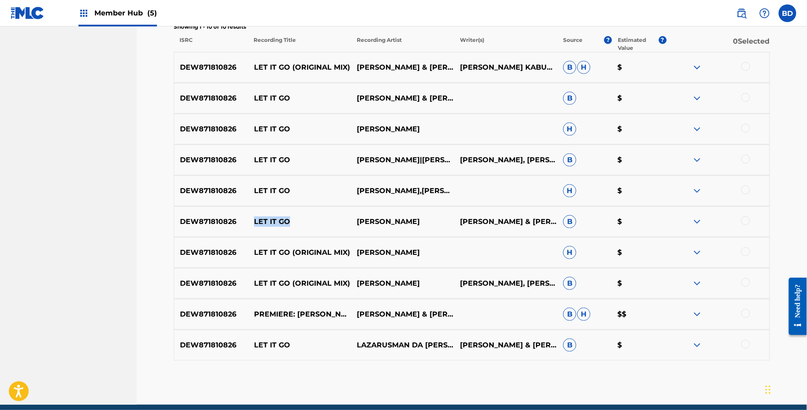
click at [287, 212] on div "DEW871810826 LET IT GO [PERSON_NAME] KABU [PERSON_NAME] & [PERSON_NAME] B $" at bounding box center [472, 221] width 596 height 31
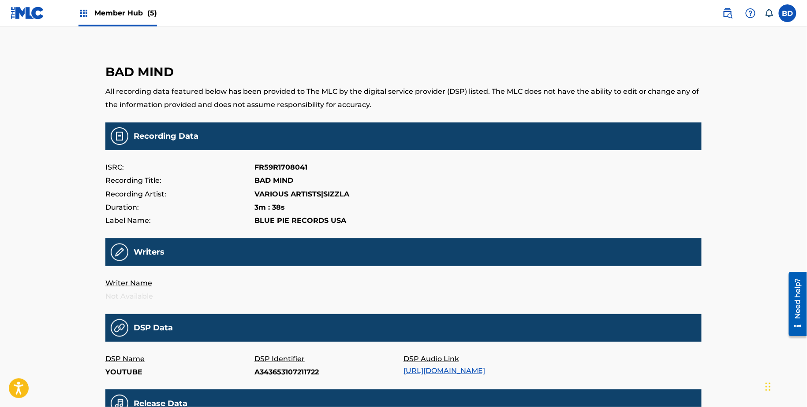
click at [271, 370] on p "A343653107211722" at bounding box center [328, 372] width 149 height 13
copy p "A343653107211722"
click at [307, 193] on p "VARIOUS ARTISTS|SIZZLA" at bounding box center [301, 194] width 95 height 13
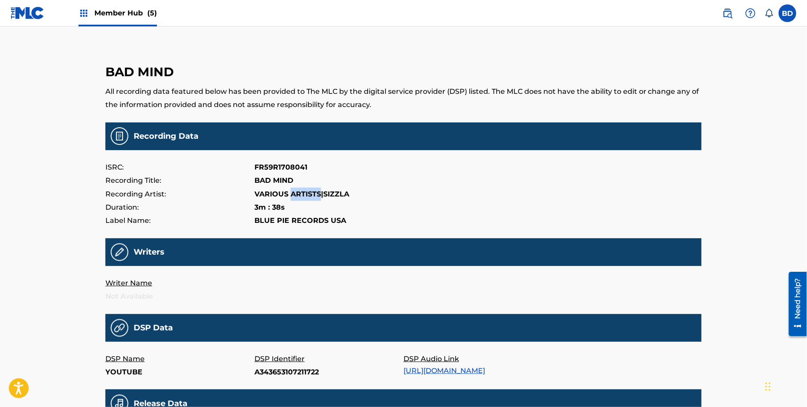
click at [307, 193] on p "VARIOUS ARTISTS|SIZZLA" at bounding box center [301, 194] width 95 height 13
copy p "VARIOUS ARTISTS|SIZZLA"
